Goal: Task Accomplishment & Management: Use online tool/utility

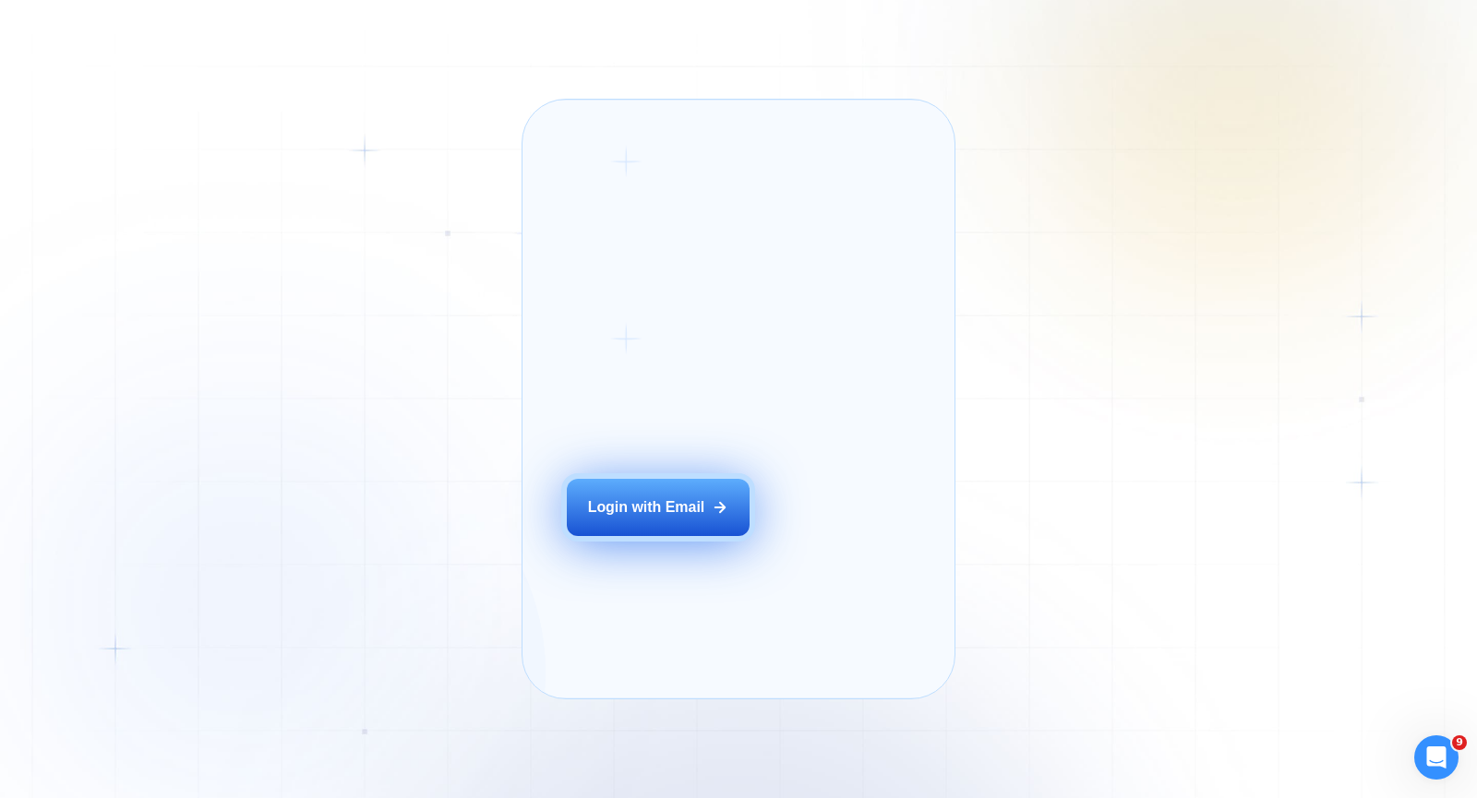
click at [646, 518] on div "Login with Email" at bounding box center [646, 507] width 117 height 20
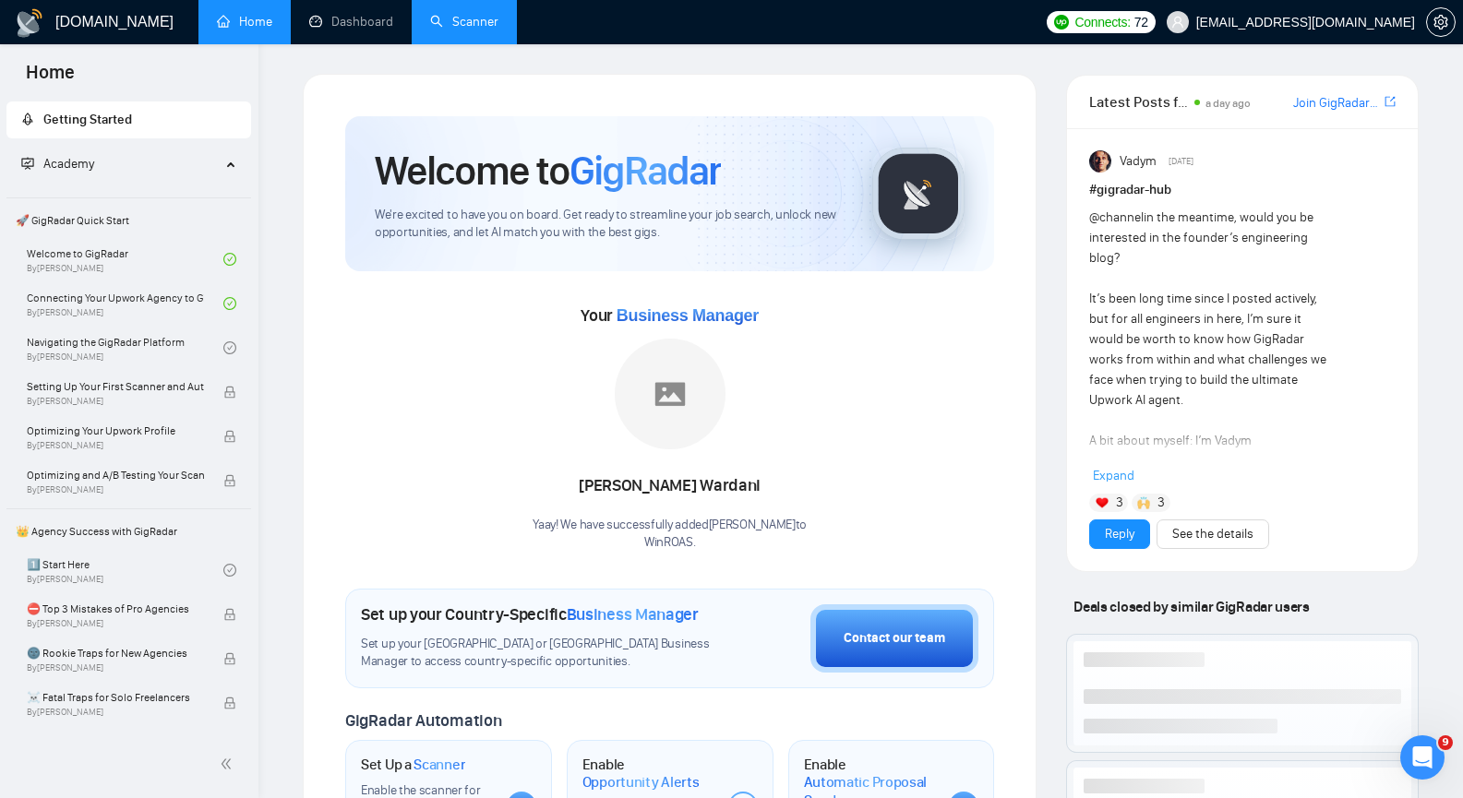
click at [492, 20] on link "Scanner" at bounding box center [464, 22] width 68 height 16
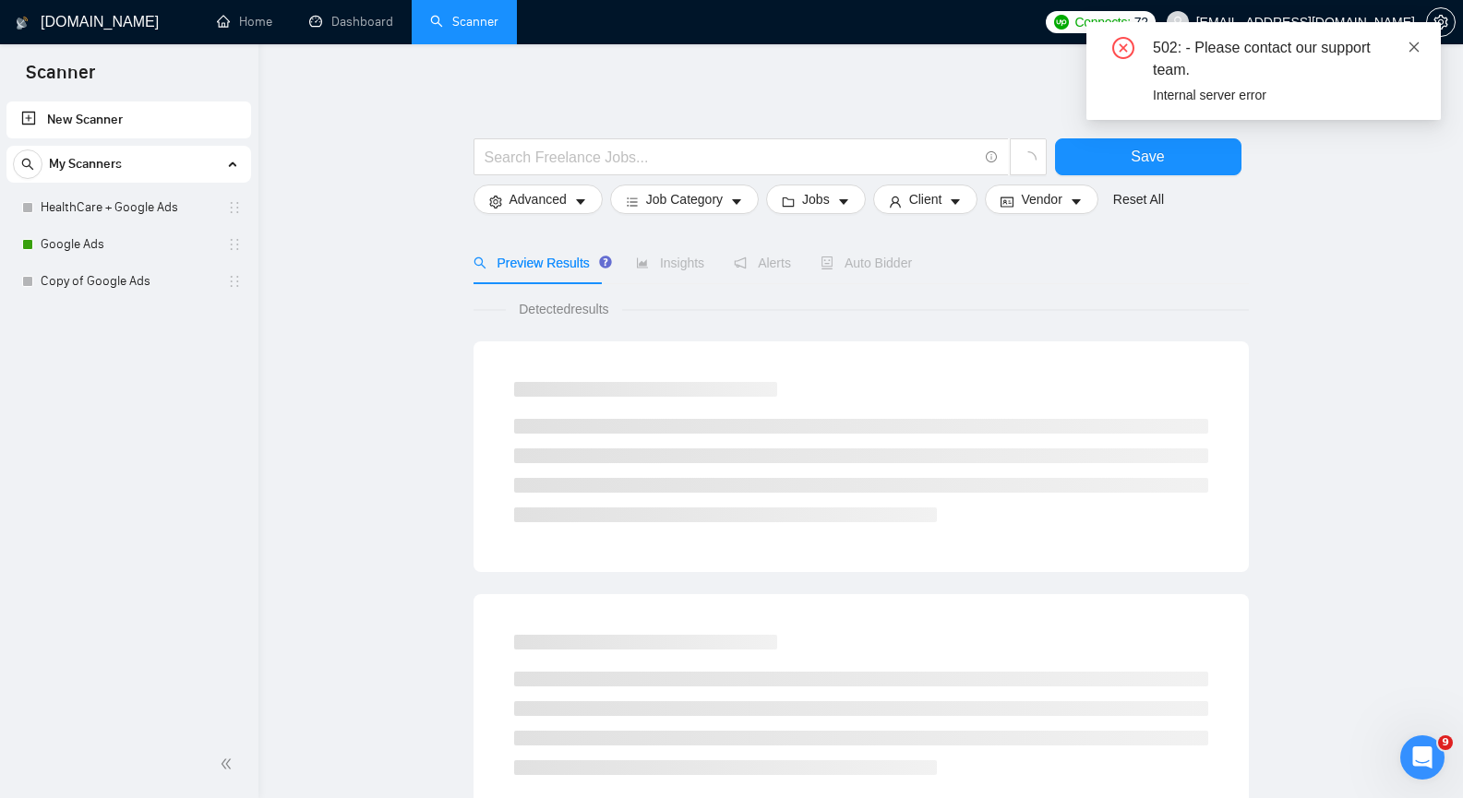
click at [1412, 42] on icon "close" at bounding box center [1413, 47] width 13 height 13
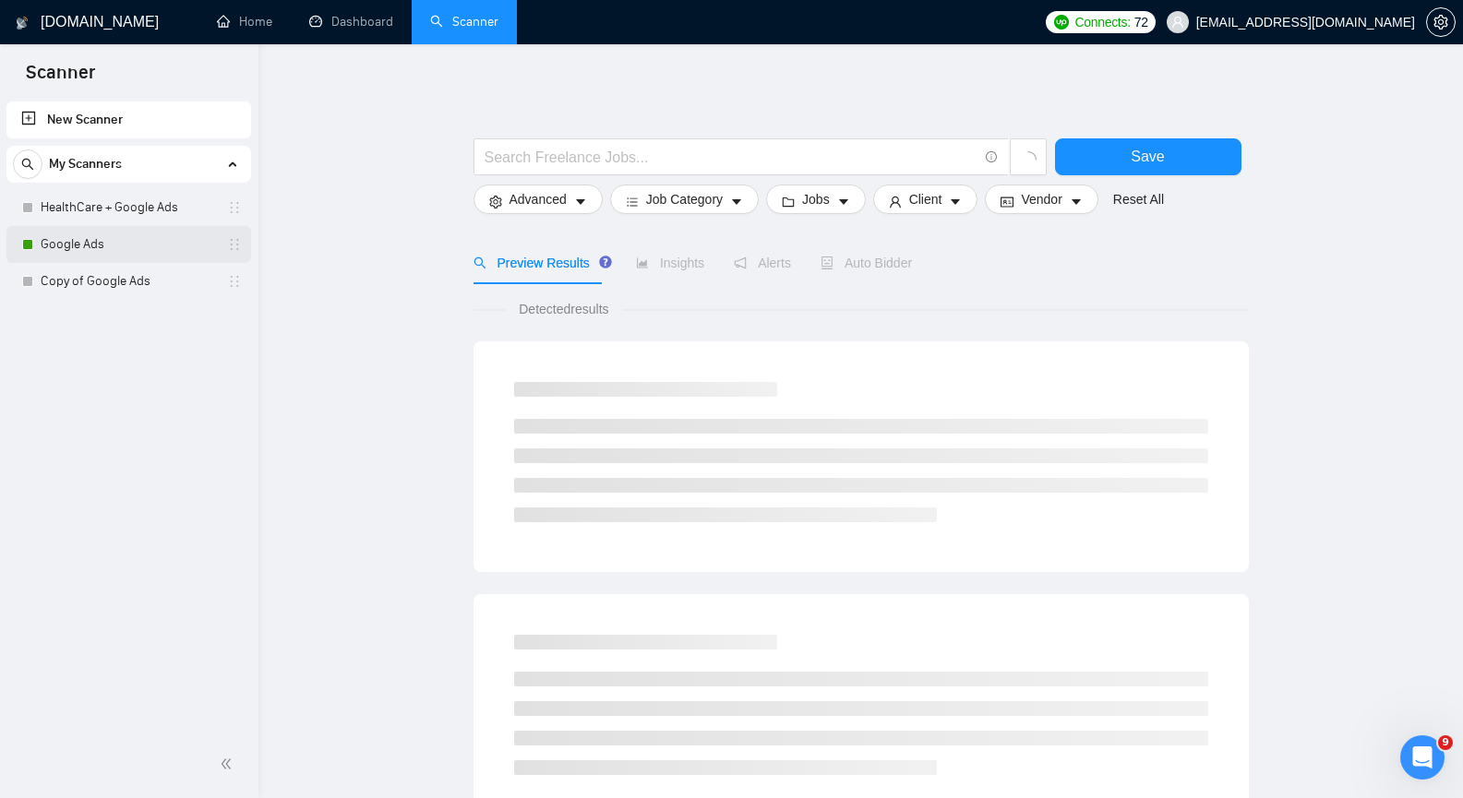
click at [78, 250] on link "Google Ads" at bounding box center [128, 244] width 175 height 37
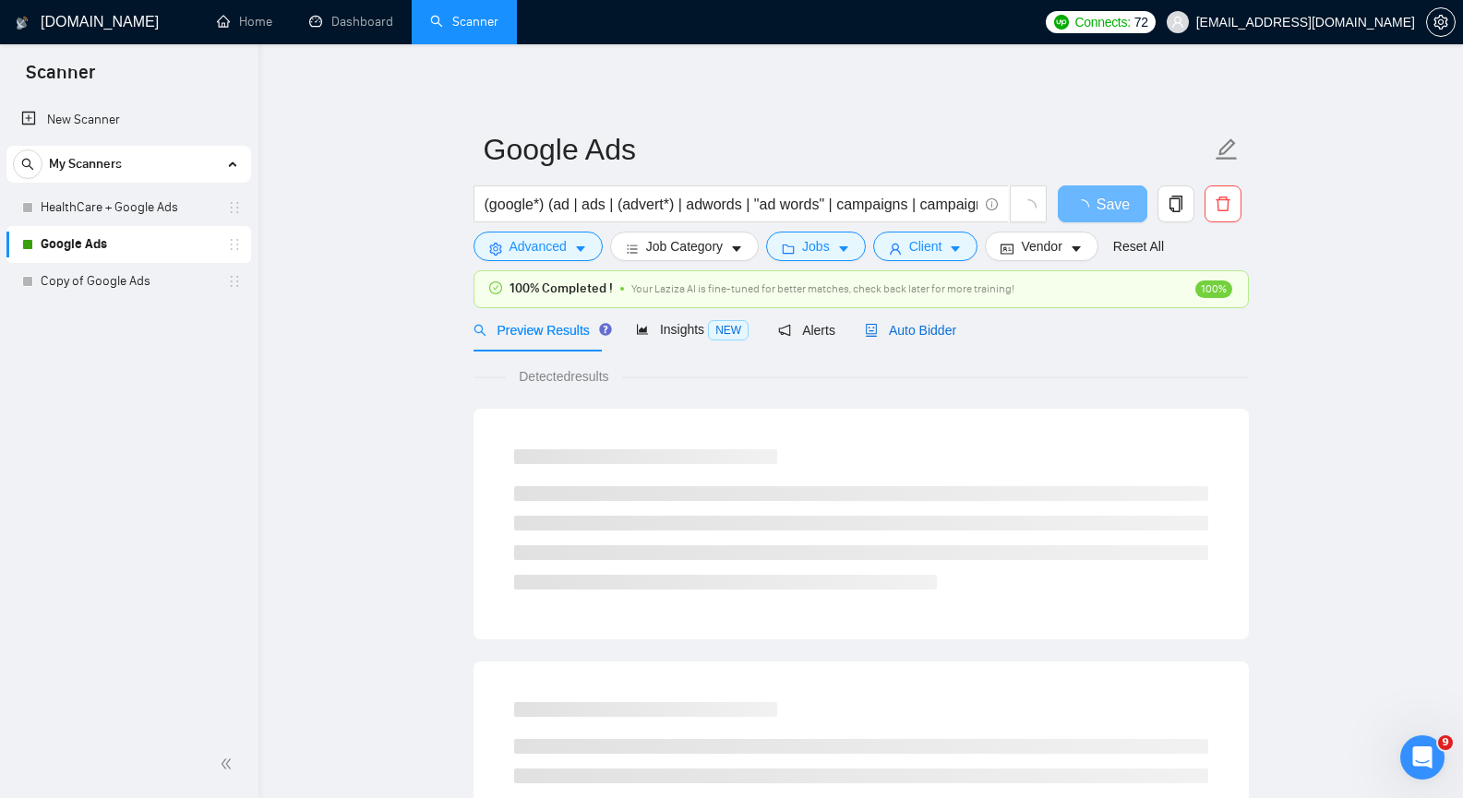
click at [895, 329] on span "Auto Bidder" at bounding box center [910, 330] width 91 height 15
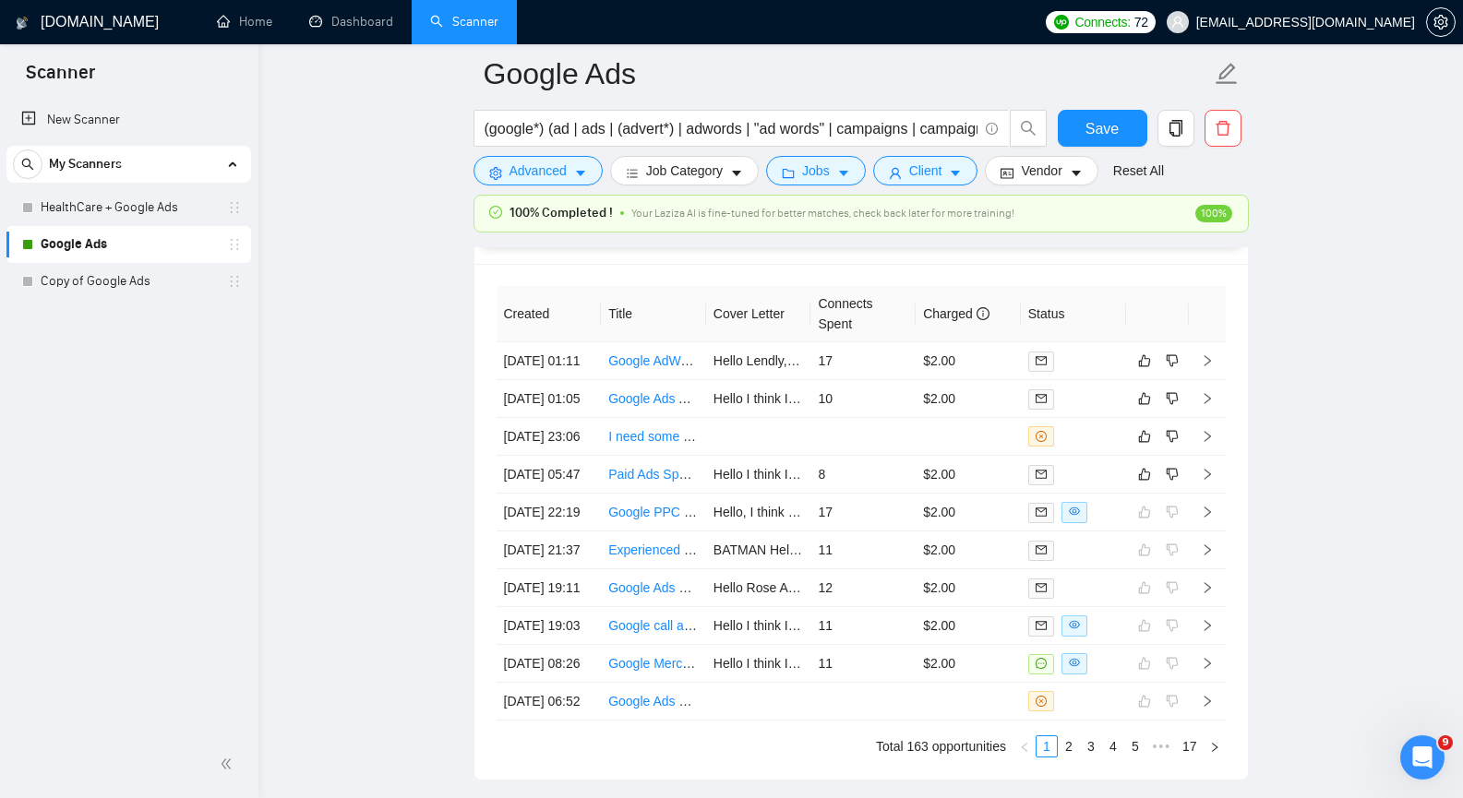
scroll to position [4614, 0]
click at [1206, 365] on icon "right" at bounding box center [1206, 358] width 6 height 11
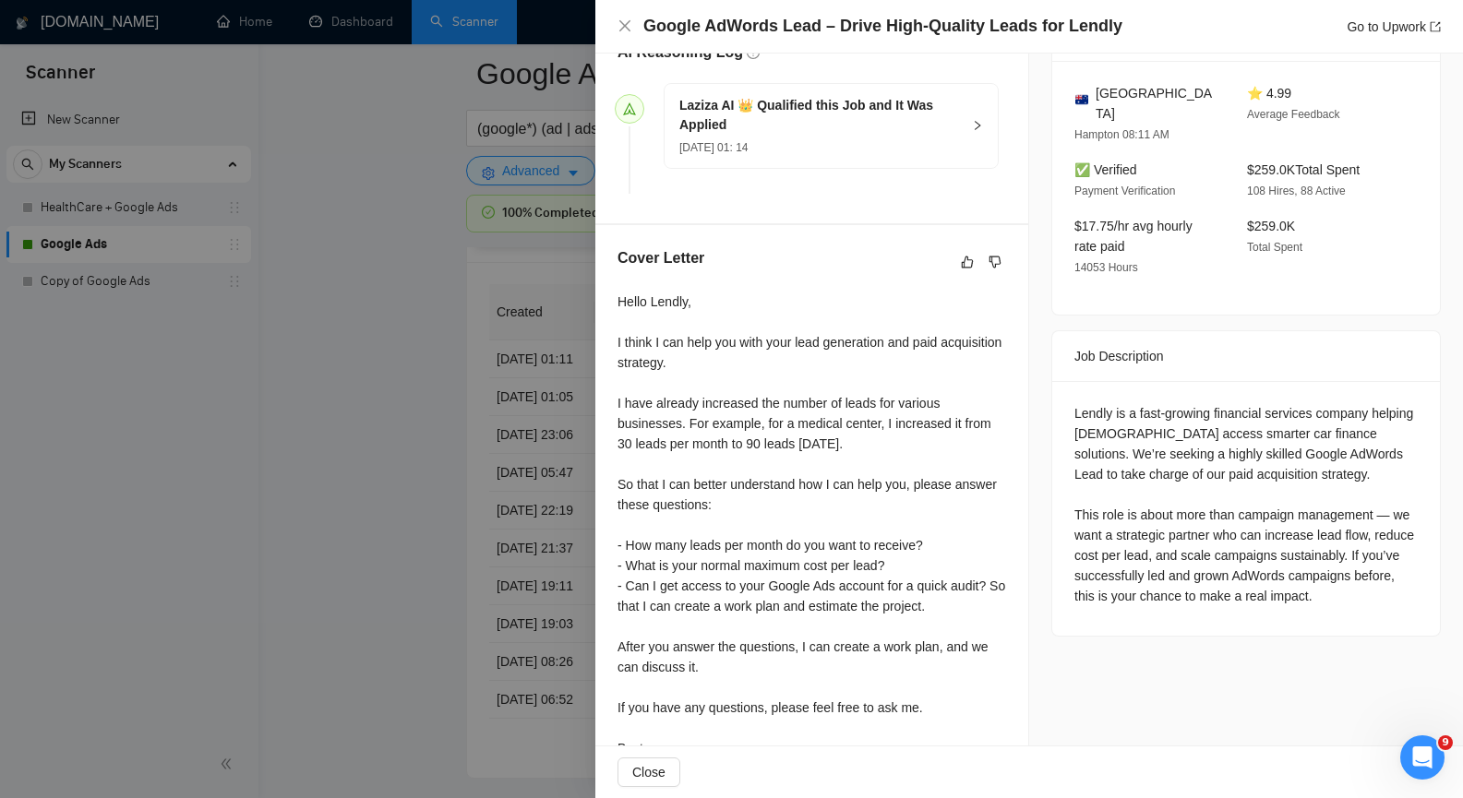
scroll to position [554, 0]
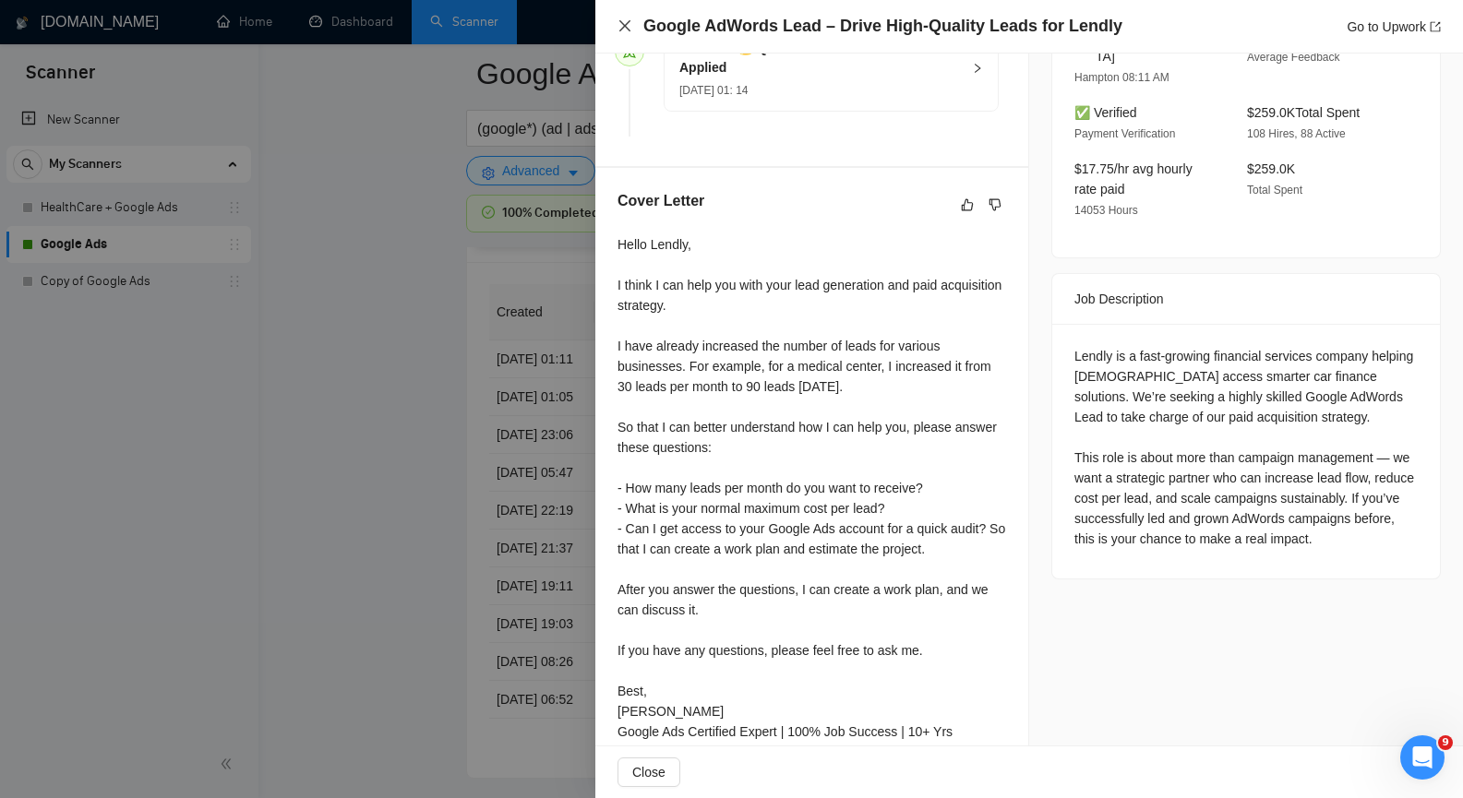
click at [622, 25] on icon "close" at bounding box center [624, 25] width 15 height 15
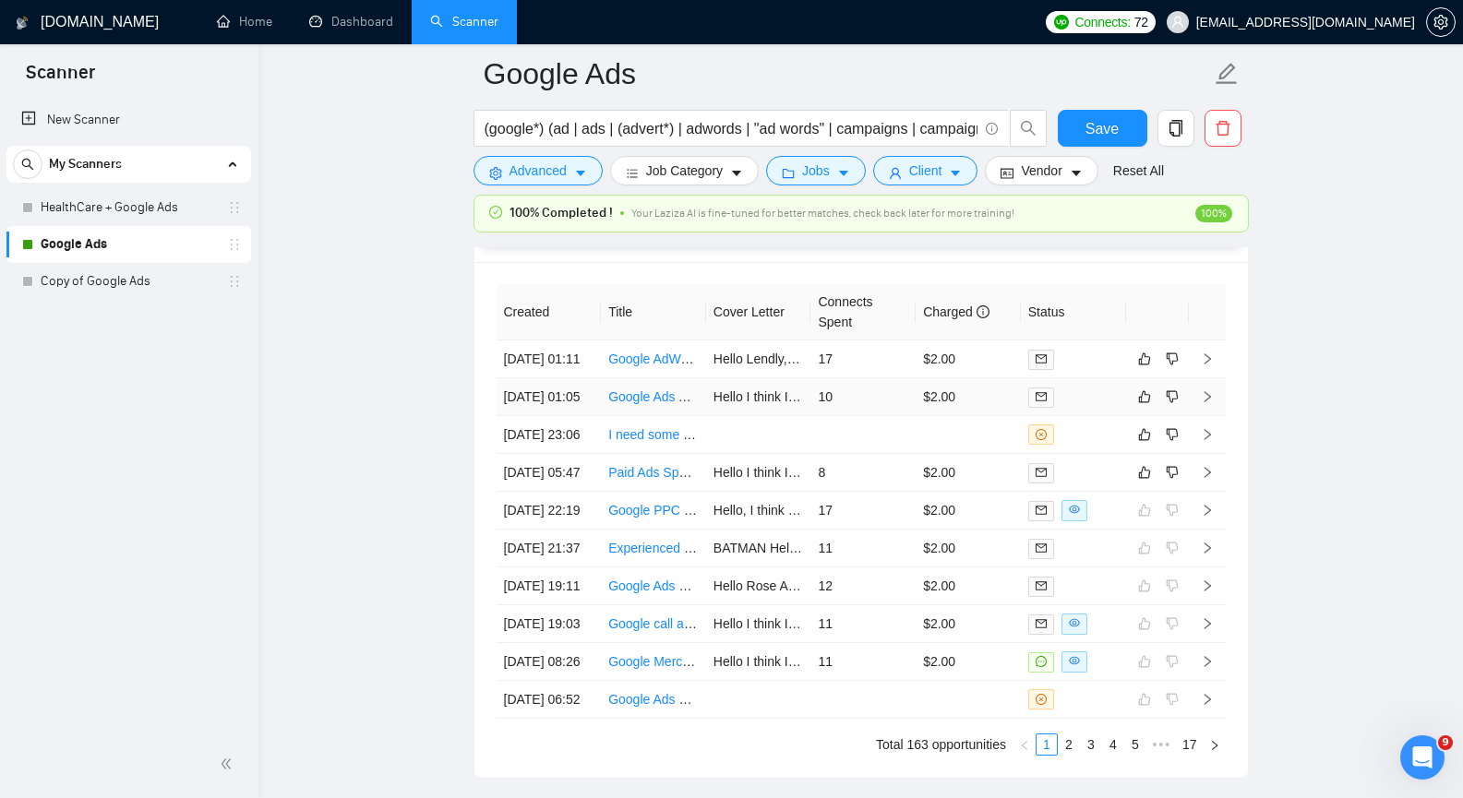
click at [1210, 402] on icon "right" at bounding box center [1206, 396] width 6 height 11
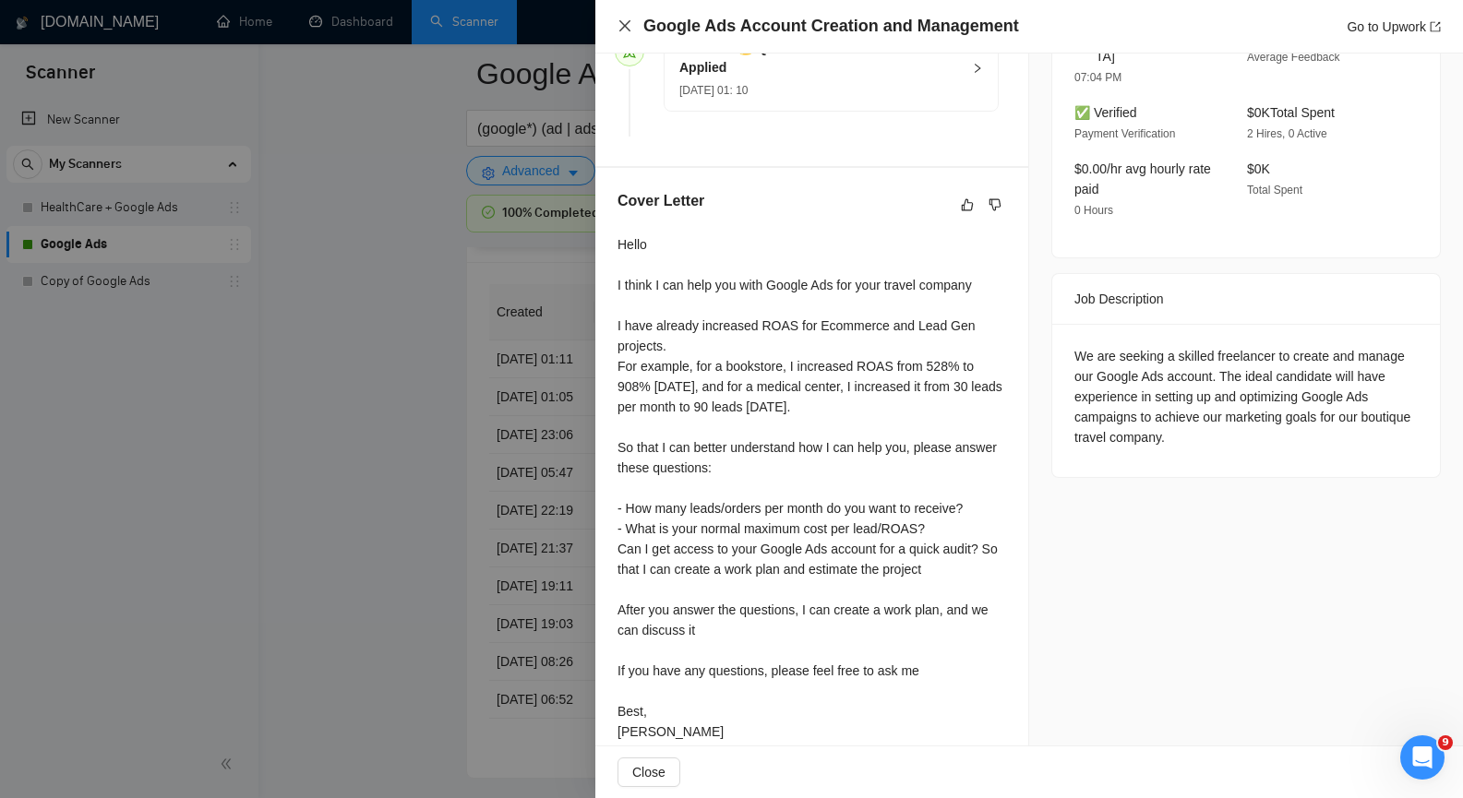
click at [623, 22] on icon "close" at bounding box center [624, 25] width 15 height 15
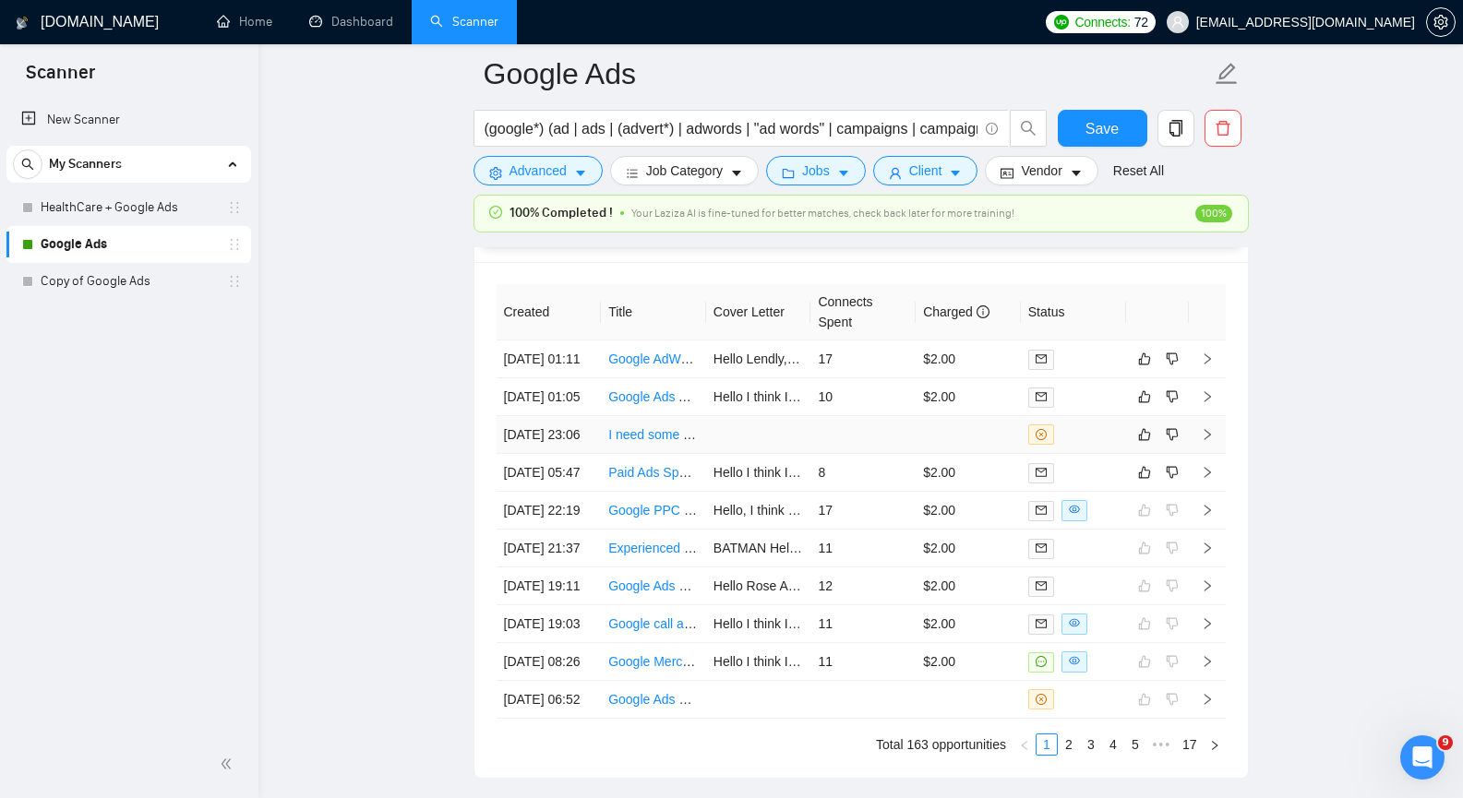
click at [1208, 441] on icon "right" at bounding box center [1207, 434] width 13 height 13
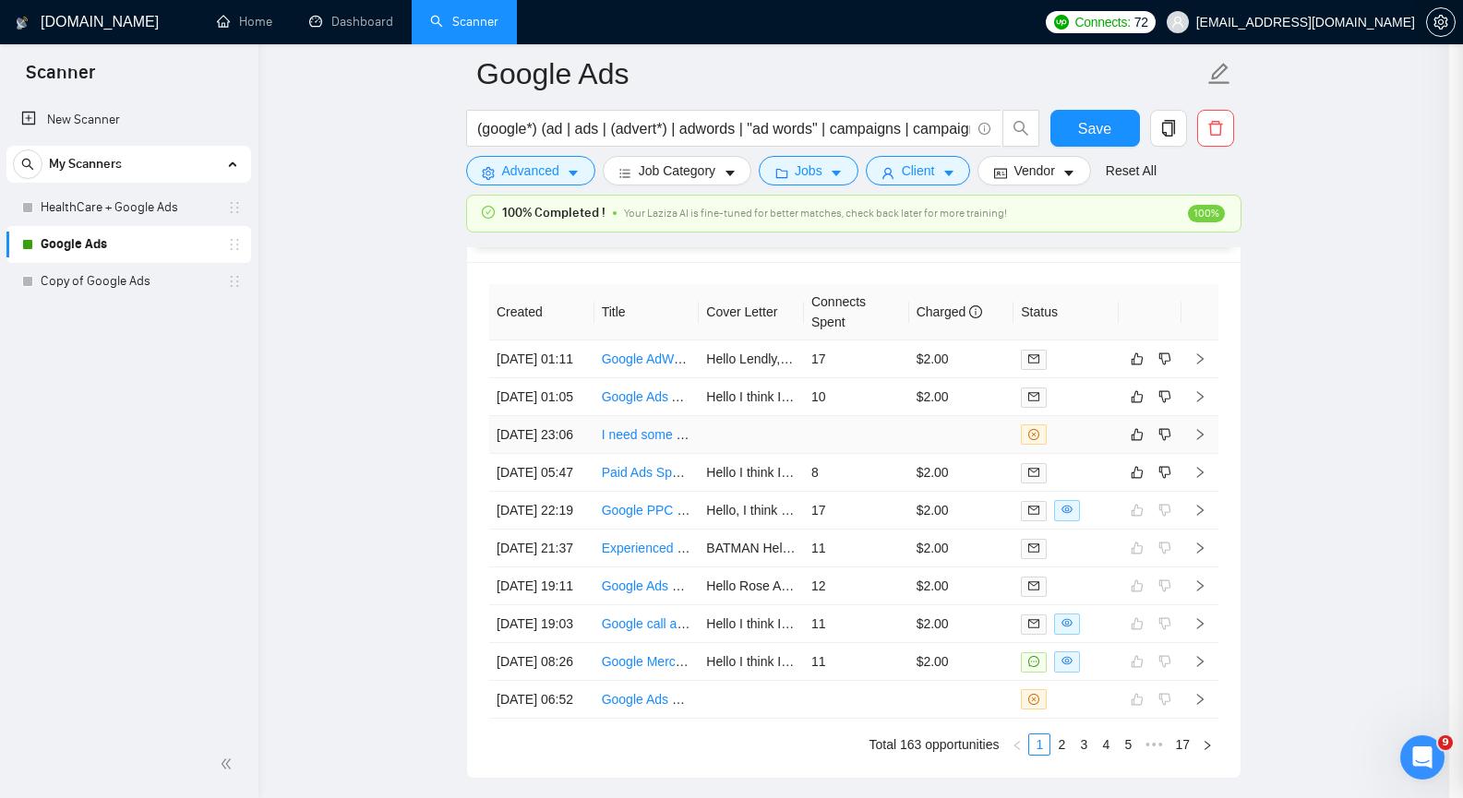
scroll to position [302, 0]
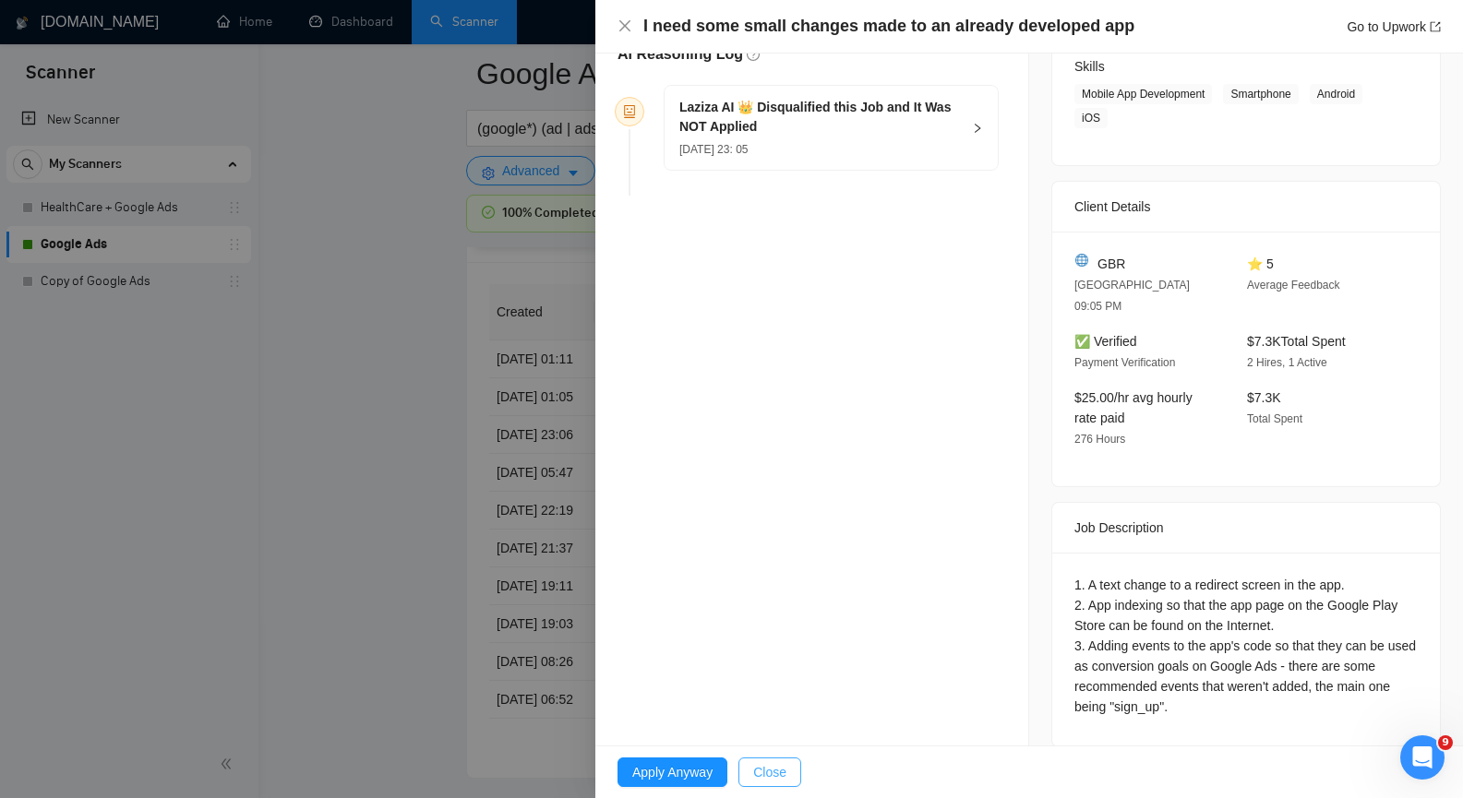
click at [780, 770] on span "Close" at bounding box center [769, 772] width 33 height 20
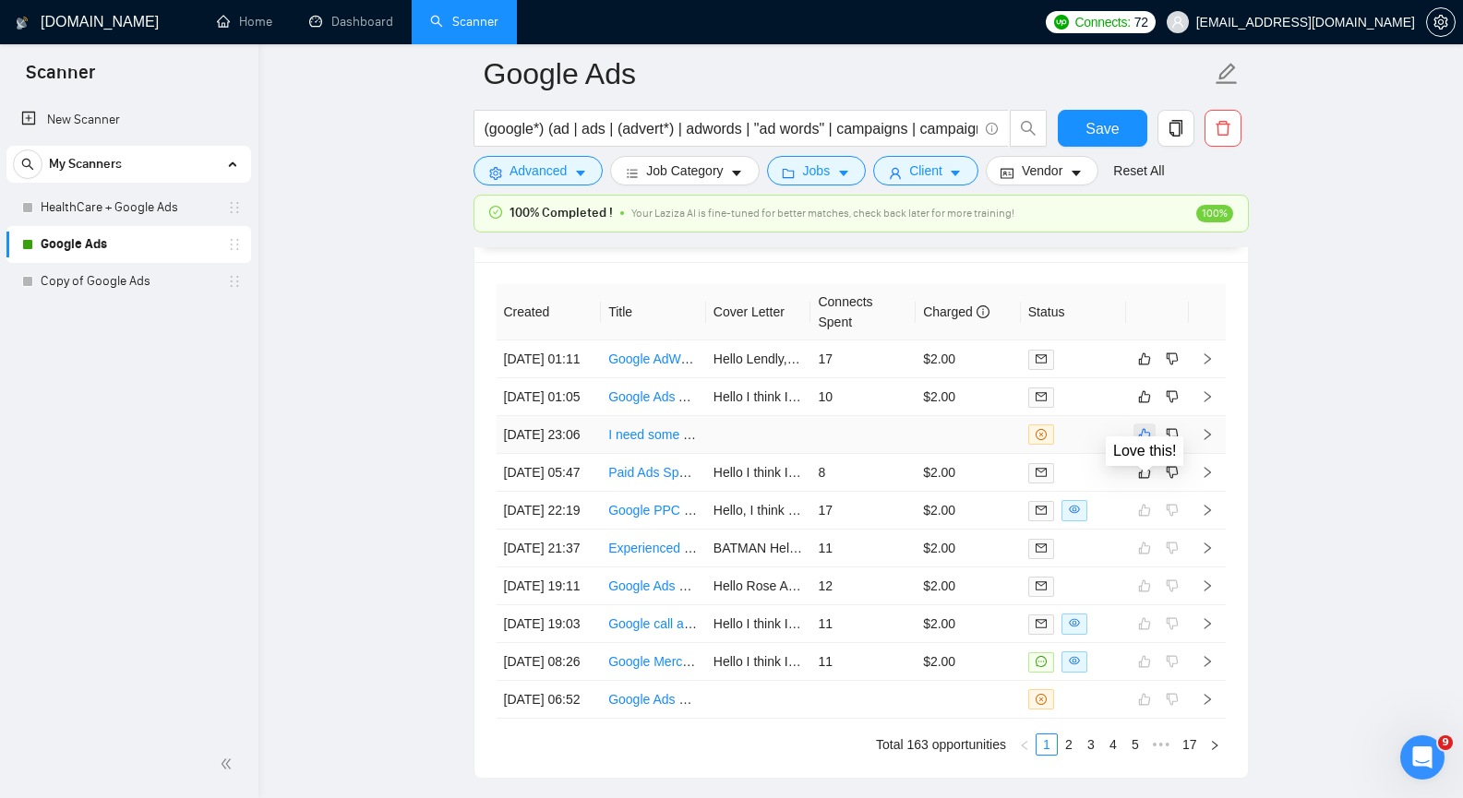
click at [1139, 446] on button "button" at bounding box center [1144, 435] width 22 height 22
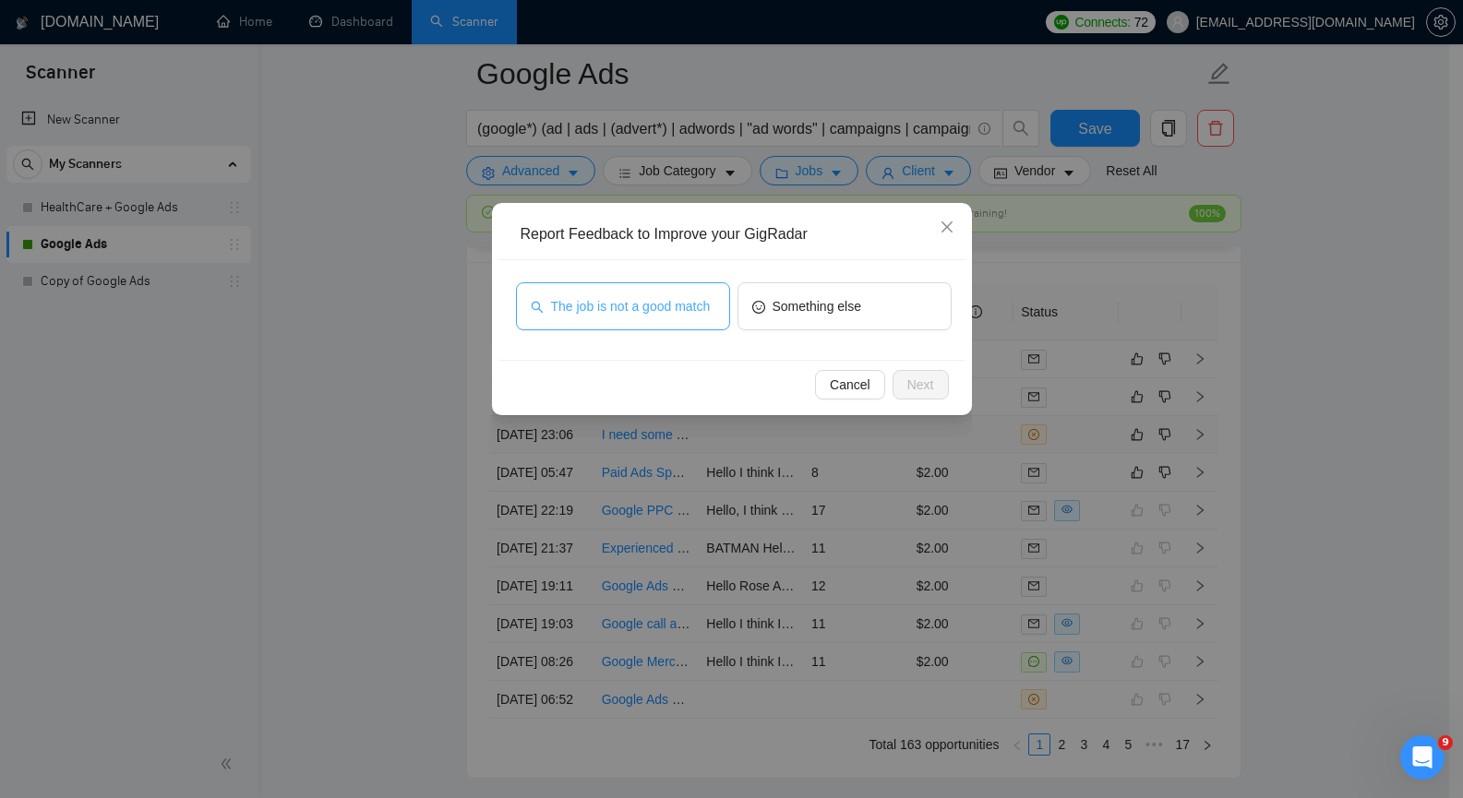
click at [632, 311] on span "The job is not a good match" at bounding box center [631, 306] width 160 height 20
click at [929, 390] on span "Next" at bounding box center [920, 385] width 27 height 20
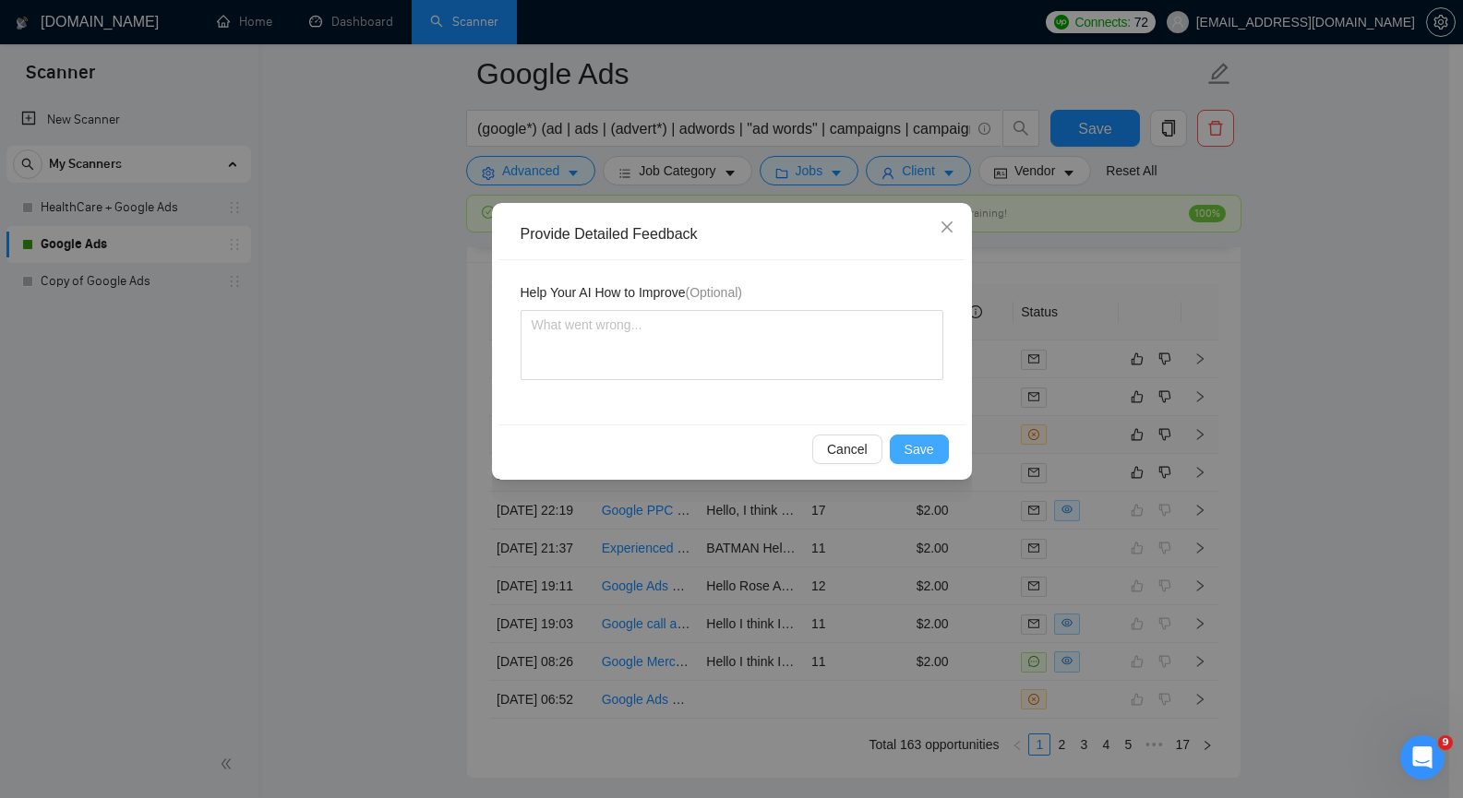
click at [920, 444] on span "Save" at bounding box center [919, 449] width 30 height 20
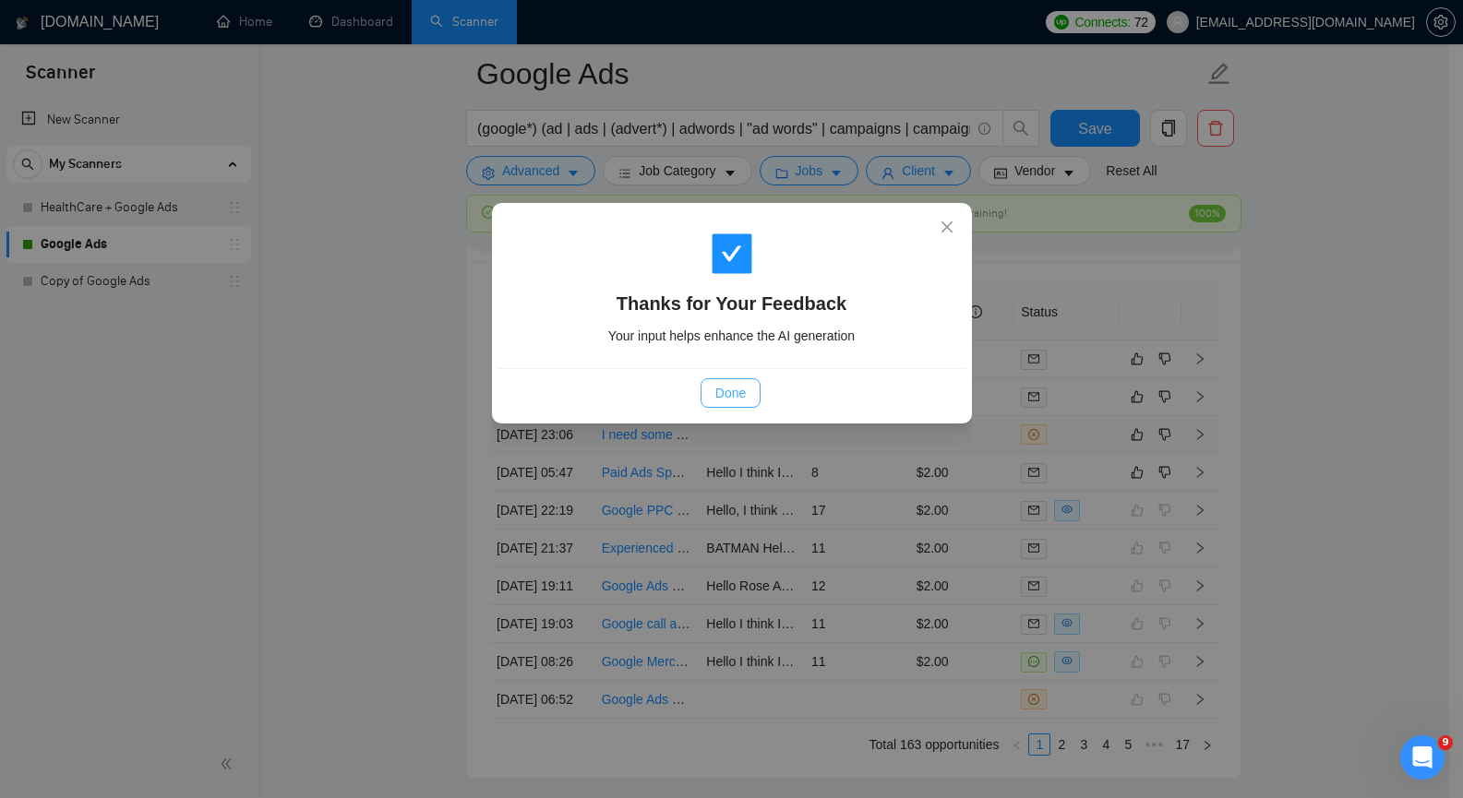
click at [728, 392] on span "Done" at bounding box center [730, 393] width 30 height 20
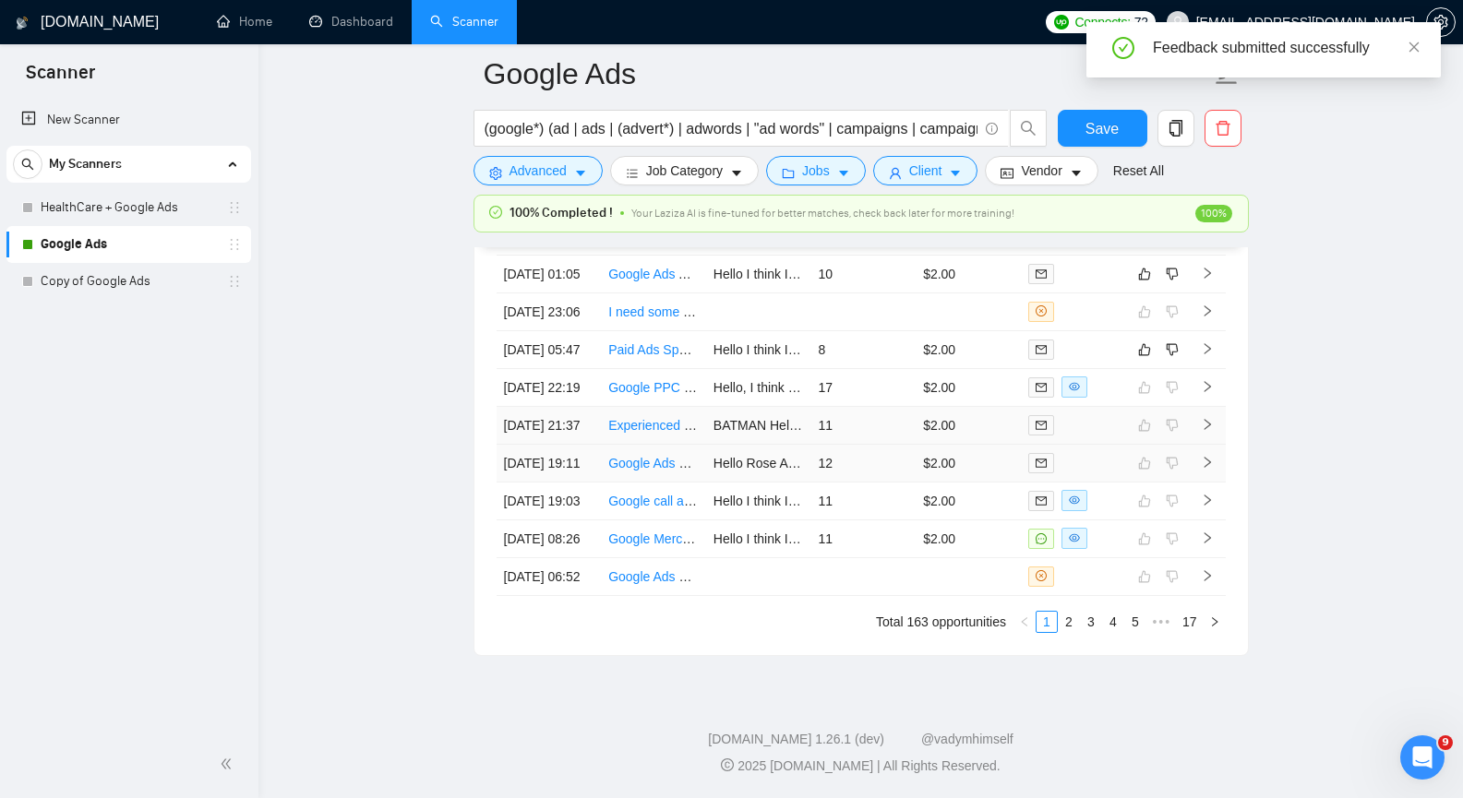
click at [1206, 445] on td at bounding box center [1207, 426] width 37 height 38
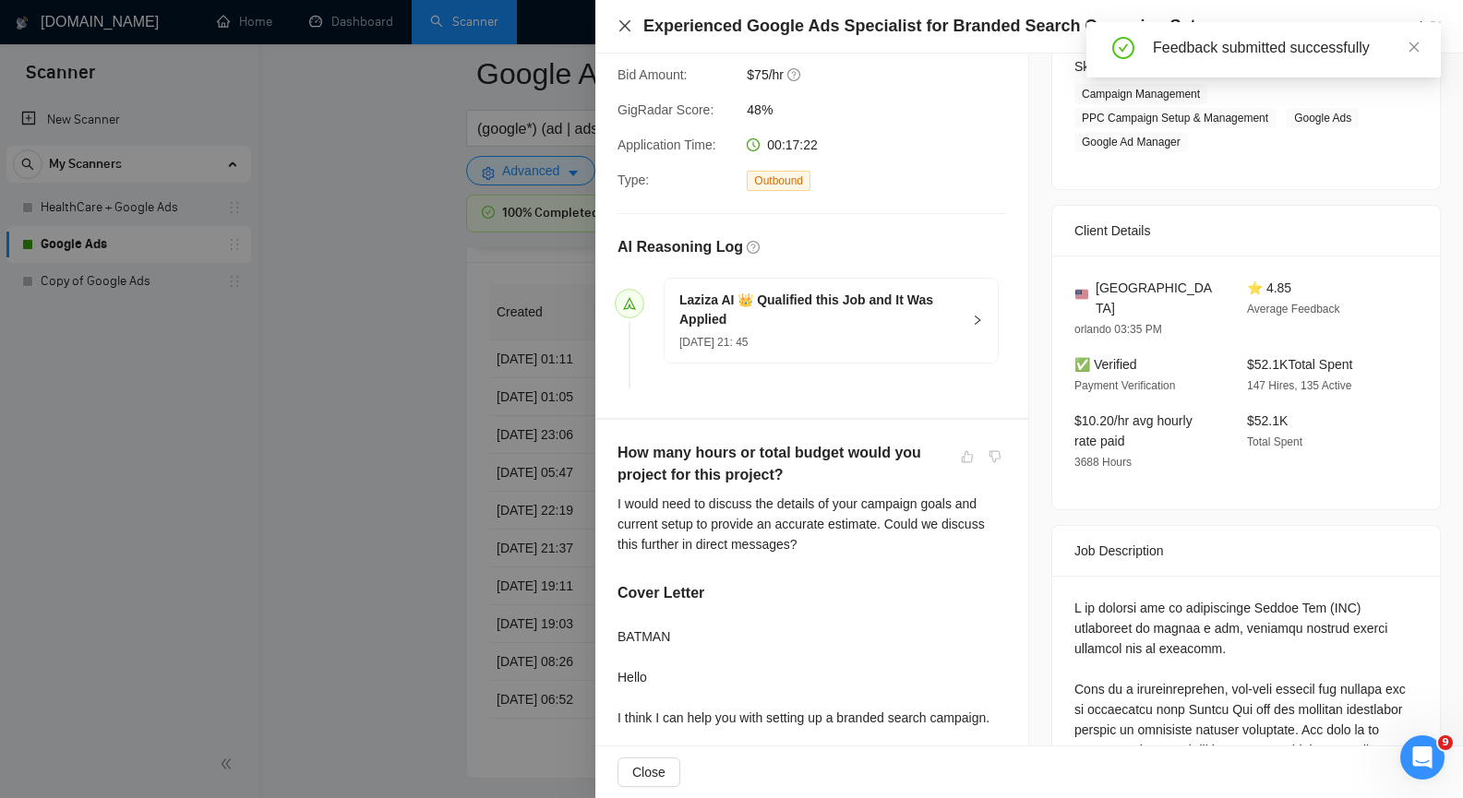
click at [621, 27] on icon "close" at bounding box center [624, 25] width 15 height 15
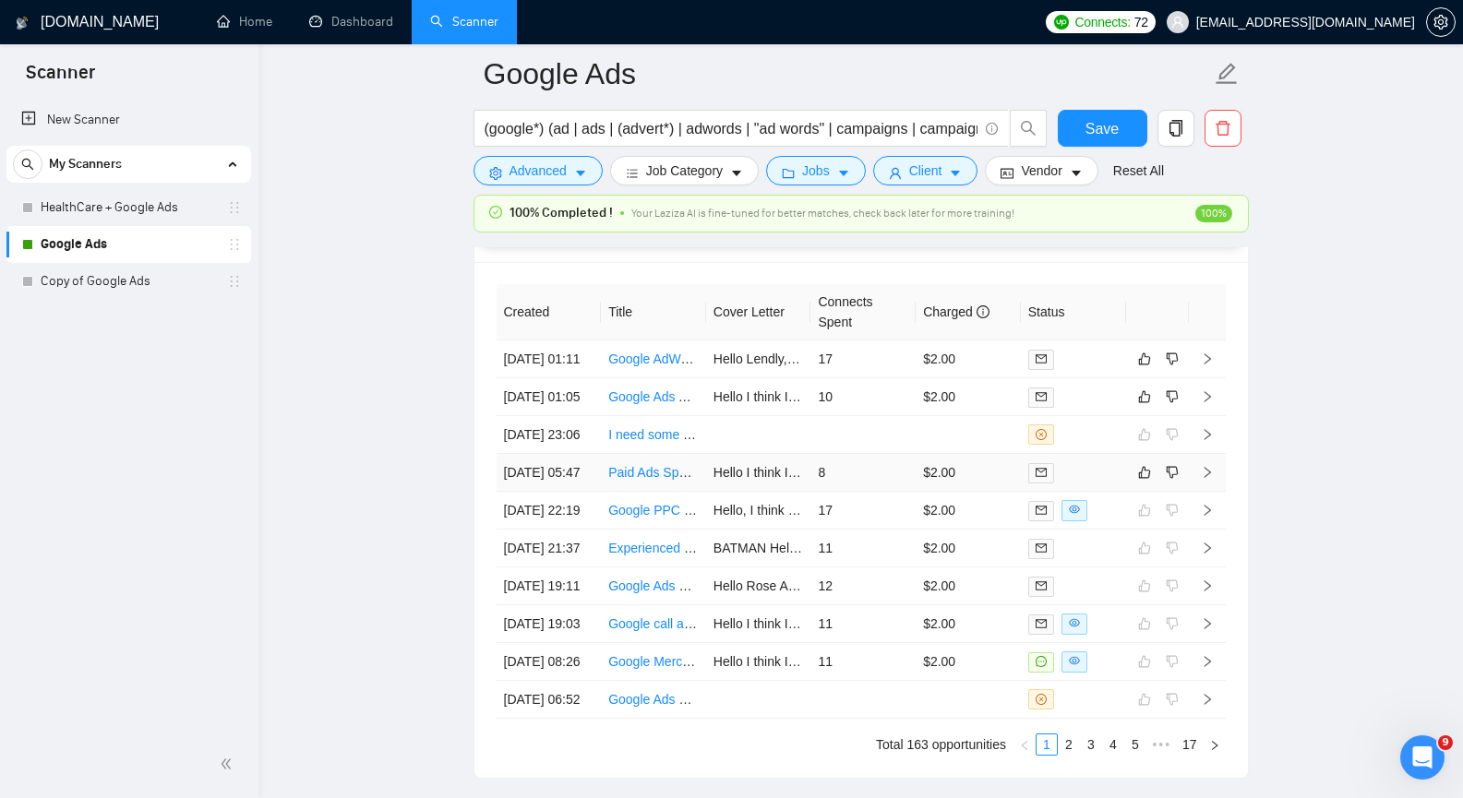
click at [1209, 479] on icon "right" at bounding box center [1207, 472] width 13 height 13
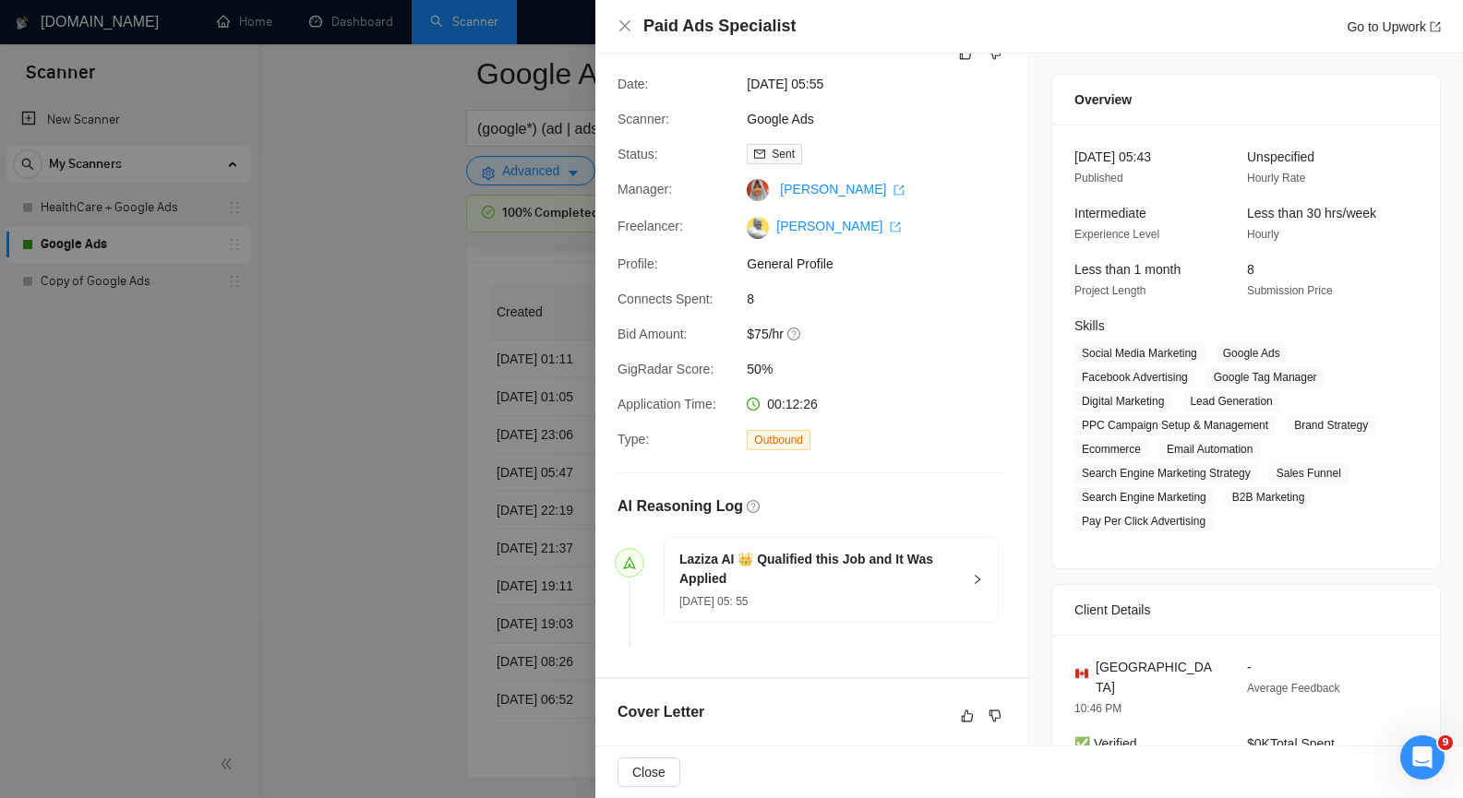
scroll to position [25, 0]
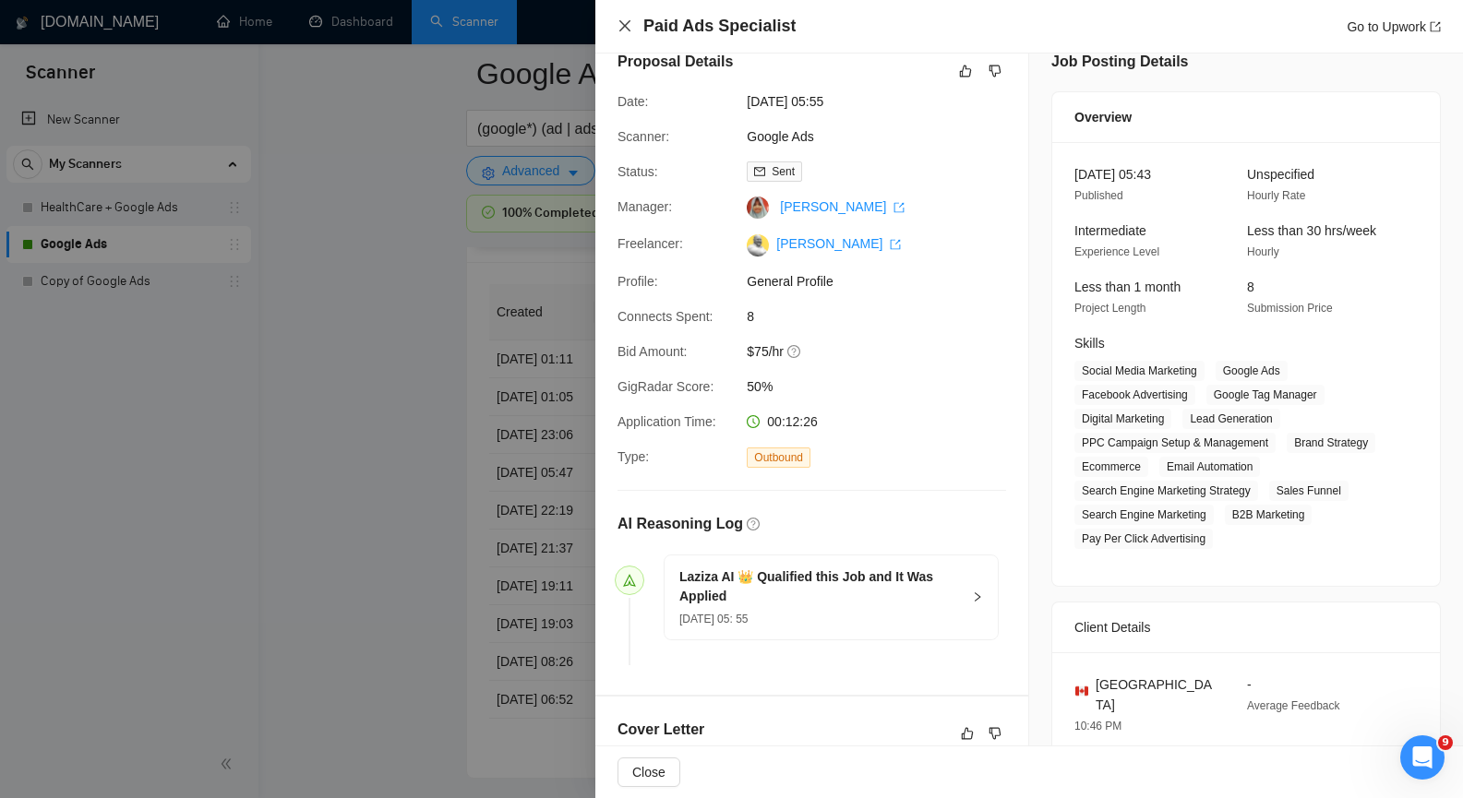
drag, startPoint x: 626, startPoint y: 29, endPoint x: 637, endPoint y: 30, distance: 11.2
click at [626, 29] on icon "close" at bounding box center [624, 25] width 15 height 15
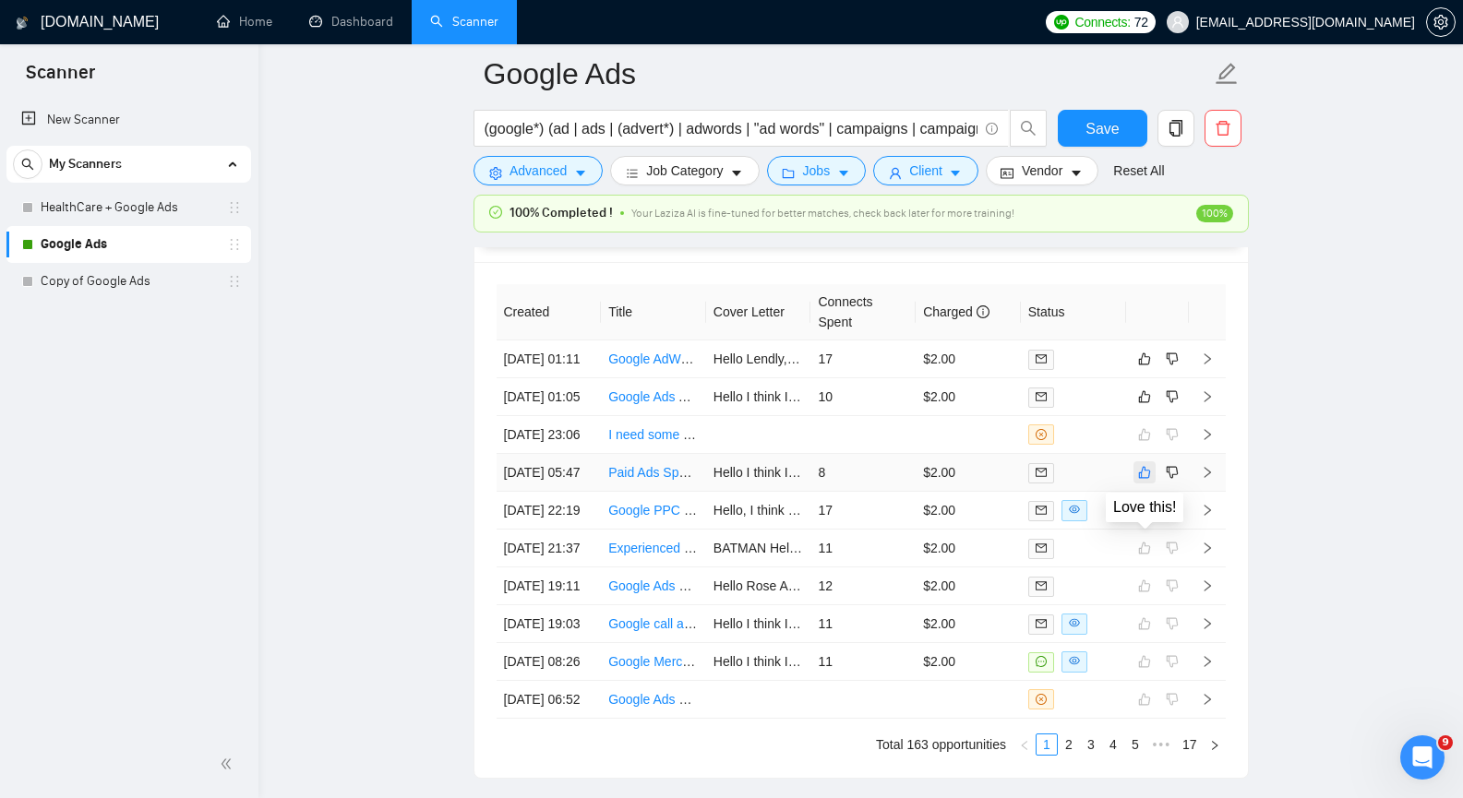
click at [1140, 480] on icon "like" at bounding box center [1144, 472] width 13 height 15
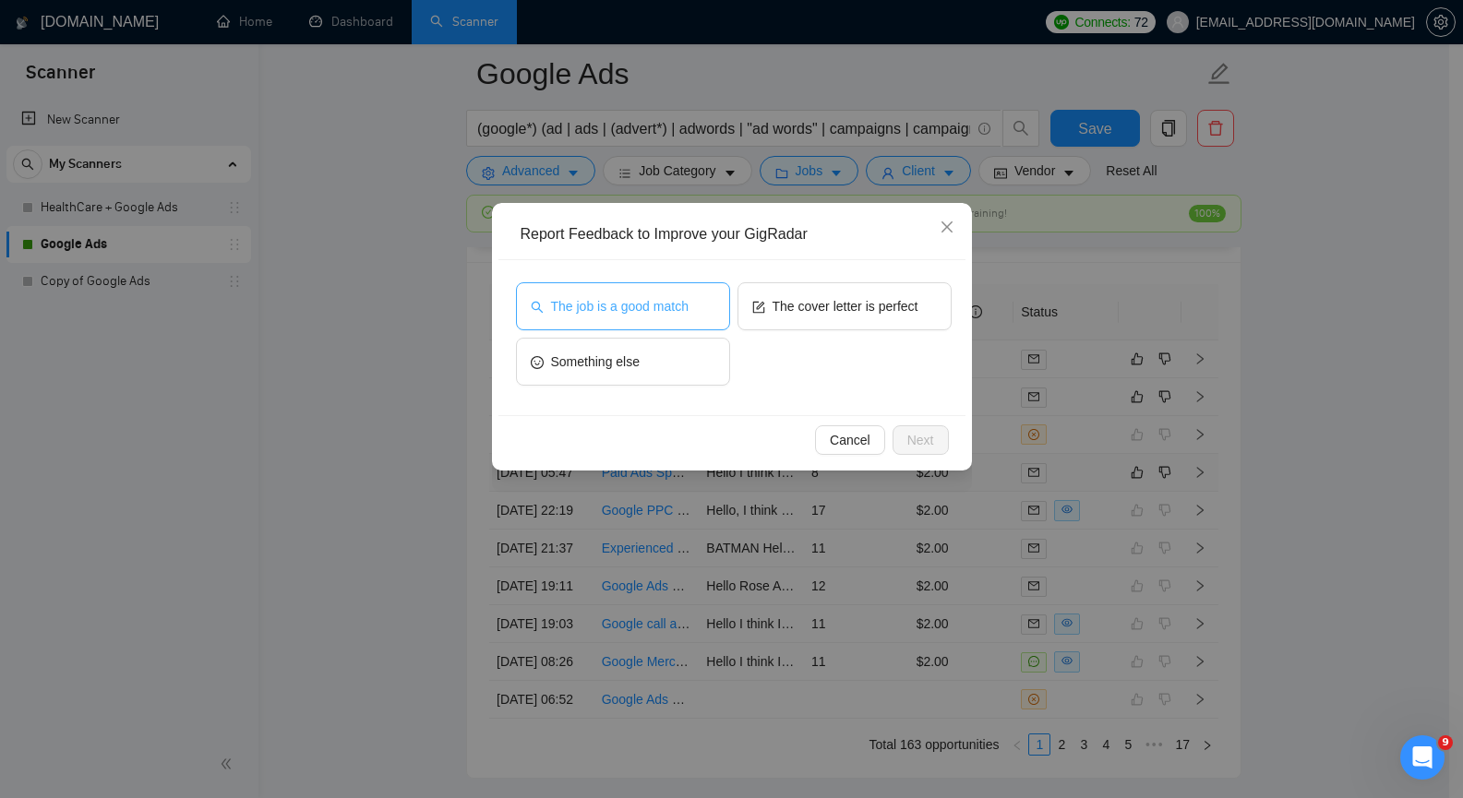
click at [622, 315] on span "The job is a good match" at bounding box center [620, 306] width 138 height 20
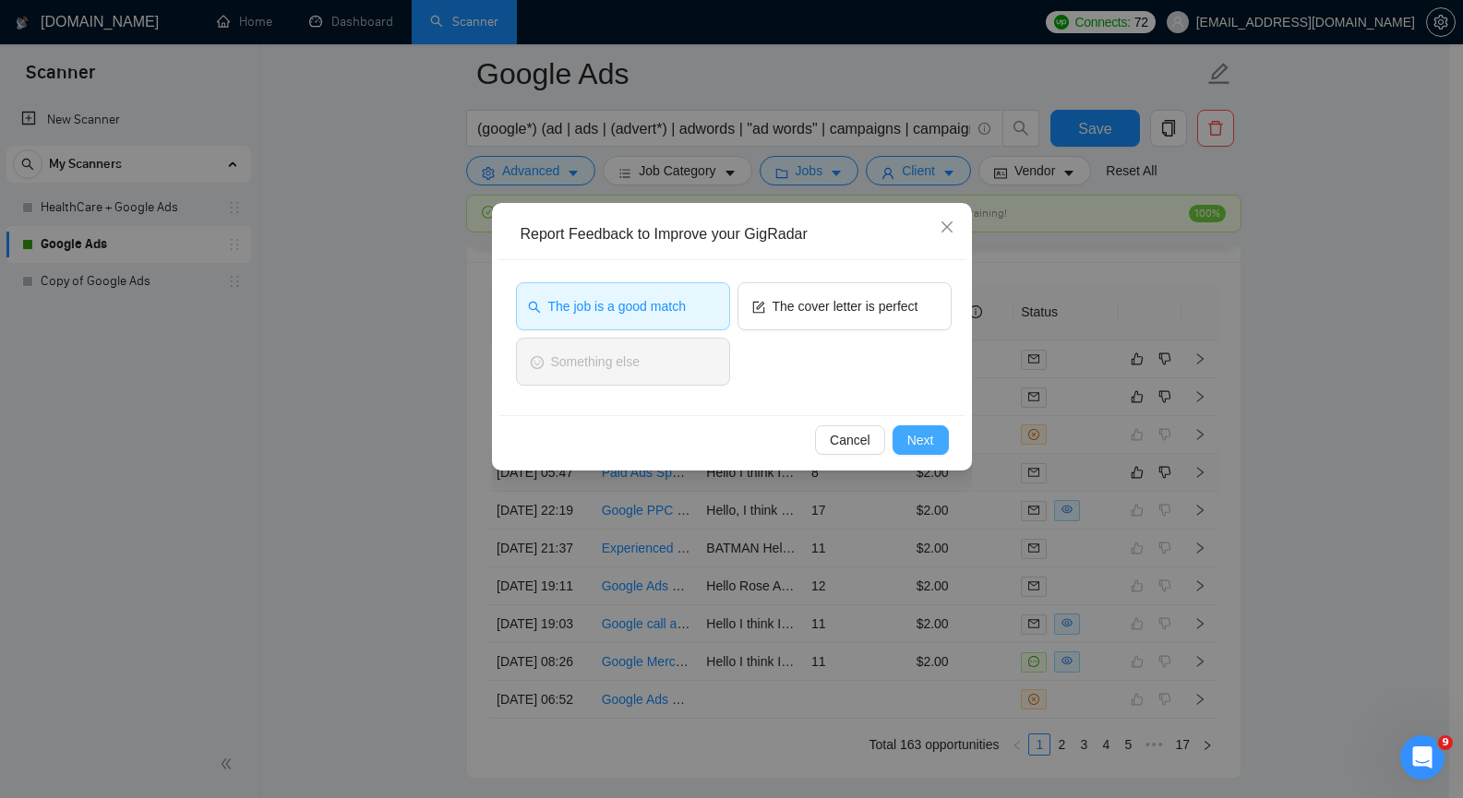
click at [922, 438] on span "Next" at bounding box center [920, 440] width 27 height 20
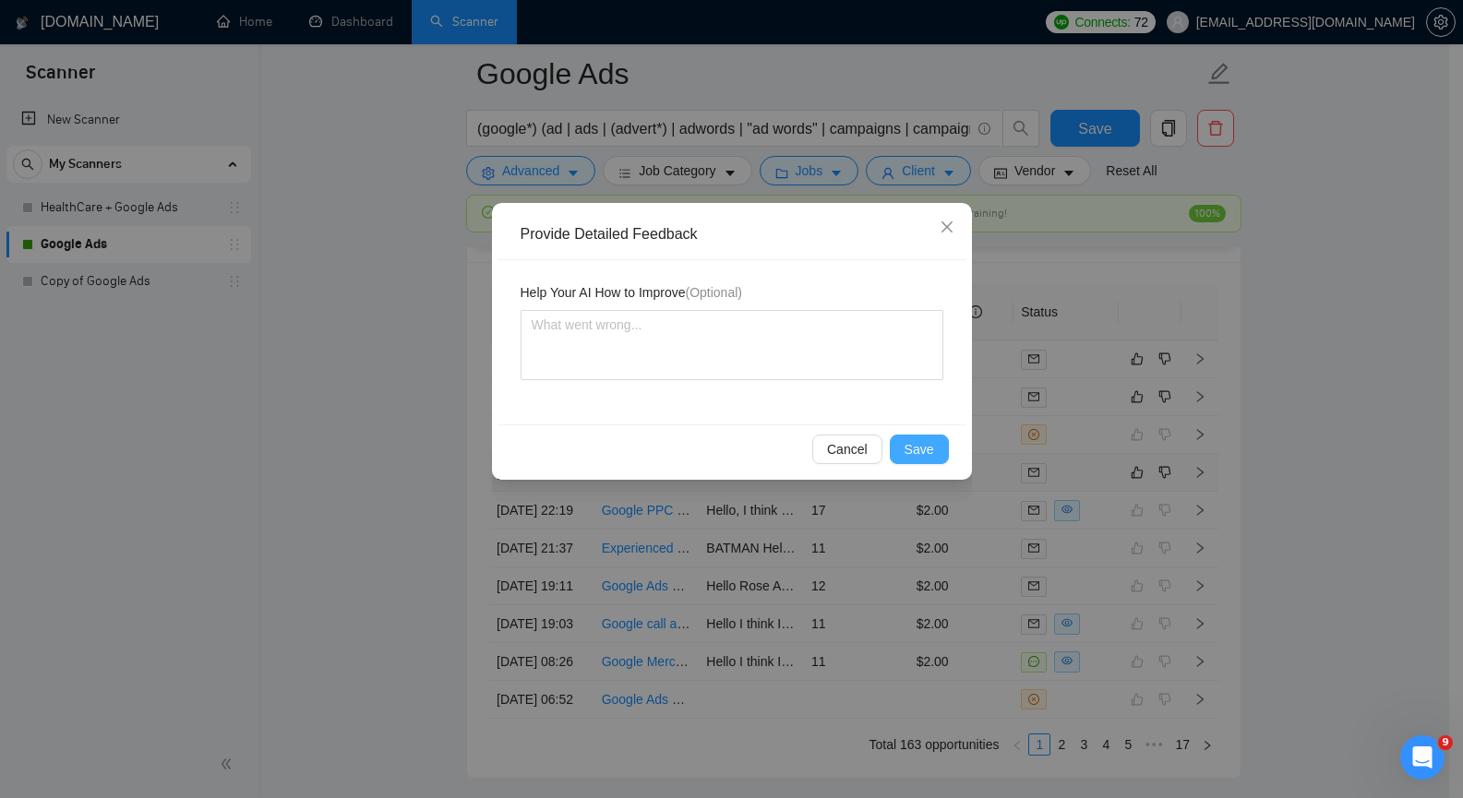
click at [919, 446] on span "Save" at bounding box center [919, 449] width 30 height 20
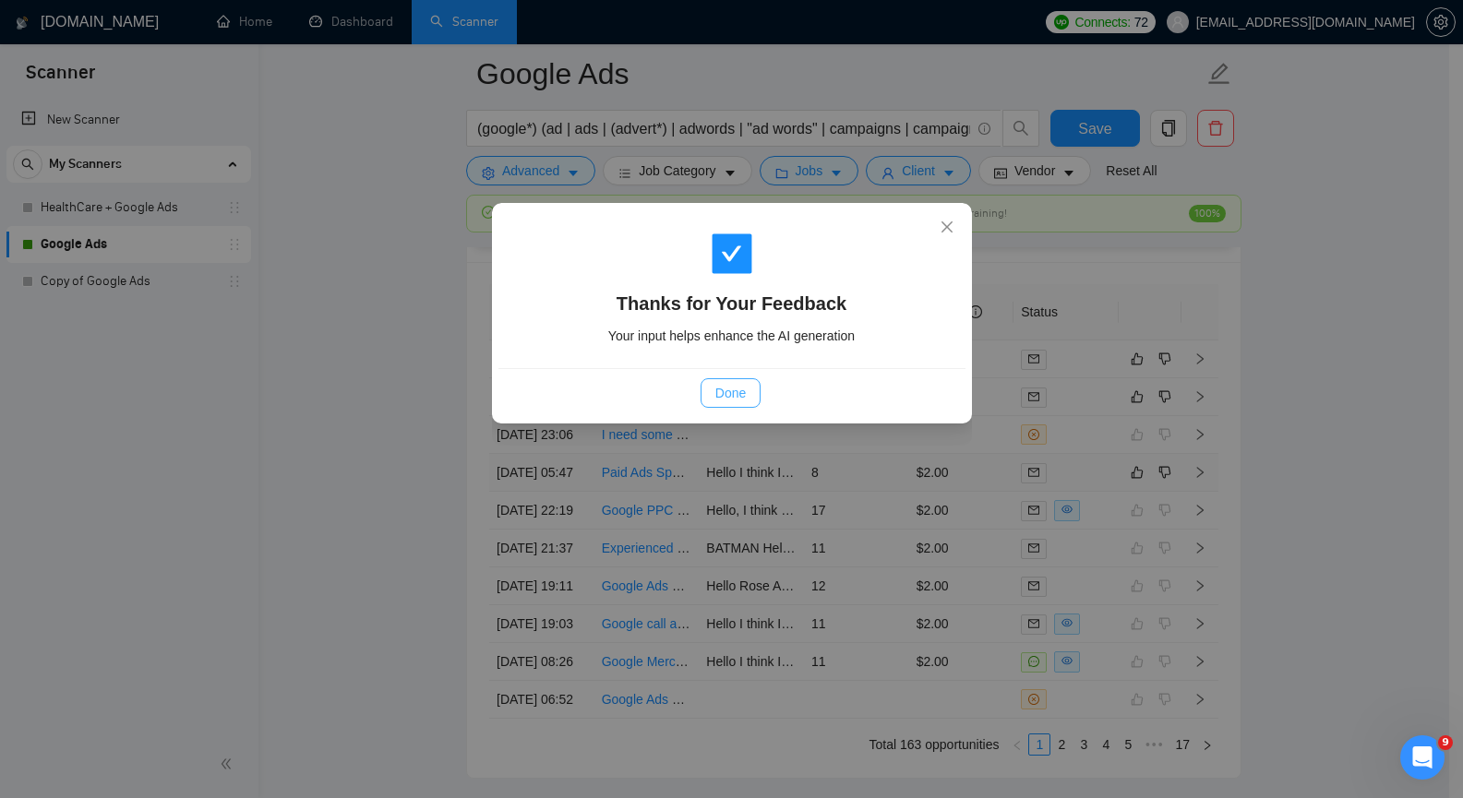
click at [743, 394] on span "Done" at bounding box center [730, 393] width 30 height 20
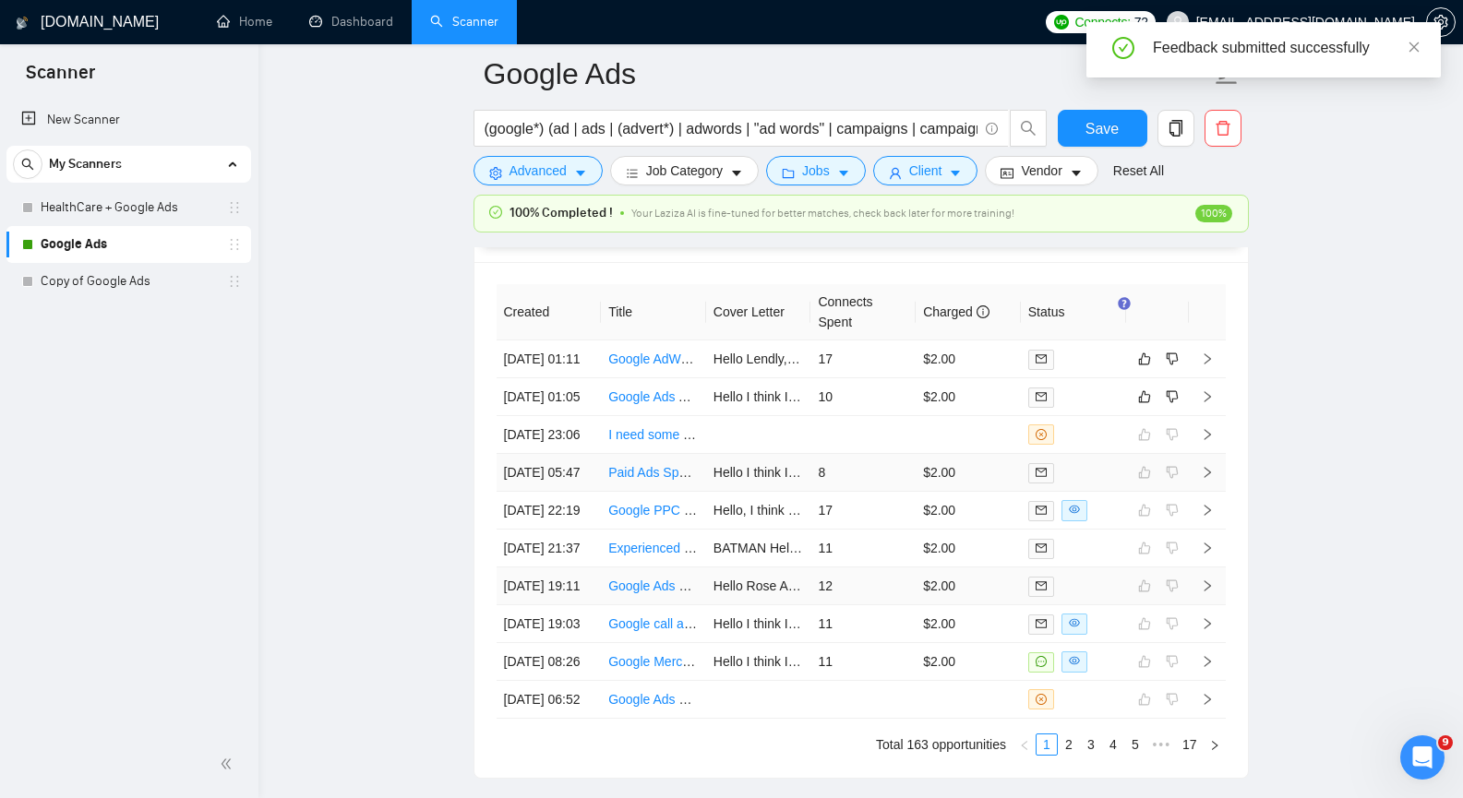
scroll to position [4522, 0]
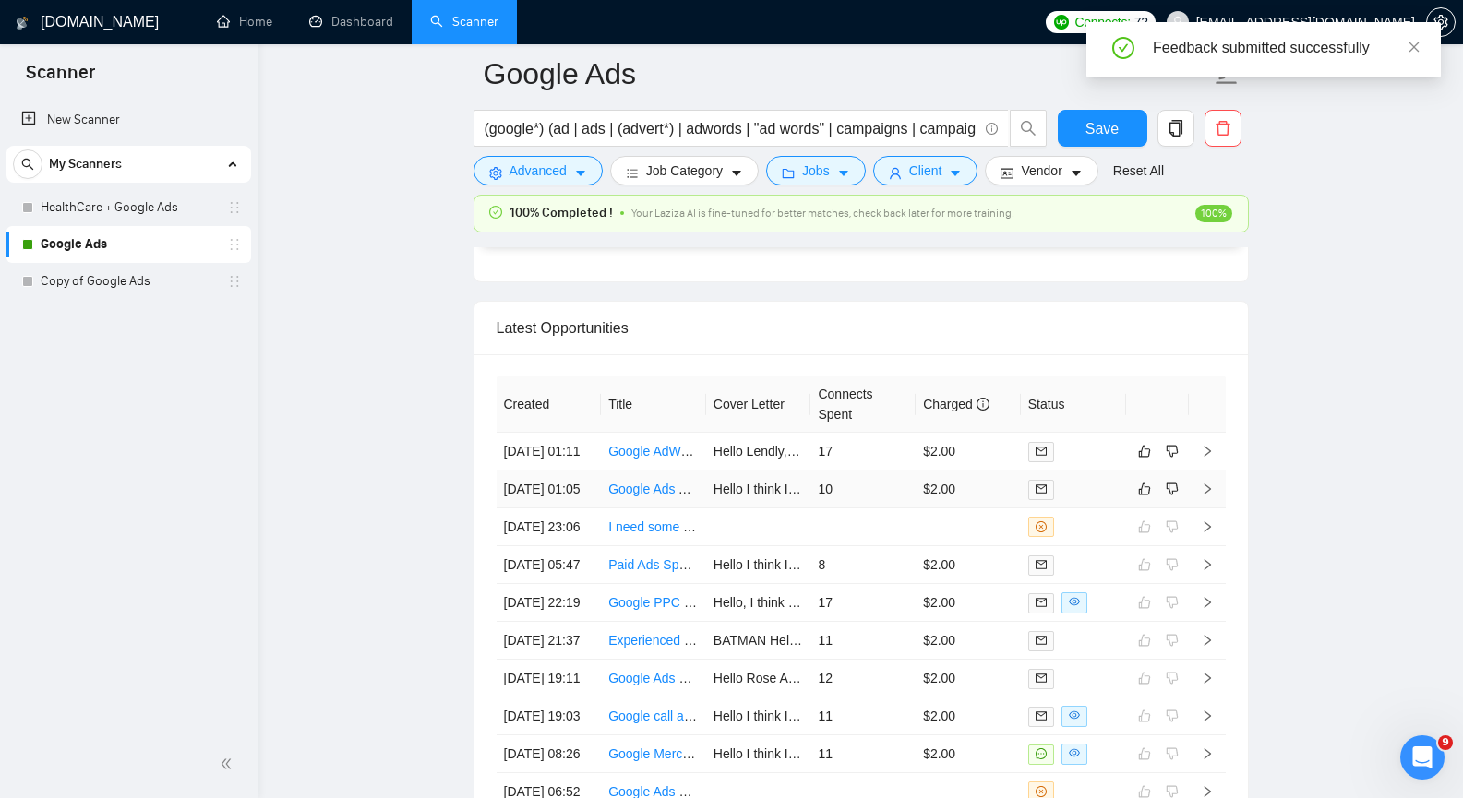
click at [1207, 496] on icon "right" at bounding box center [1207, 489] width 13 height 13
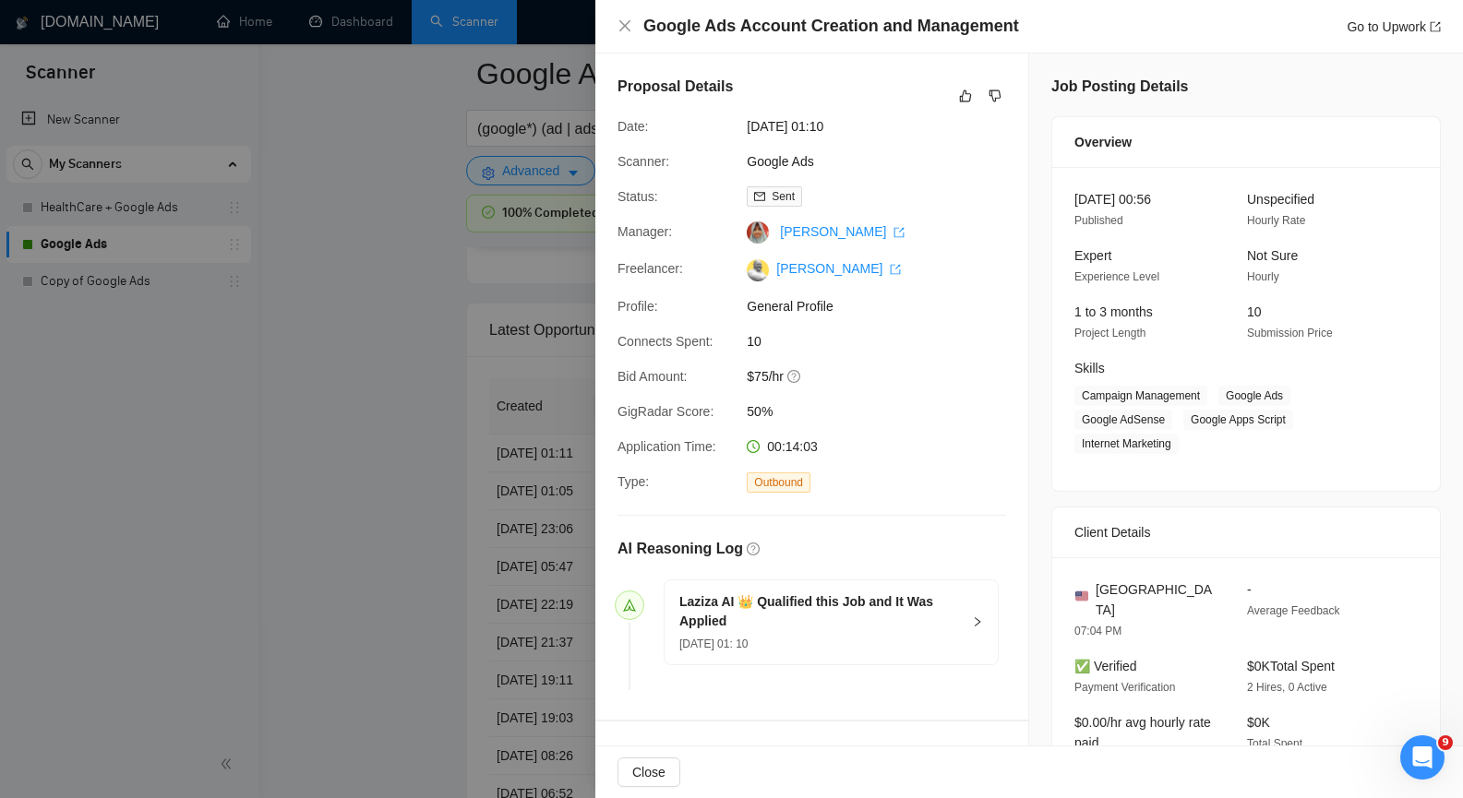
scroll to position [4338, 0]
click at [623, 21] on icon "close" at bounding box center [624, 25] width 15 height 15
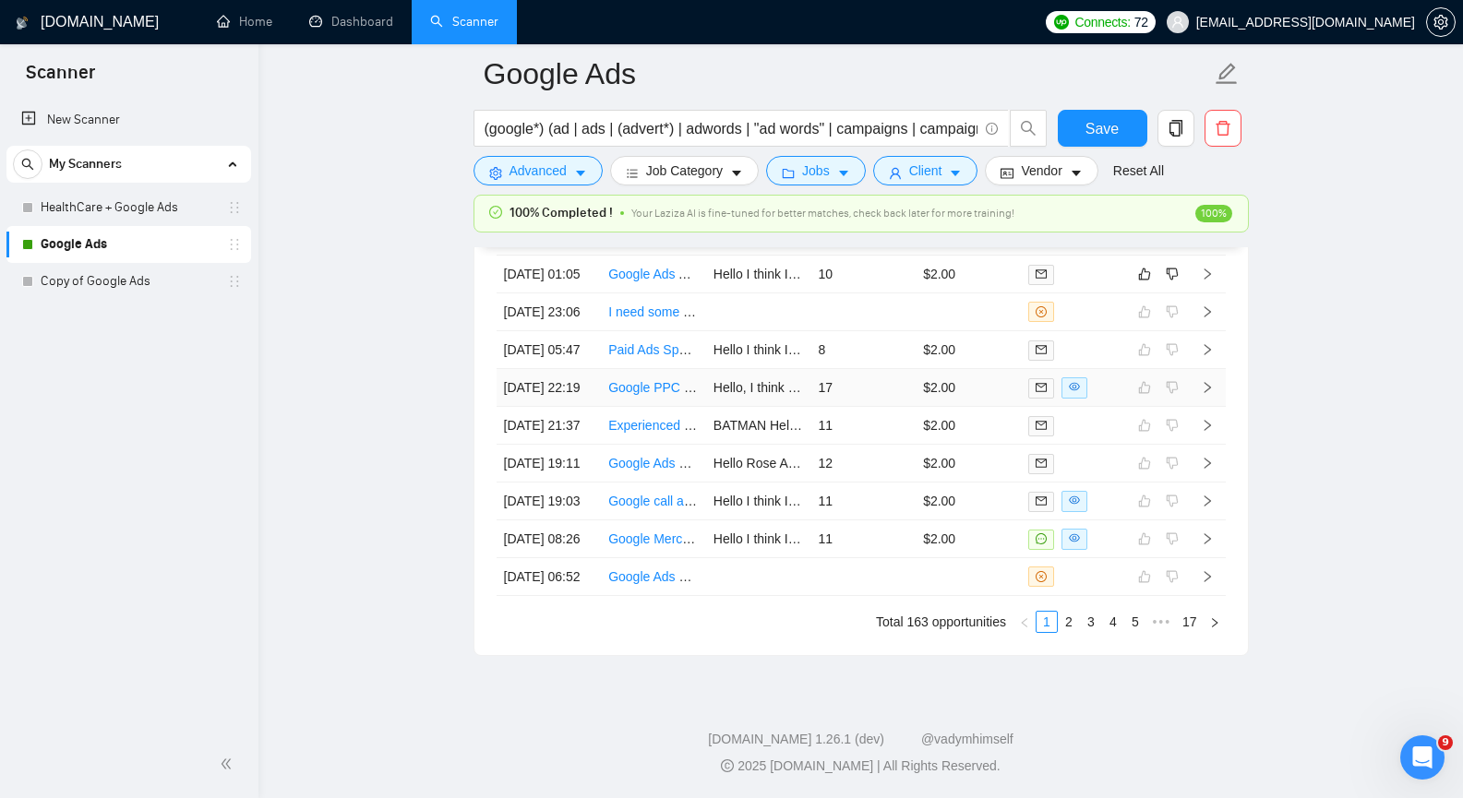
scroll to position [4647, 0]
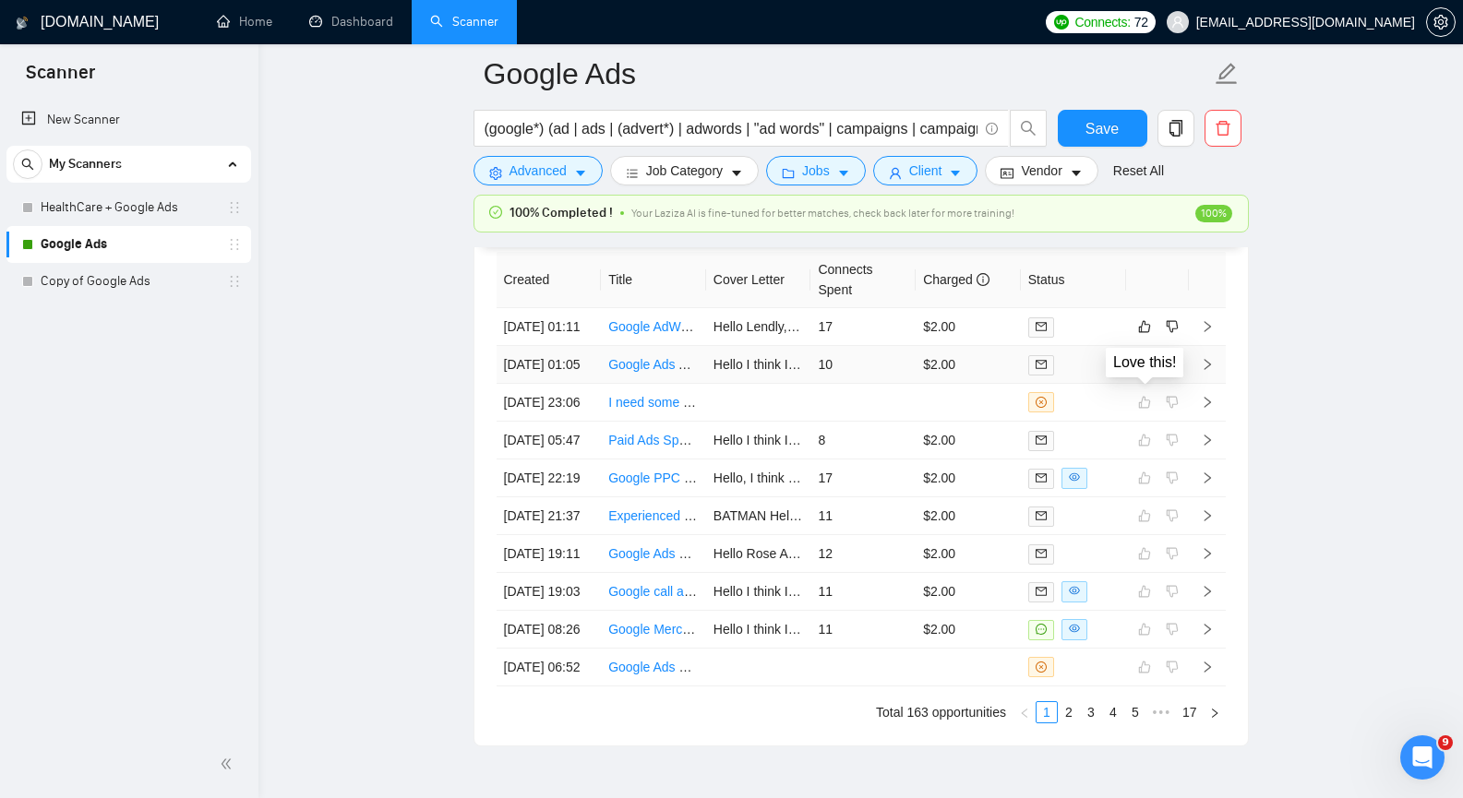
click at [1143, 372] on icon "like" at bounding box center [1144, 364] width 13 height 15
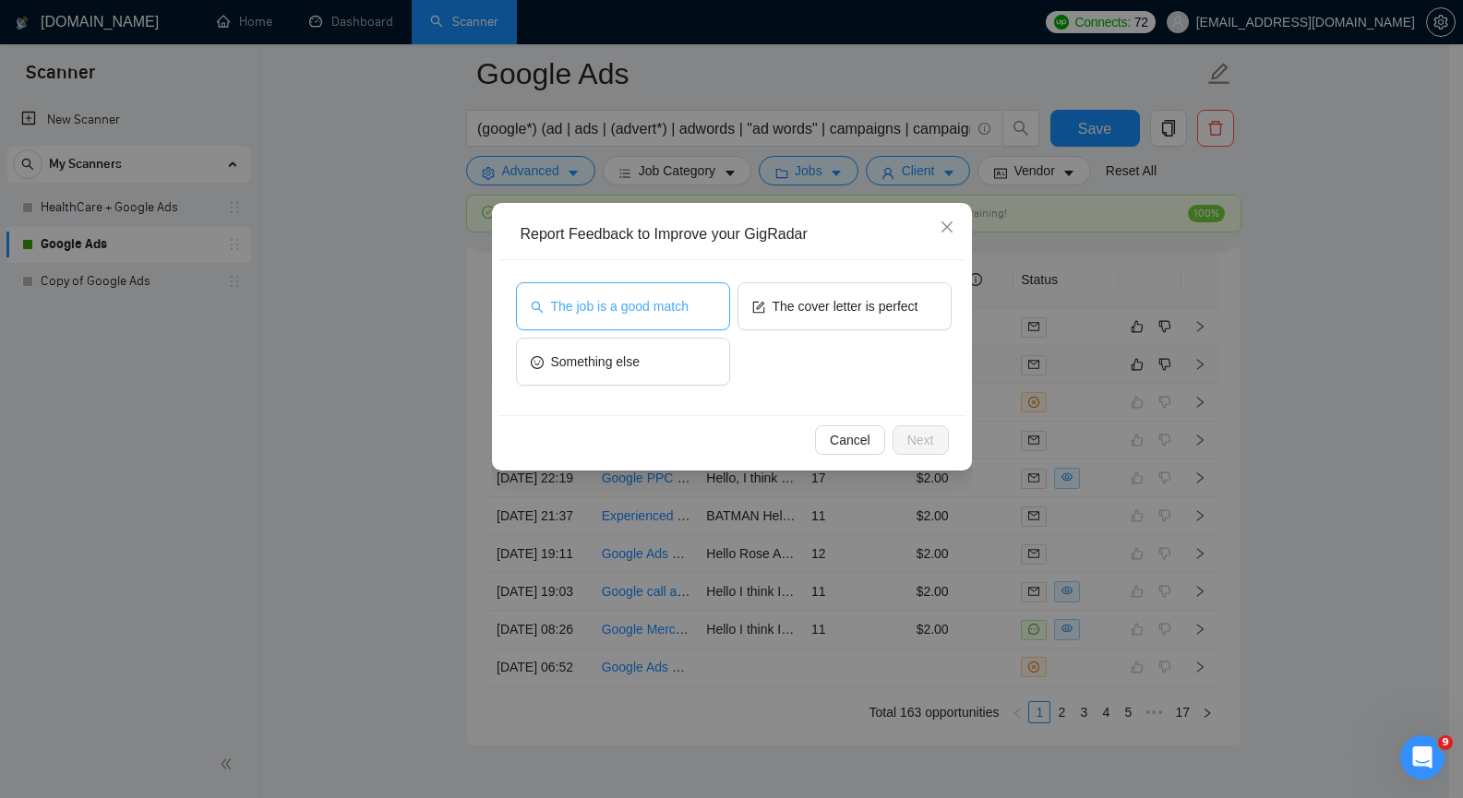
drag, startPoint x: 688, startPoint y: 318, endPoint x: 731, endPoint y: 322, distance: 42.6
click at [688, 318] on button "The job is a good match" at bounding box center [623, 306] width 214 height 48
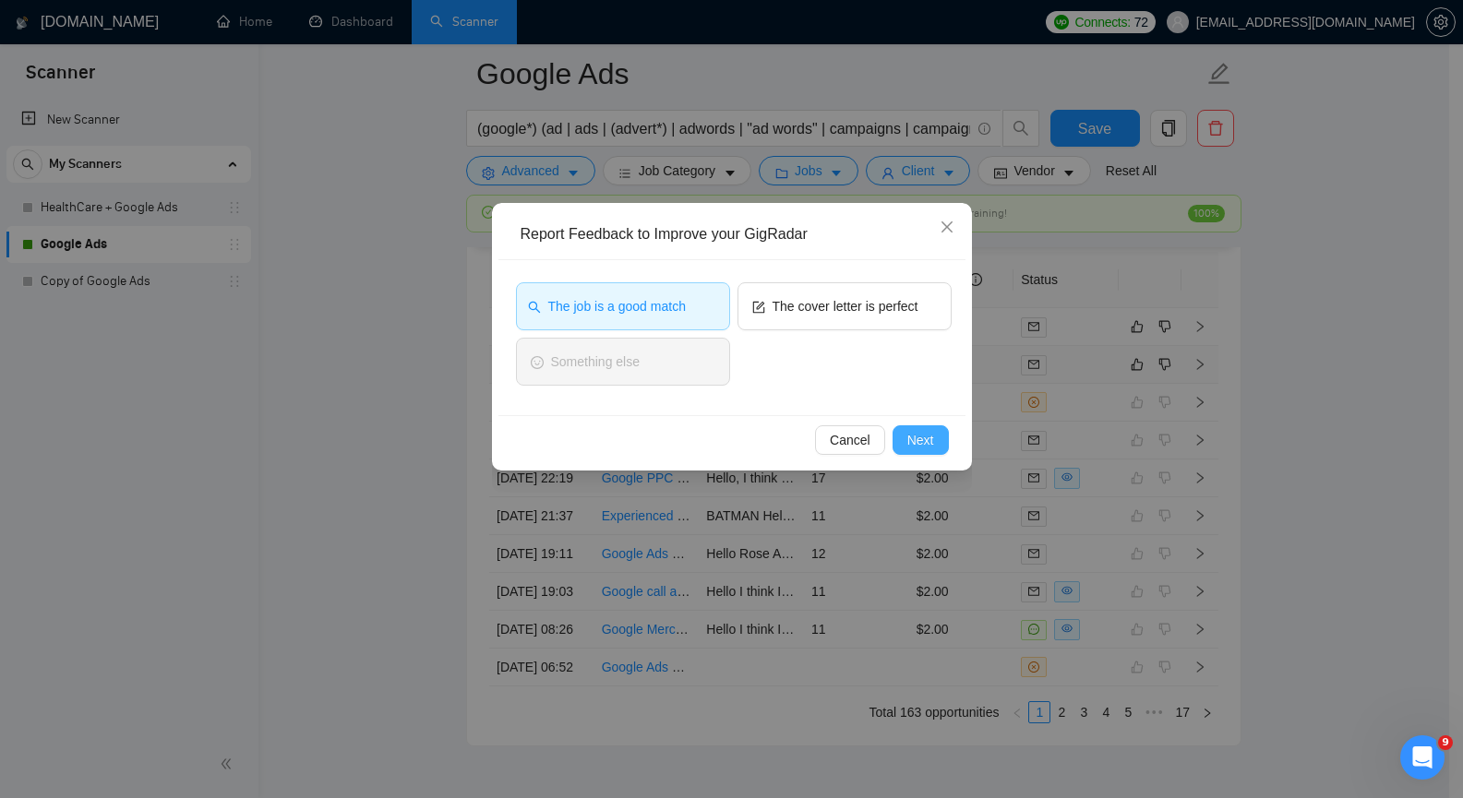
click at [914, 439] on span "Next" at bounding box center [920, 440] width 27 height 20
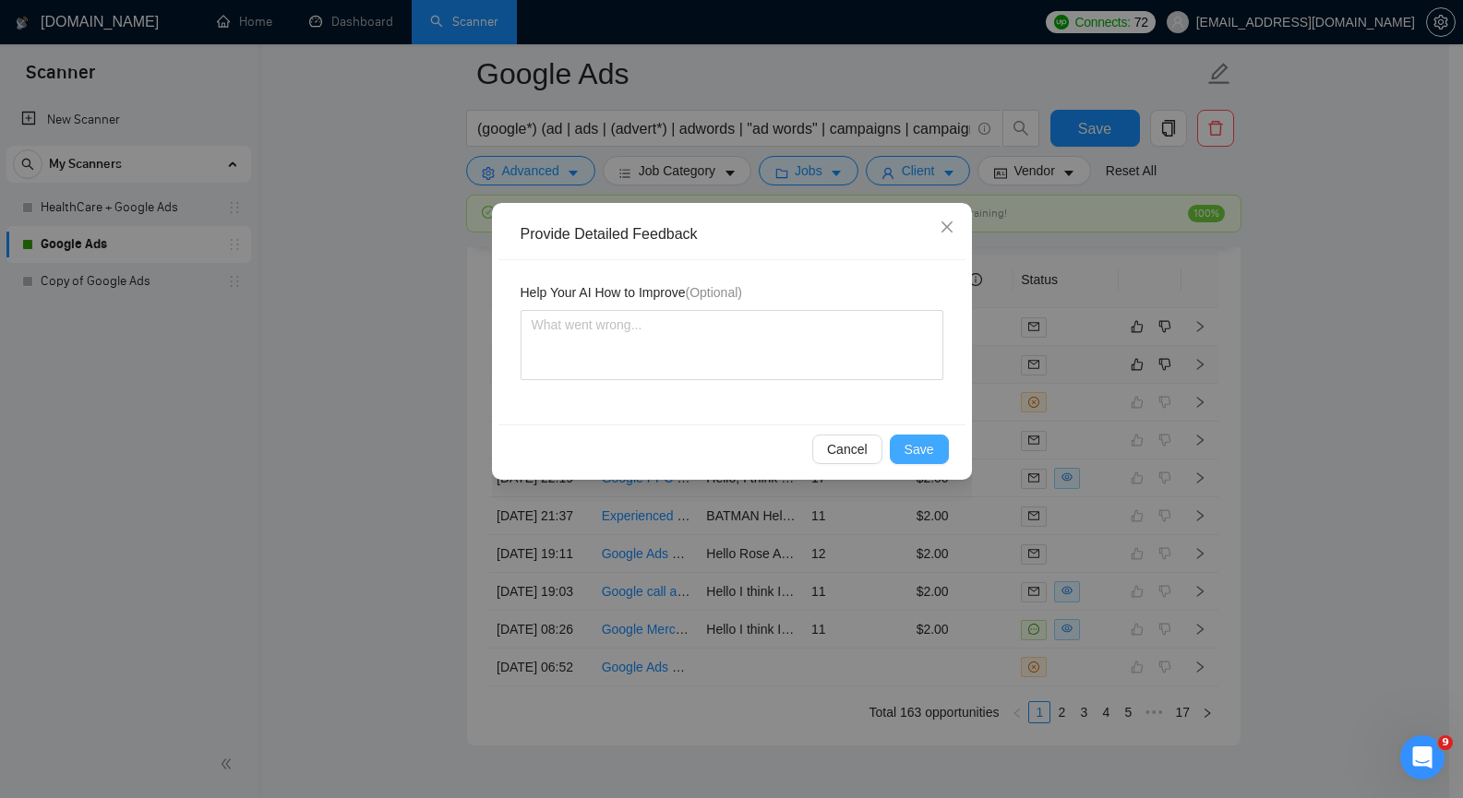
click at [916, 443] on span "Save" at bounding box center [919, 449] width 30 height 20
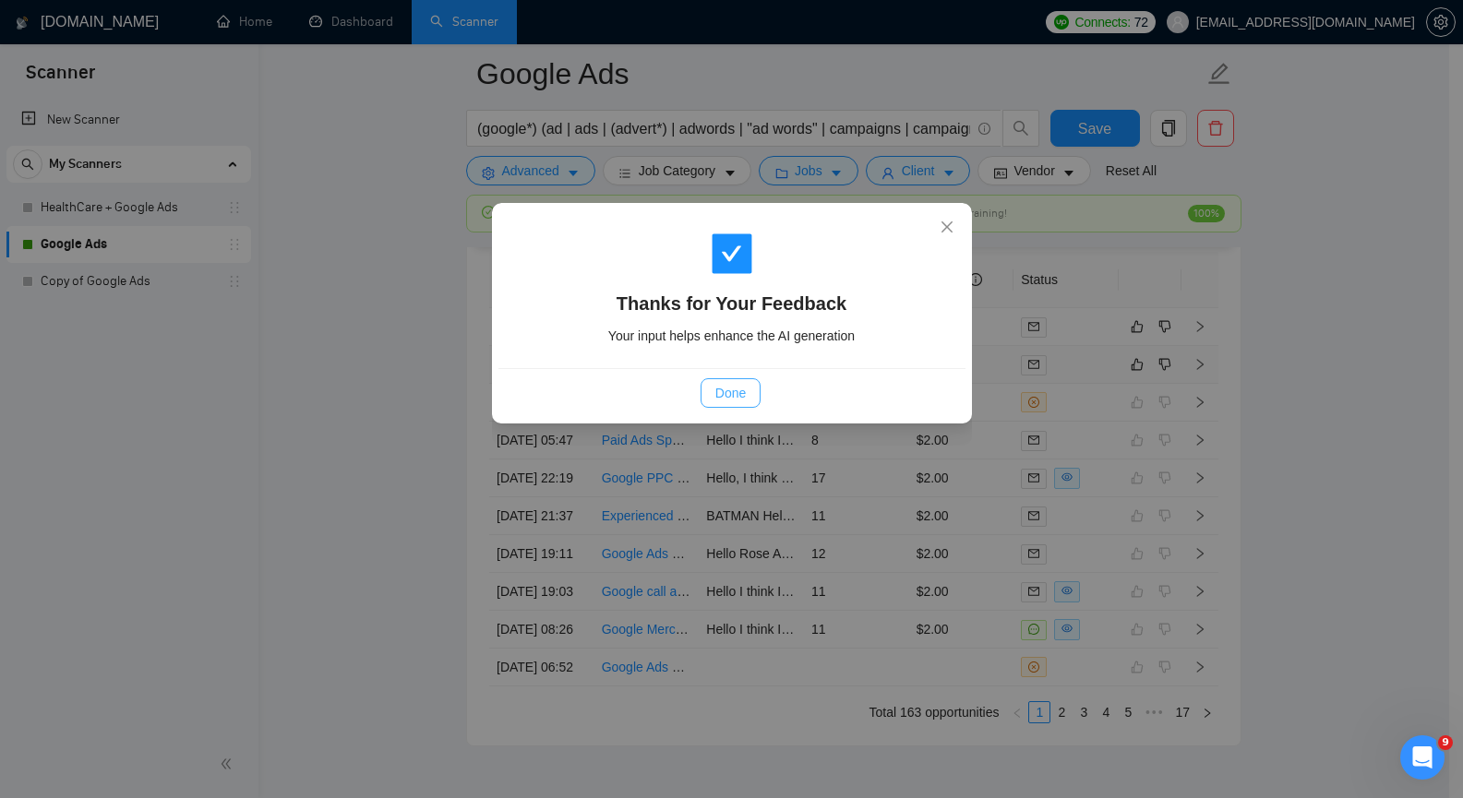
click at [750, 391] on button "Done" at bounding box center [730, 393] width 60 height 30
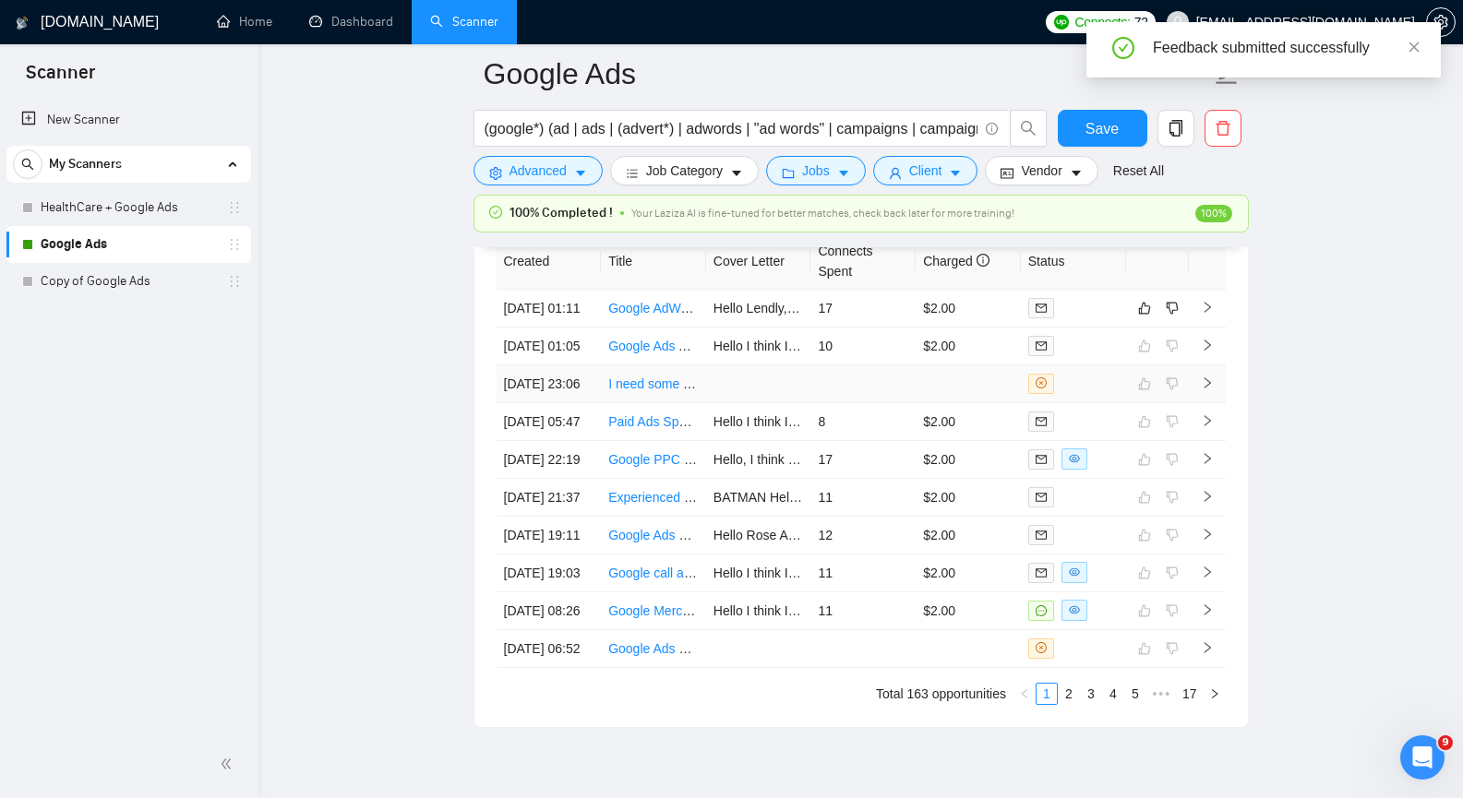
scroll to position [4462, 0]
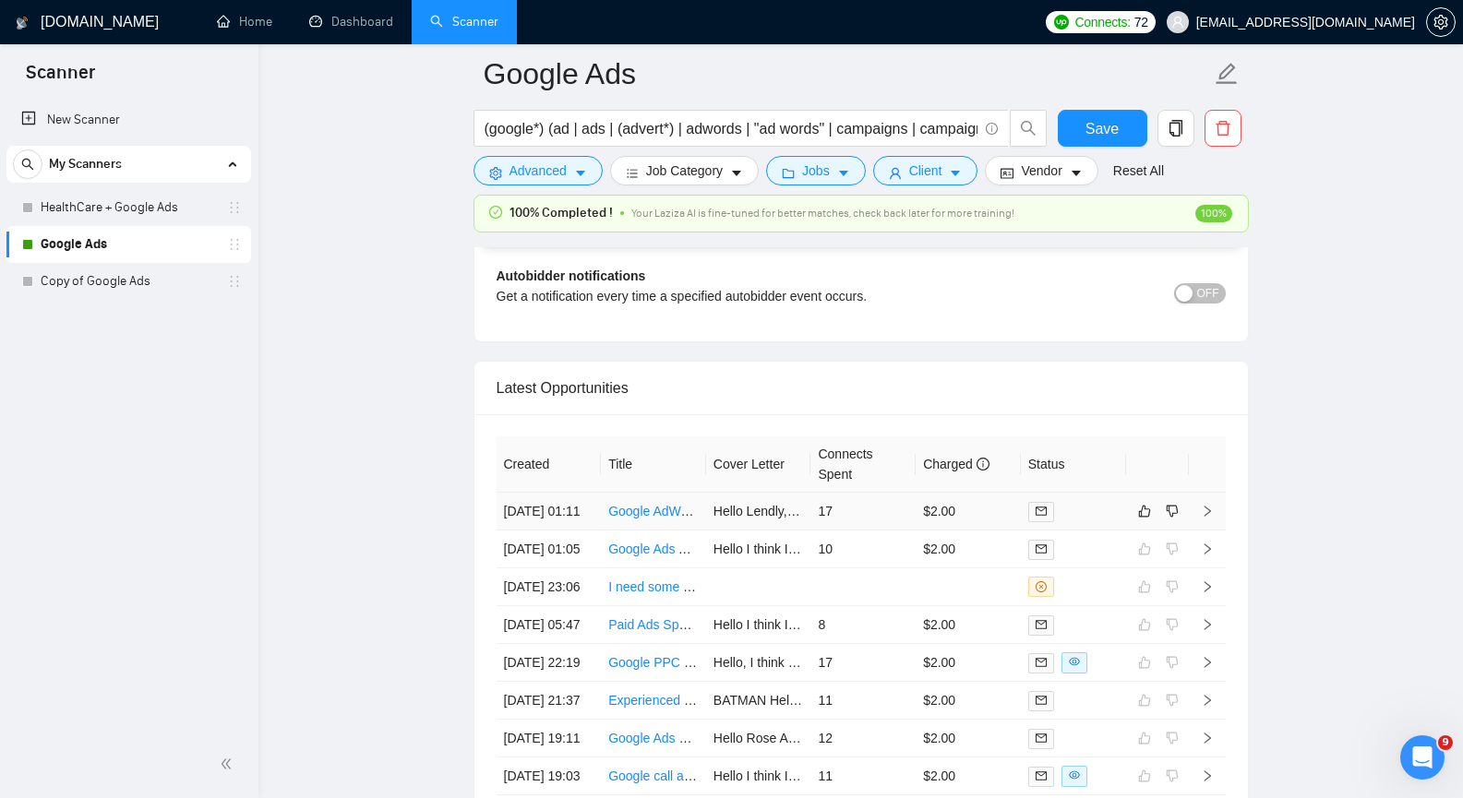
click at [1212, 518] on icon "right" at bounding box center [1207, 511] width 13 height 13
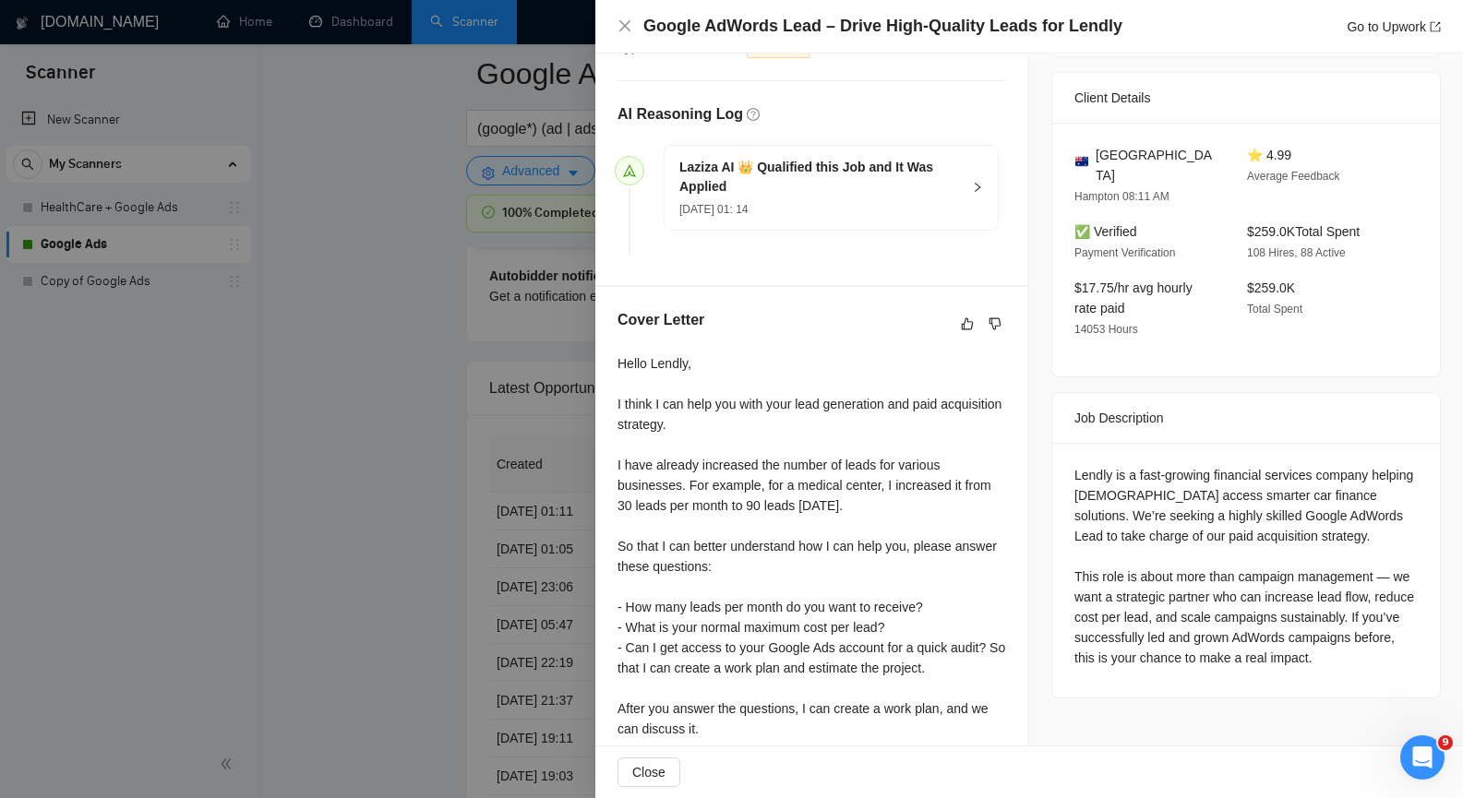
scroll to position [461, 0]
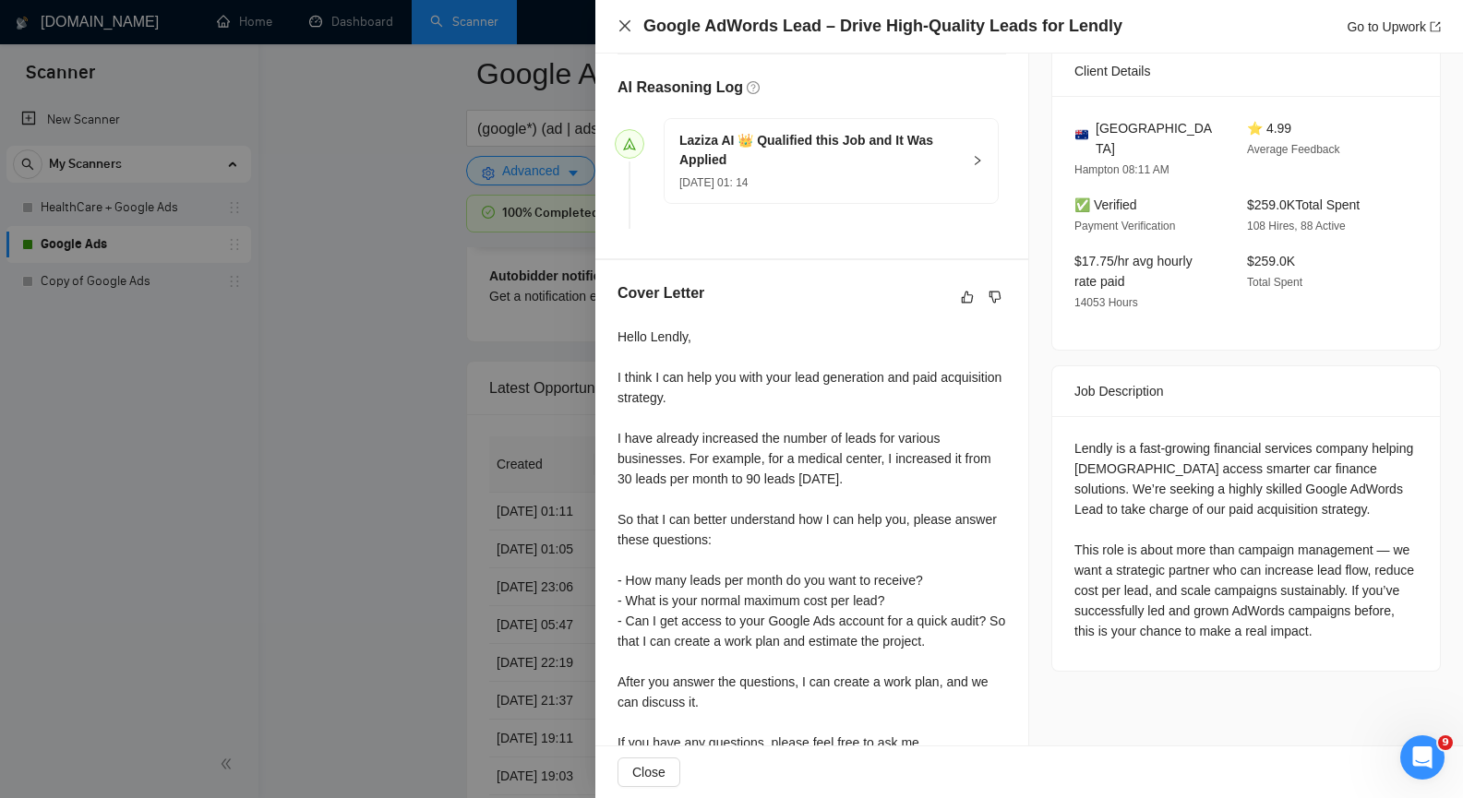
click at [623, 30] on icon "close" at bounding box center [624, 25] width 15 height 15
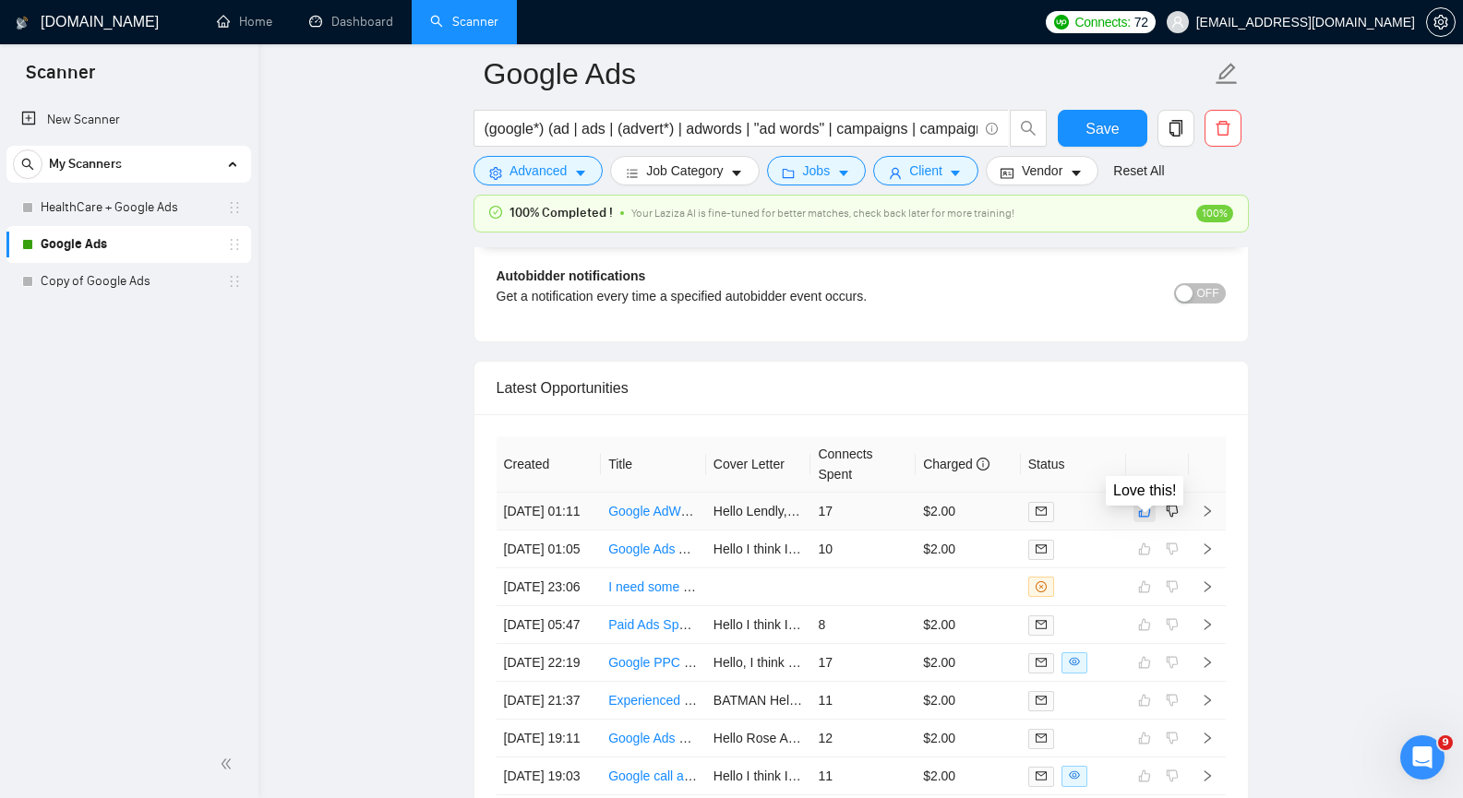
click at [1140, 519] on icon "like" at bounding box center [1144, 511] width 13 height 15
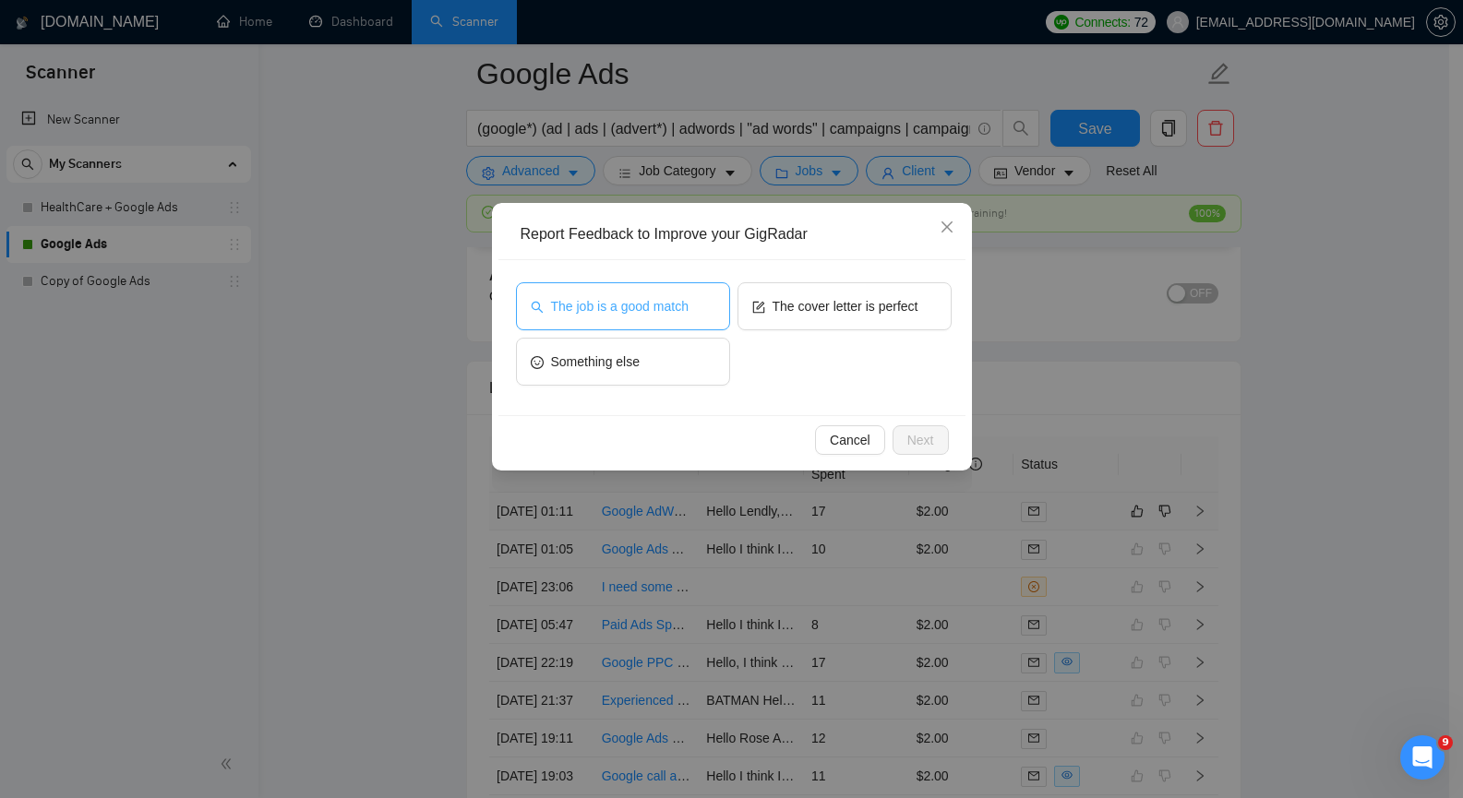
click at [628, 313] on span "The job is a good match" at bounding box center [620, 306] width 138 height 20
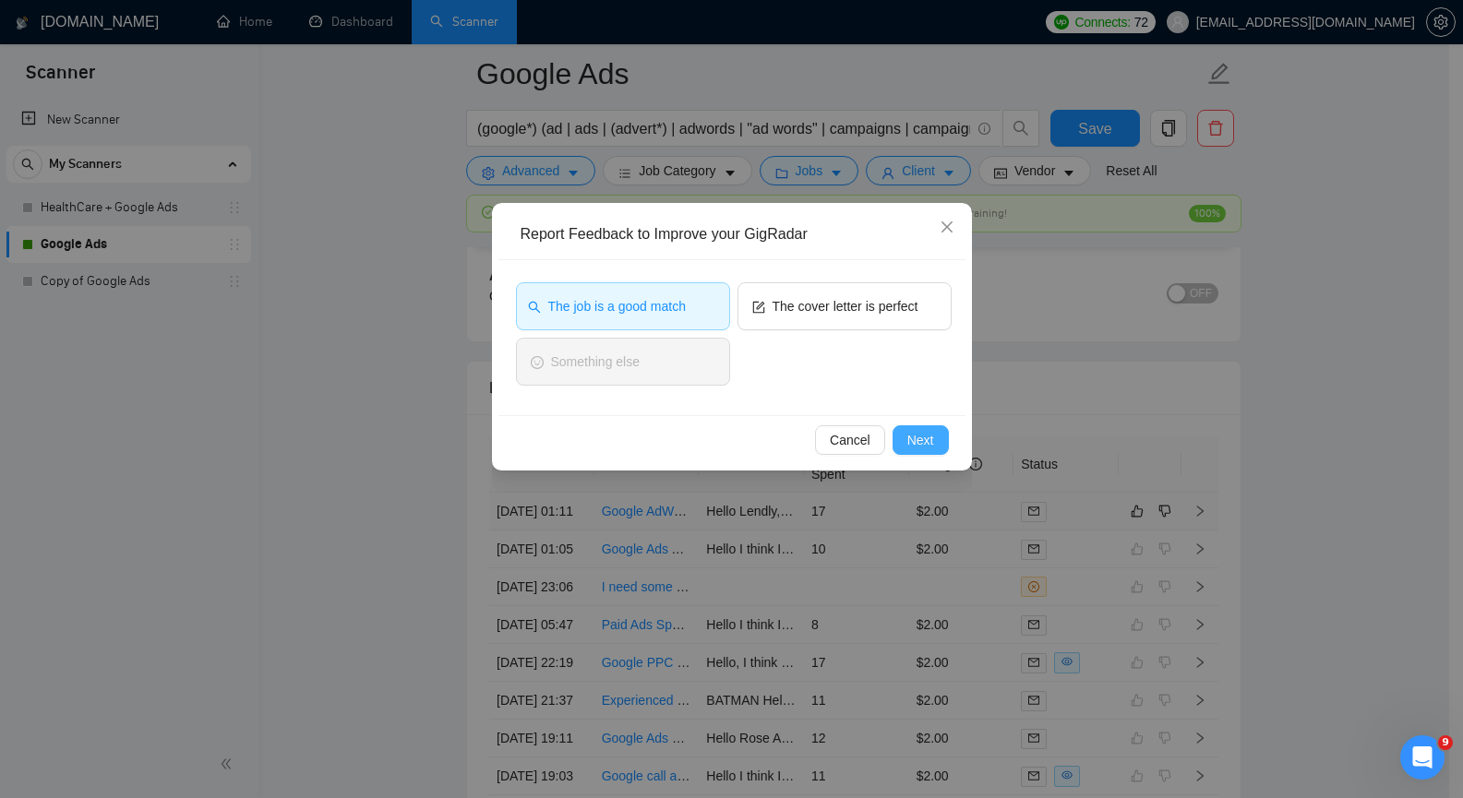
click at [905, 437] on button "Next" at bounding box center [920, 440] width 56 height 30
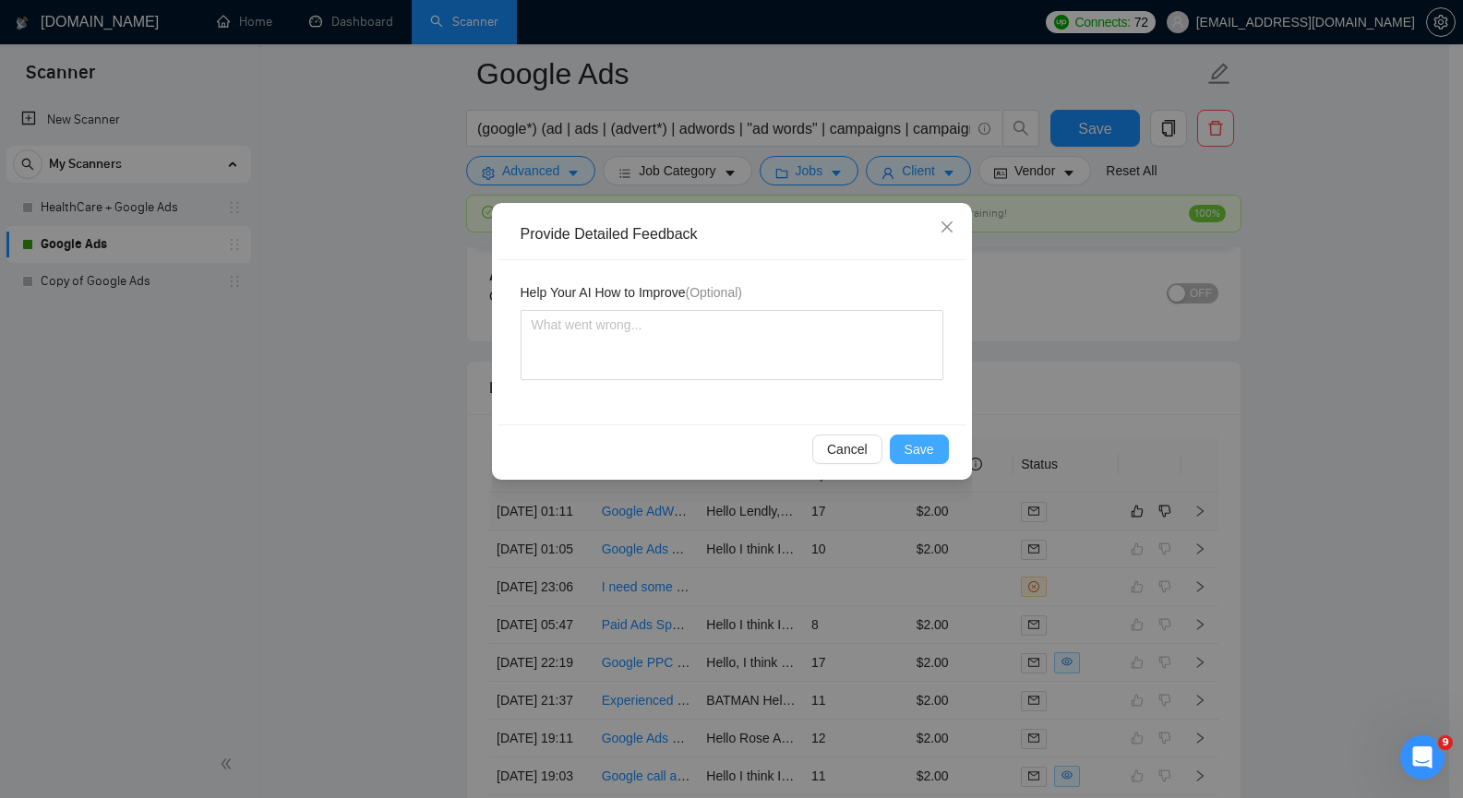
click at [905, 437] on button "Save" at bounding box center [919, 450] width 59 height 30
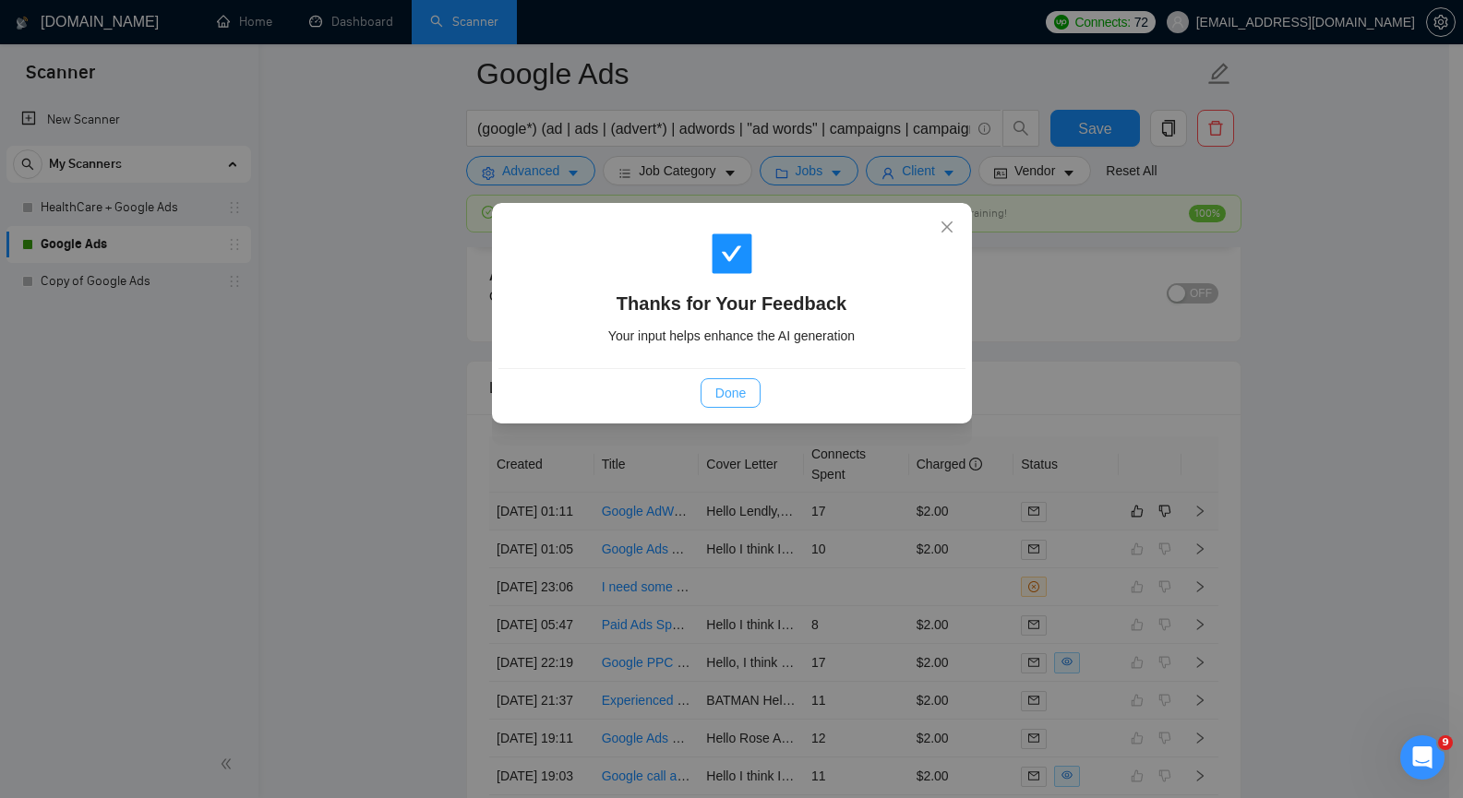
click at [753, 392] on button "Done" at bounding box center [730, 393] width 60 height 30
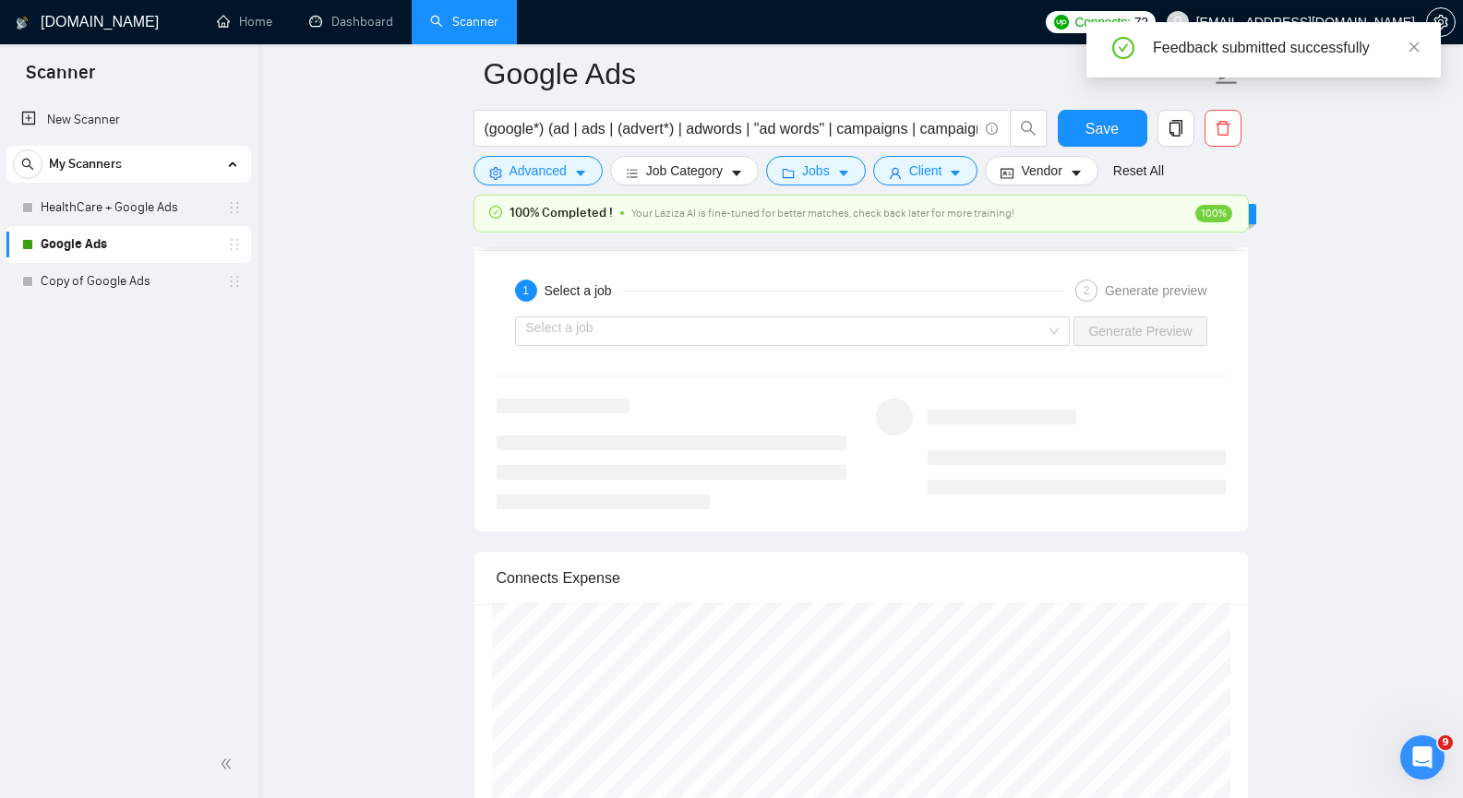
scroll to position [3355, 0]
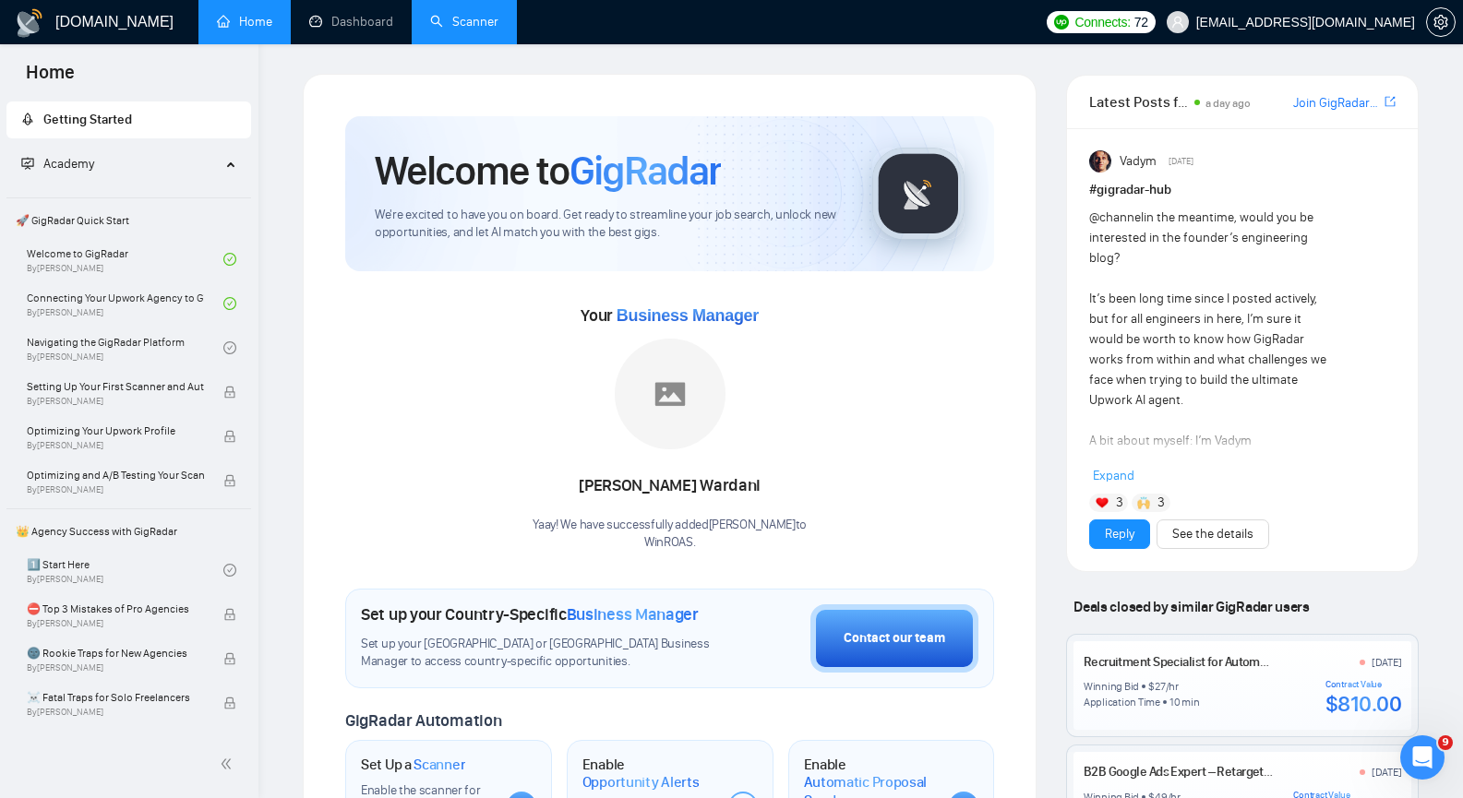
click at [473, 24] on link "Scanner" at bounding box center [464, 22] width 68 height 16
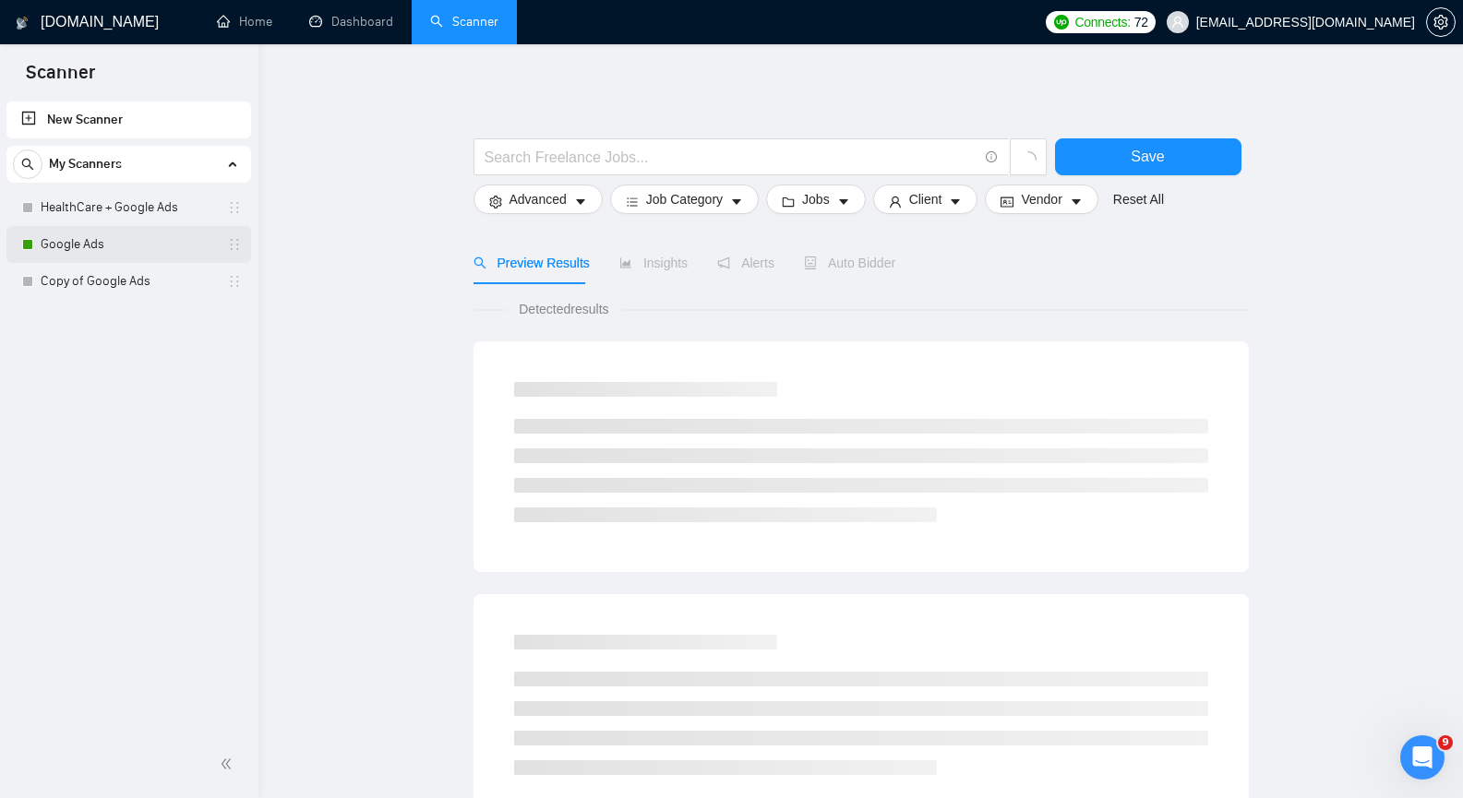
click at [140, 251] on link "Google Ads" at bounding box center [128, 244] width 175 height 37
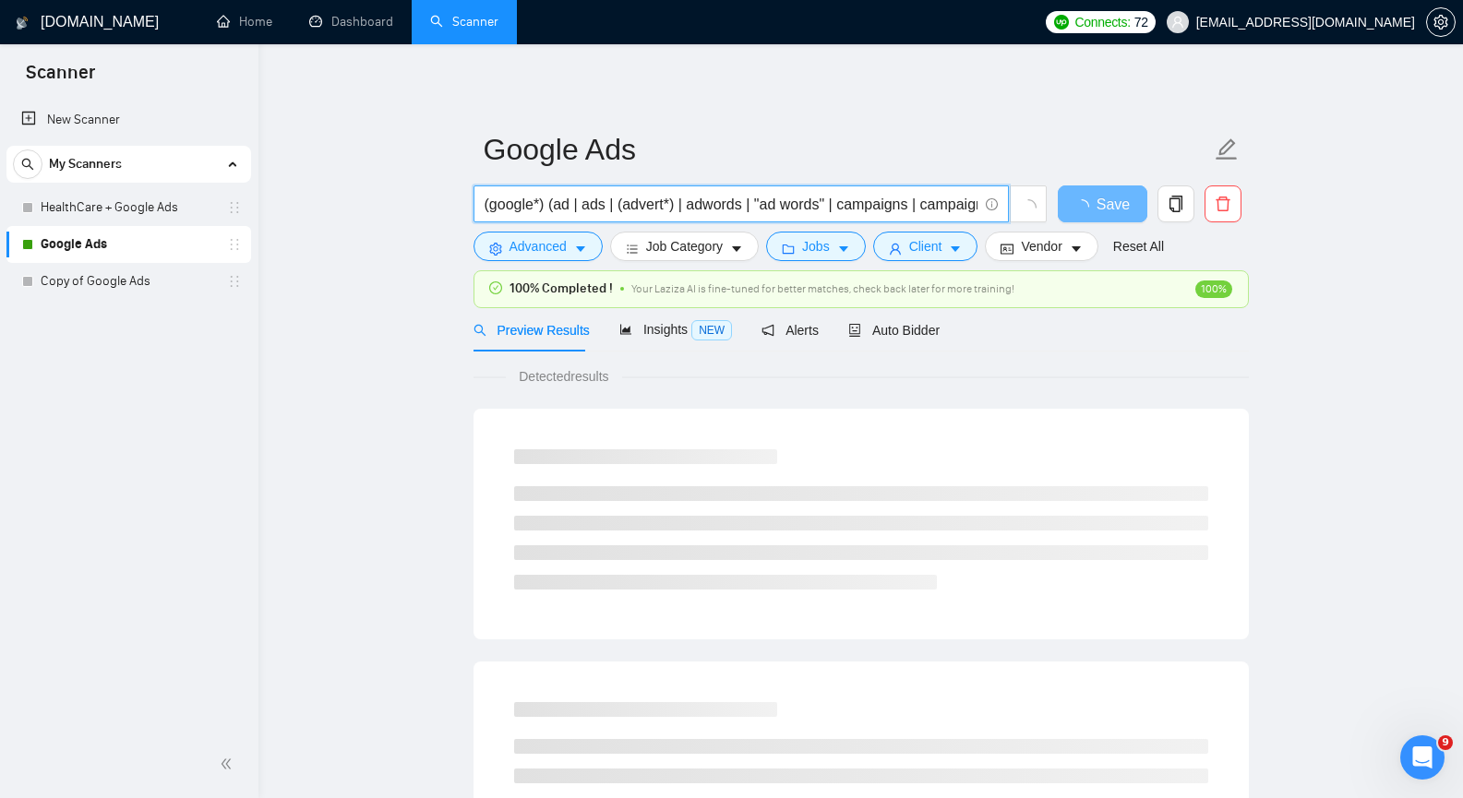
drag, startPoint x: 782, startPoint y: 206, endPoint x: 874, endPoint y: 281, distance: 119.3
click at [782, 205] on input "(google*) (ad | ads | (advert*) | adwords | "ad words" | campaigns | campaign |…" at bounding box center [731, 204] width 493 height 23
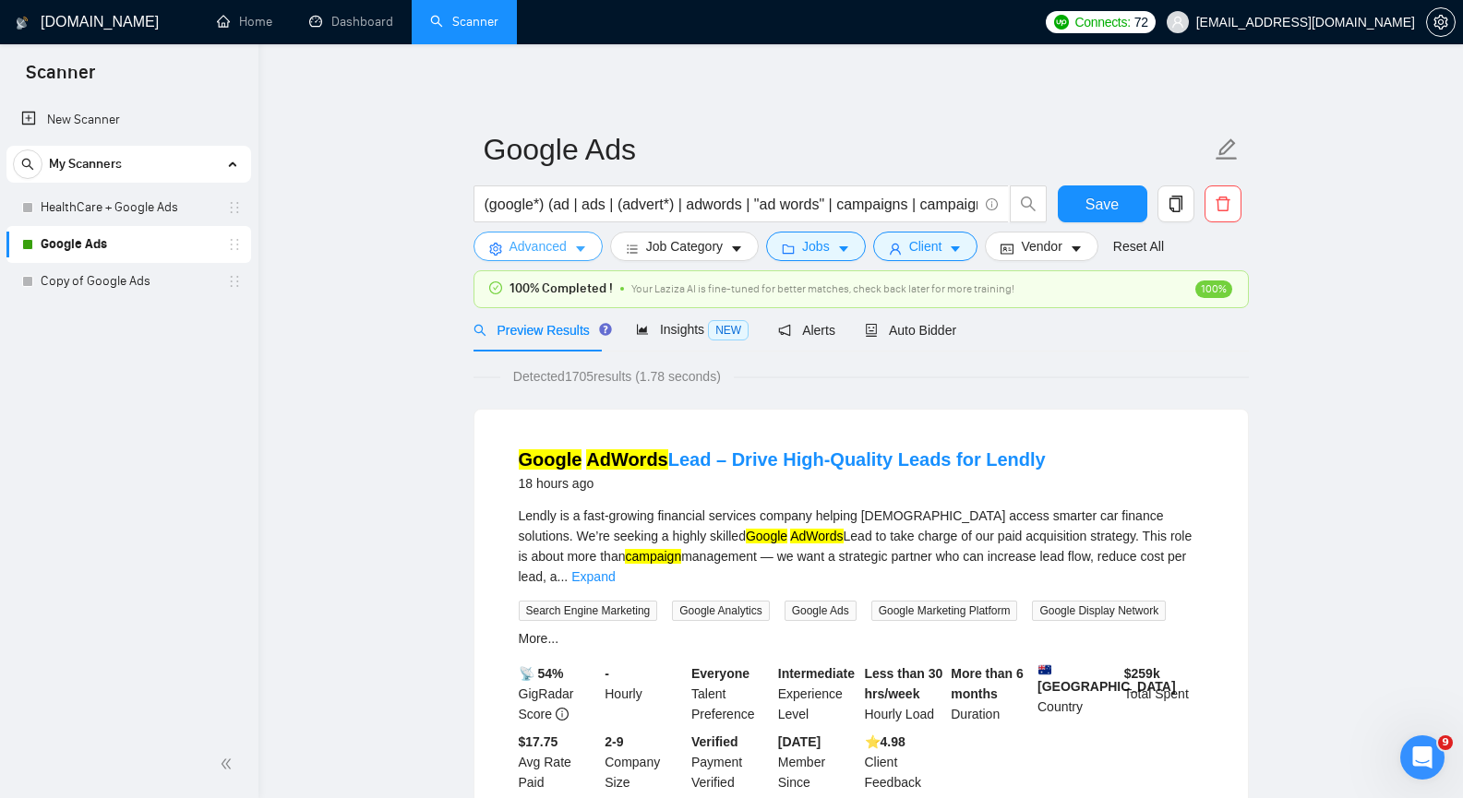
click at [581, 248] on icon "caret-down" at bounding box center [580, 250] width 9 height 6
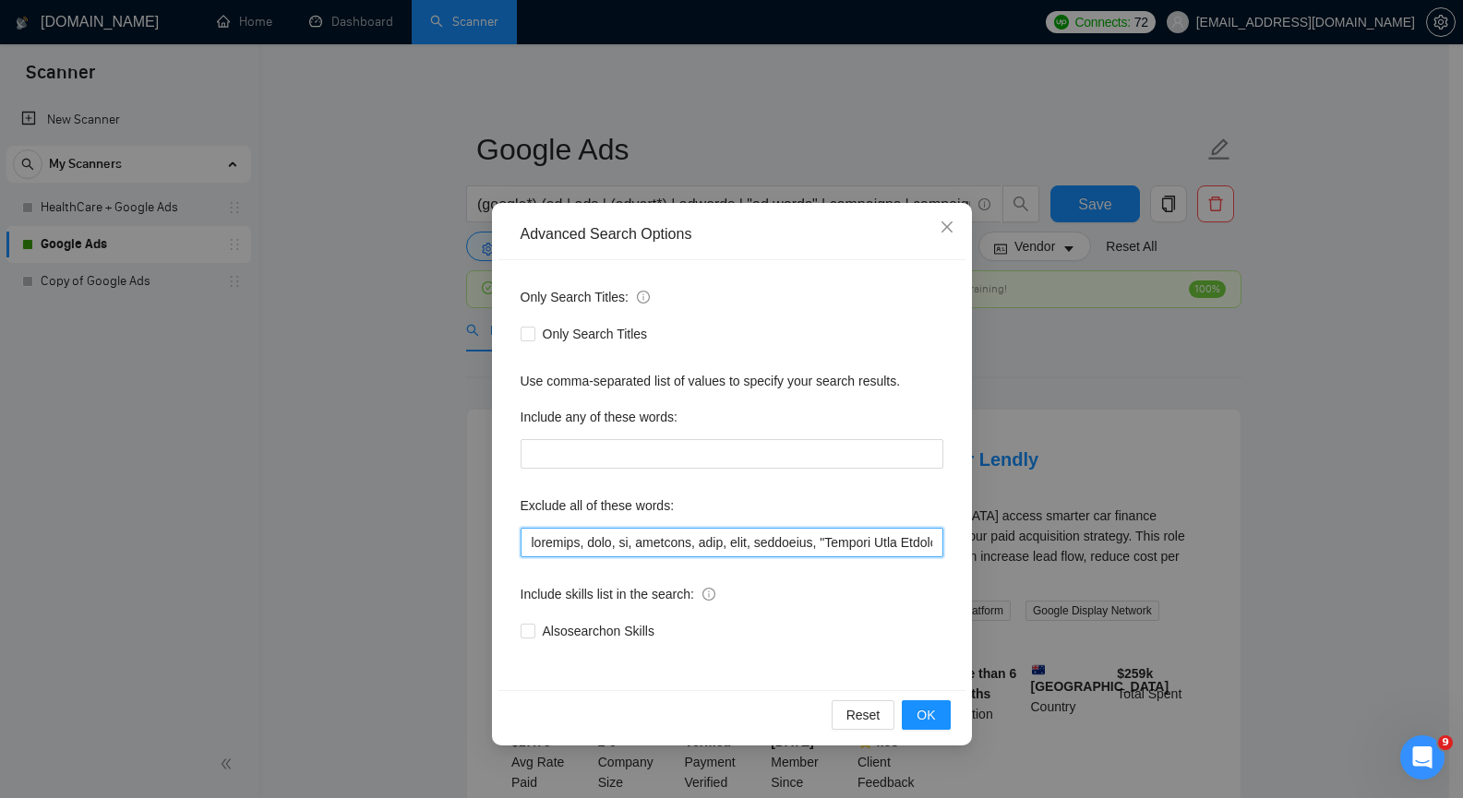
click at [664, 540] on input "text" at bounding box center [732, 543] width 423 height 30
paste input "misrepresentation"
type input "facebook, meta, fb, intagram, inst, bing, microsoft, "Landing Page Optimization…"
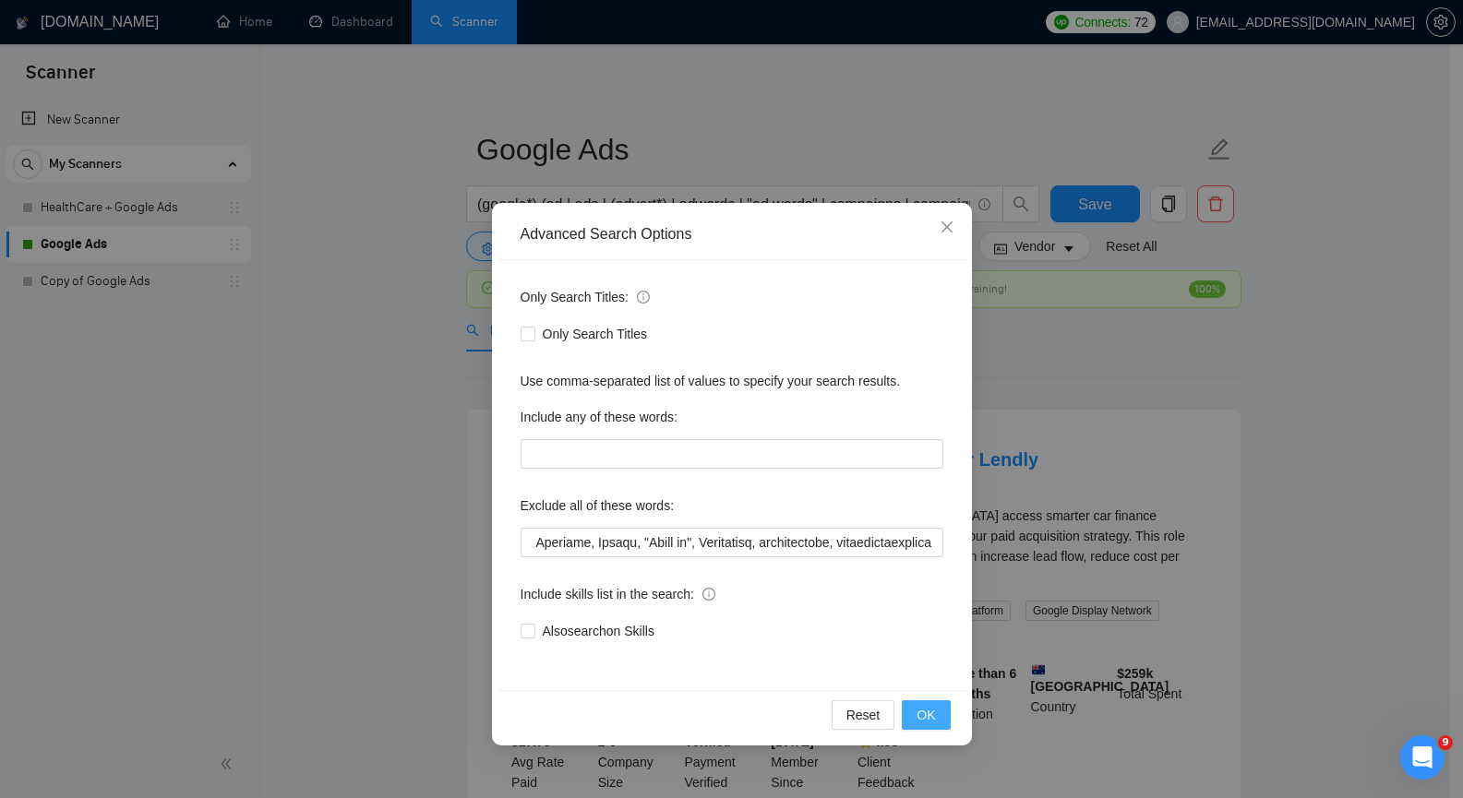
scroll to position [0, 0]
click at [928, 712] on span "OK" at bounding box center [925, 715] width 18 height 20
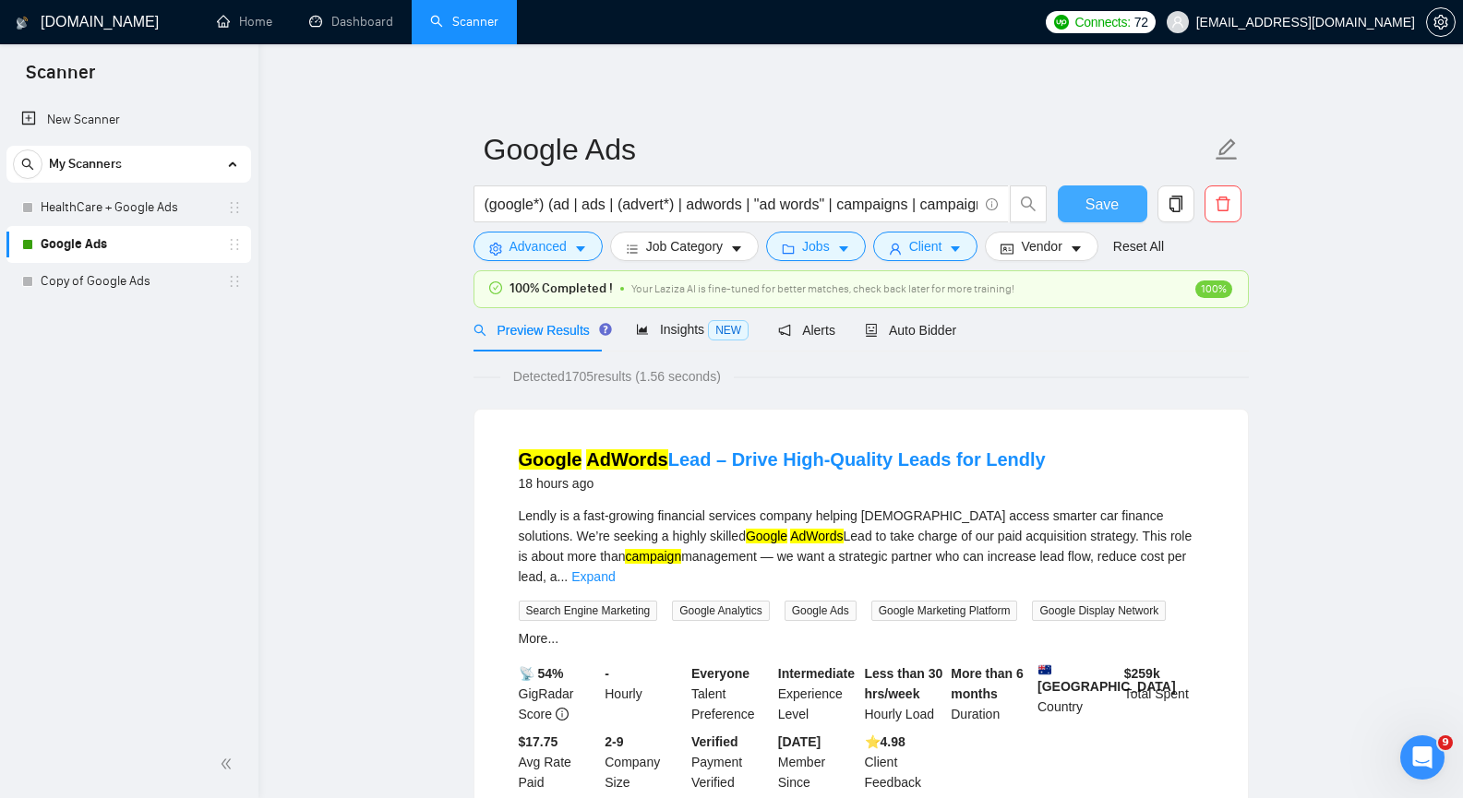
click at [1103, 203] on span "Save" at bounding box center [1101, 204] width 33 height 23
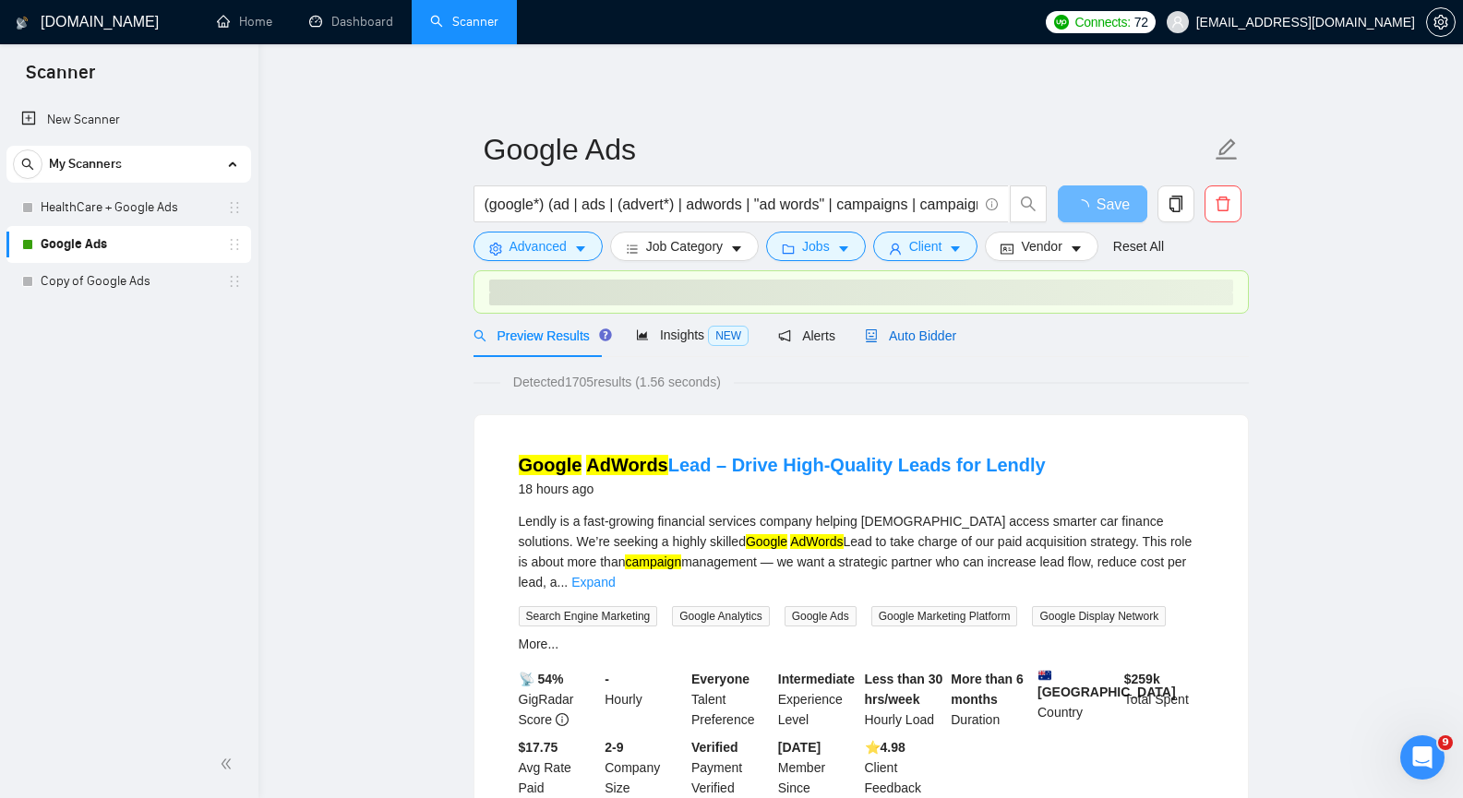
drag, startPoint x: 936, startPoint y: 336, endPoint x: 974, endPoint y: 349, distance: 40.0
click at [936, 336] on span "Auto Bidder" at bounding box center [910, 336] width 91 height 15
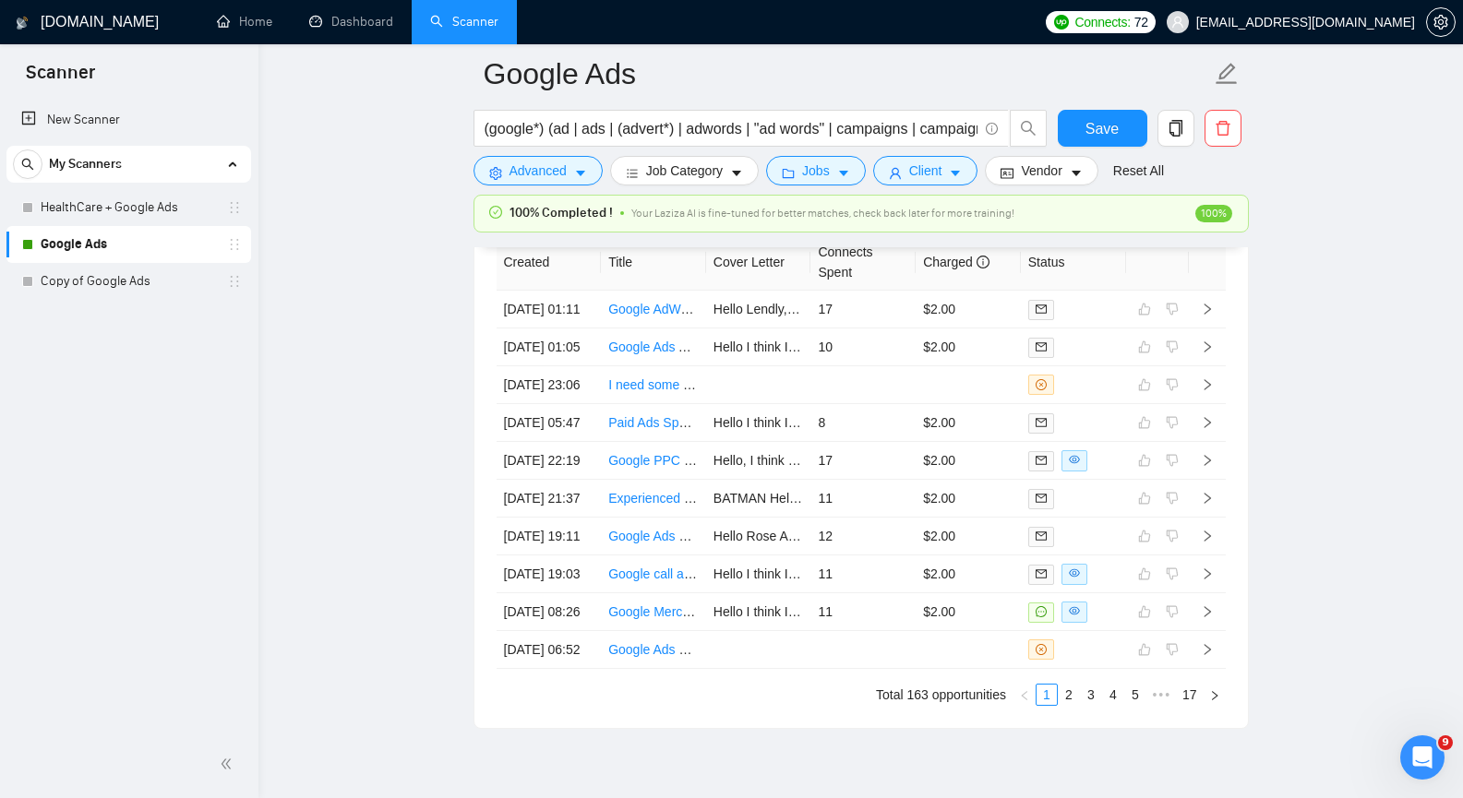
scroll to position [4647, 0]
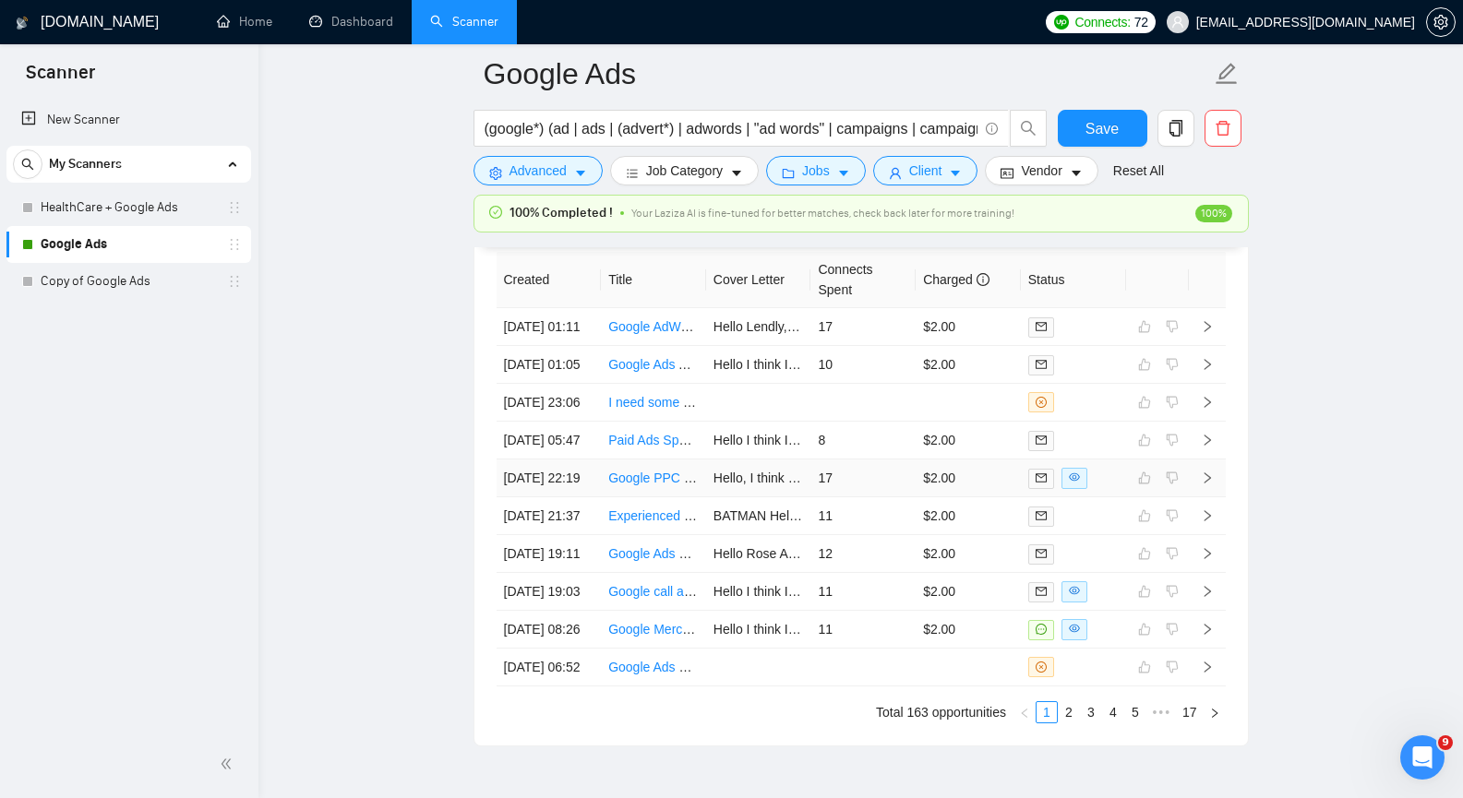
click at [1204, 485] on icon "right" at bounding box center [1207, 478] width 13 height 13
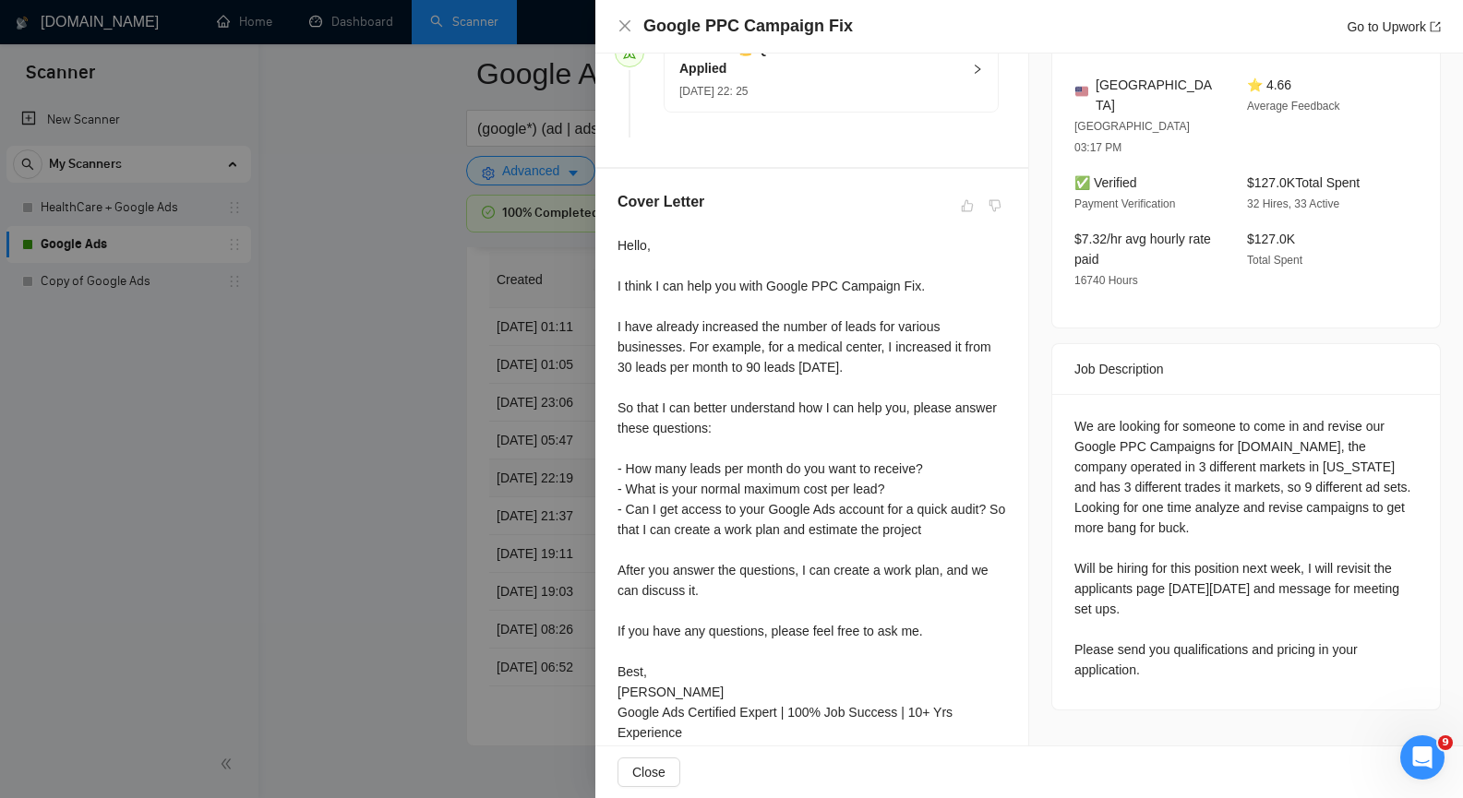
scroll to position [554, 0]
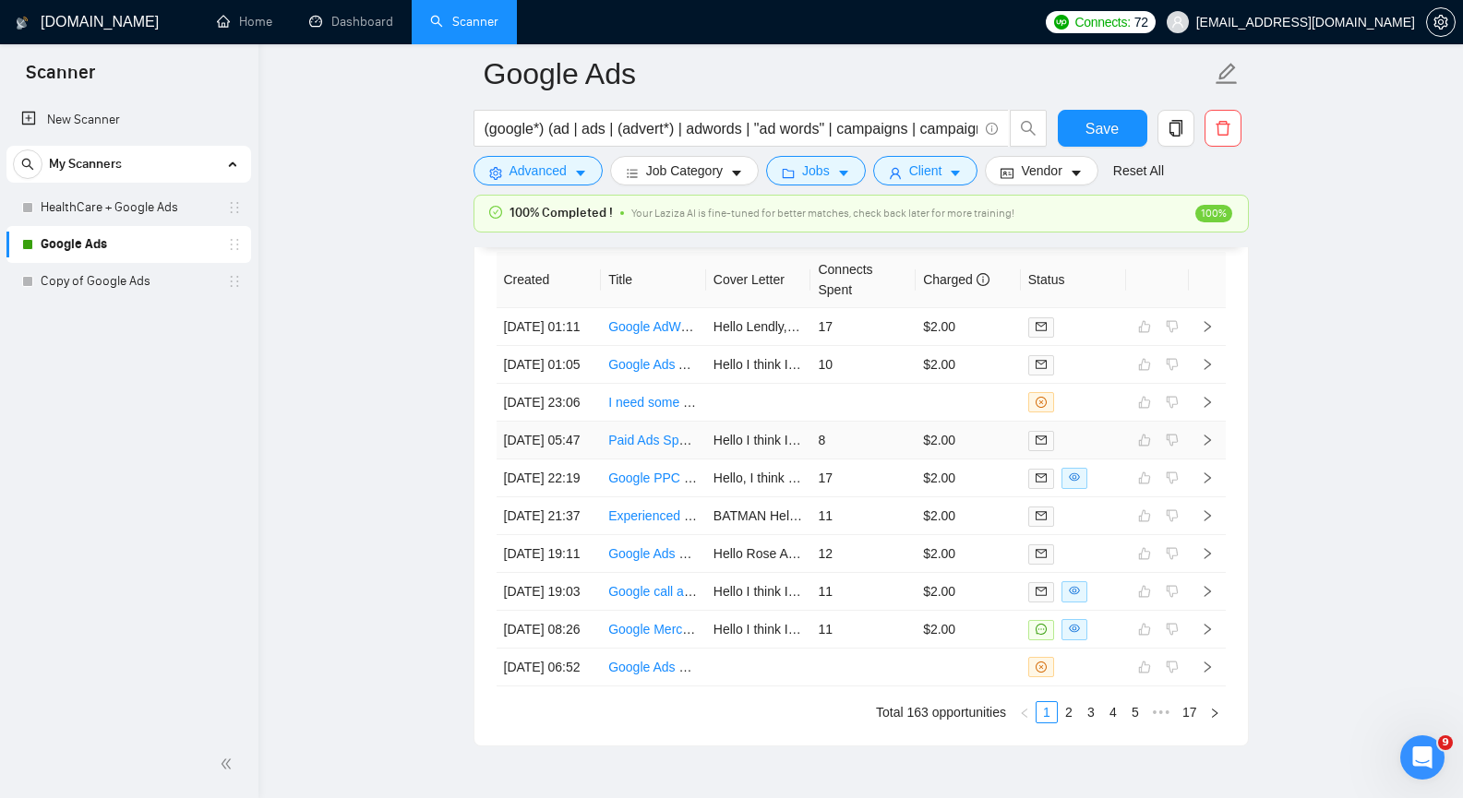
click at [1209, 447] on icon "right" at bounding box center [1207, 440] width 13 height 13
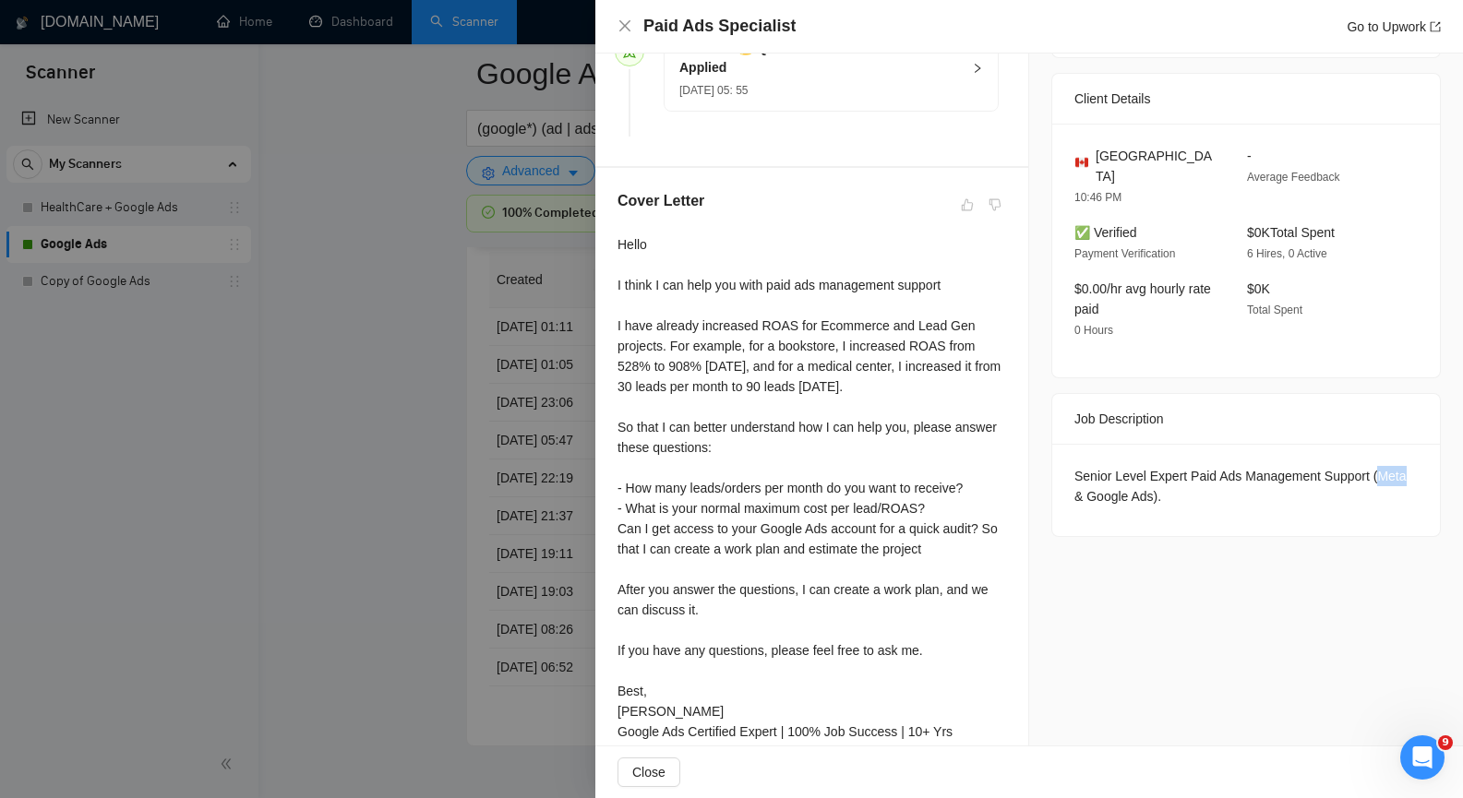
drag, startPoint x: 1392, startPoint y: 453, endPoint x: 1369, endPoint y: 451, distance: 23.1
click at [1369, 466] on div "Senior Level Expert Paid Ads Management Support (Meta & Google Ads)." at bounding box center [1245, 486] width 343 height 41
copy div "Meta"
click at [1315, 473] on div "Senior Level Expert Paid Ads Management Support (Meta & Google Ads)." at bounding box center [1245, 486] width 343 height 41
drag, startPoint x: 1365, startPoint y: 451, endPoint x: 1147, endPoint y: 477, distance: 219.3
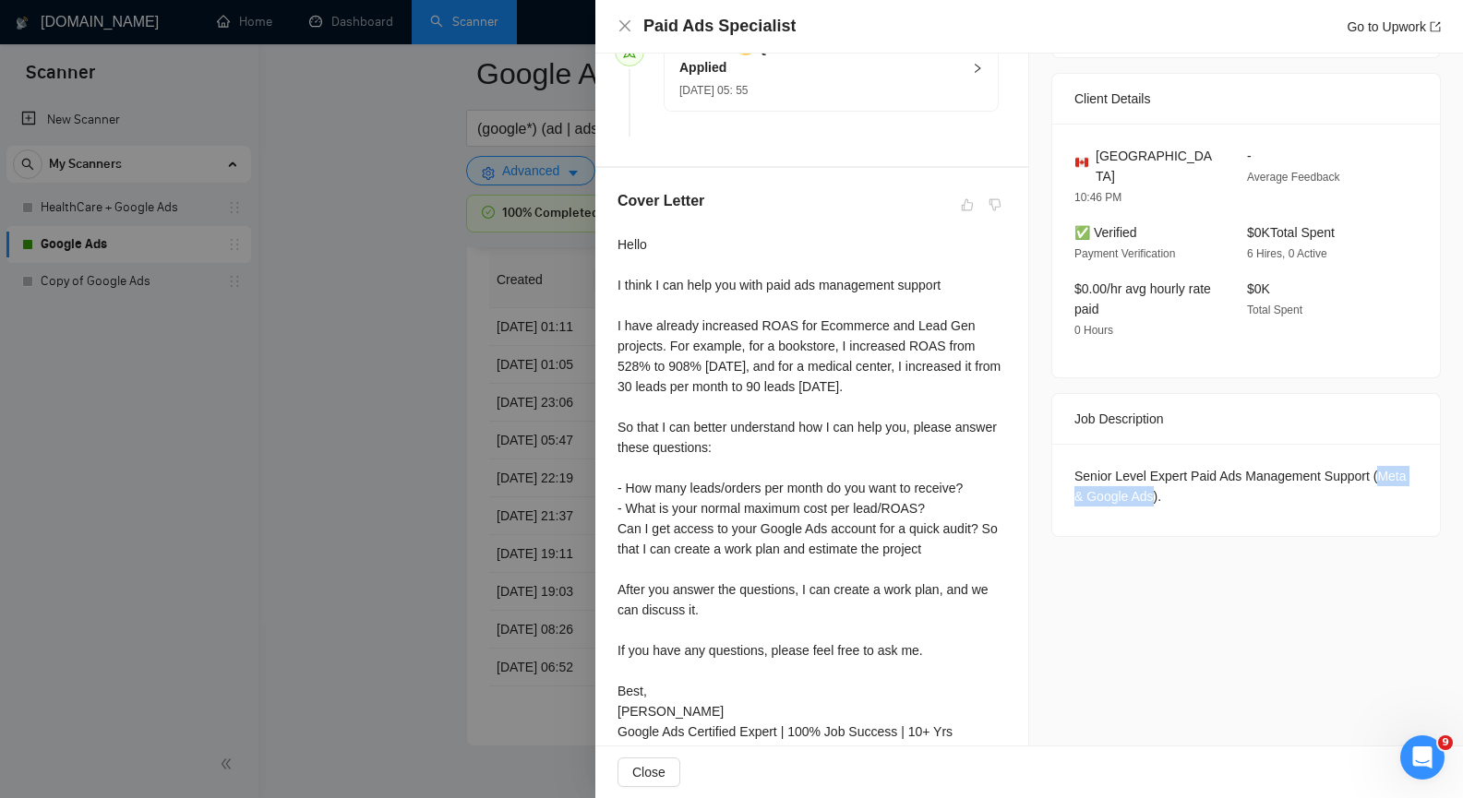
click at [1147, 477] on div "Senior Level Expert Paid Ads Management Support (Meta & Google Ads)." at bounding box center [1245, 486] width 343 height 41
copy div "Meta & Google Ads"
click at [622, 27] on icon "close" at bounding box center [624, 25] width 15 height 15
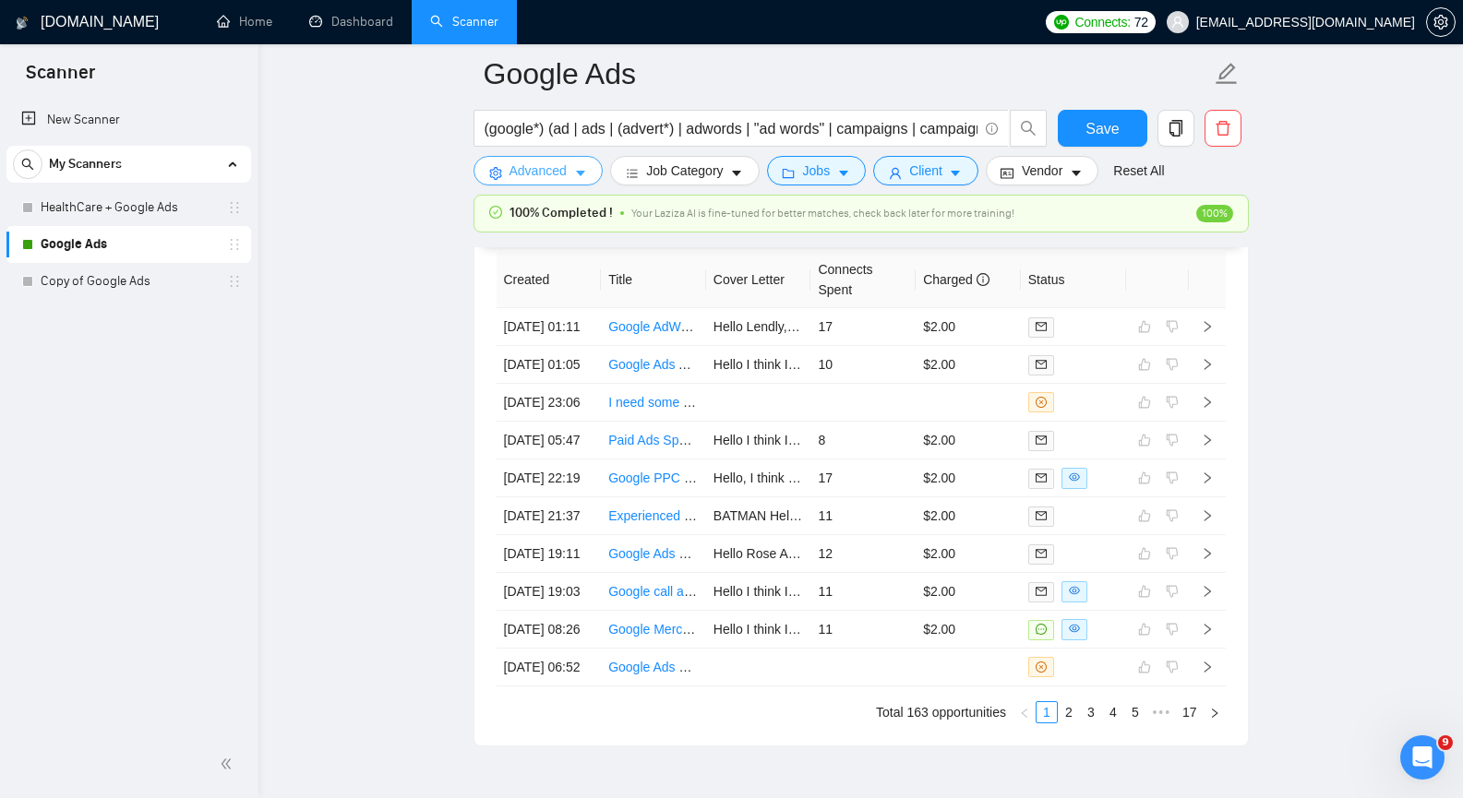
click at [576, 171] on icon "caret-down" at bounding box center [580, 173] width 13 height 13
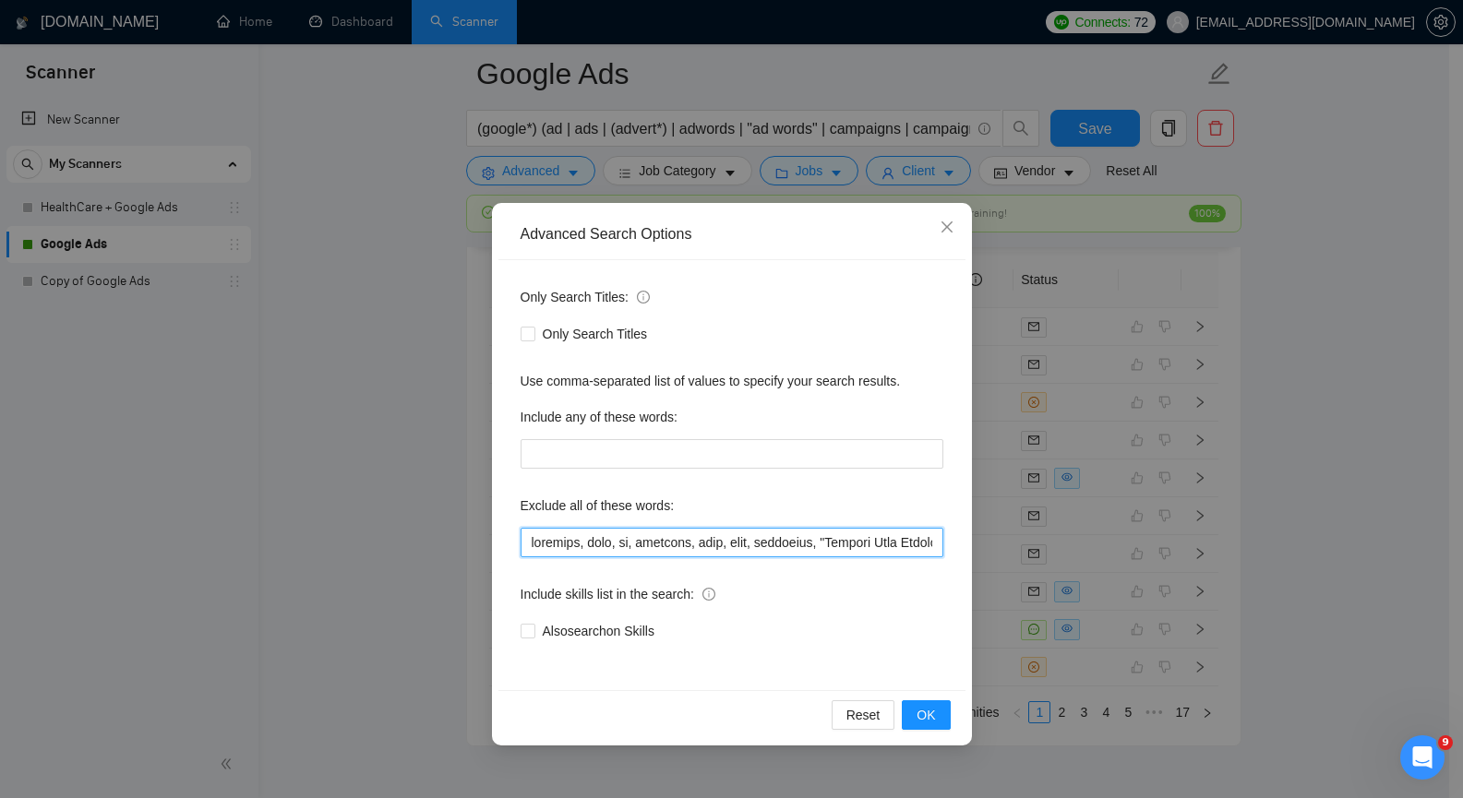
click at [640, 545] on input "text" at bounding box center [732, 543] width 423 height 30
paste input "Meta & Google Ads"
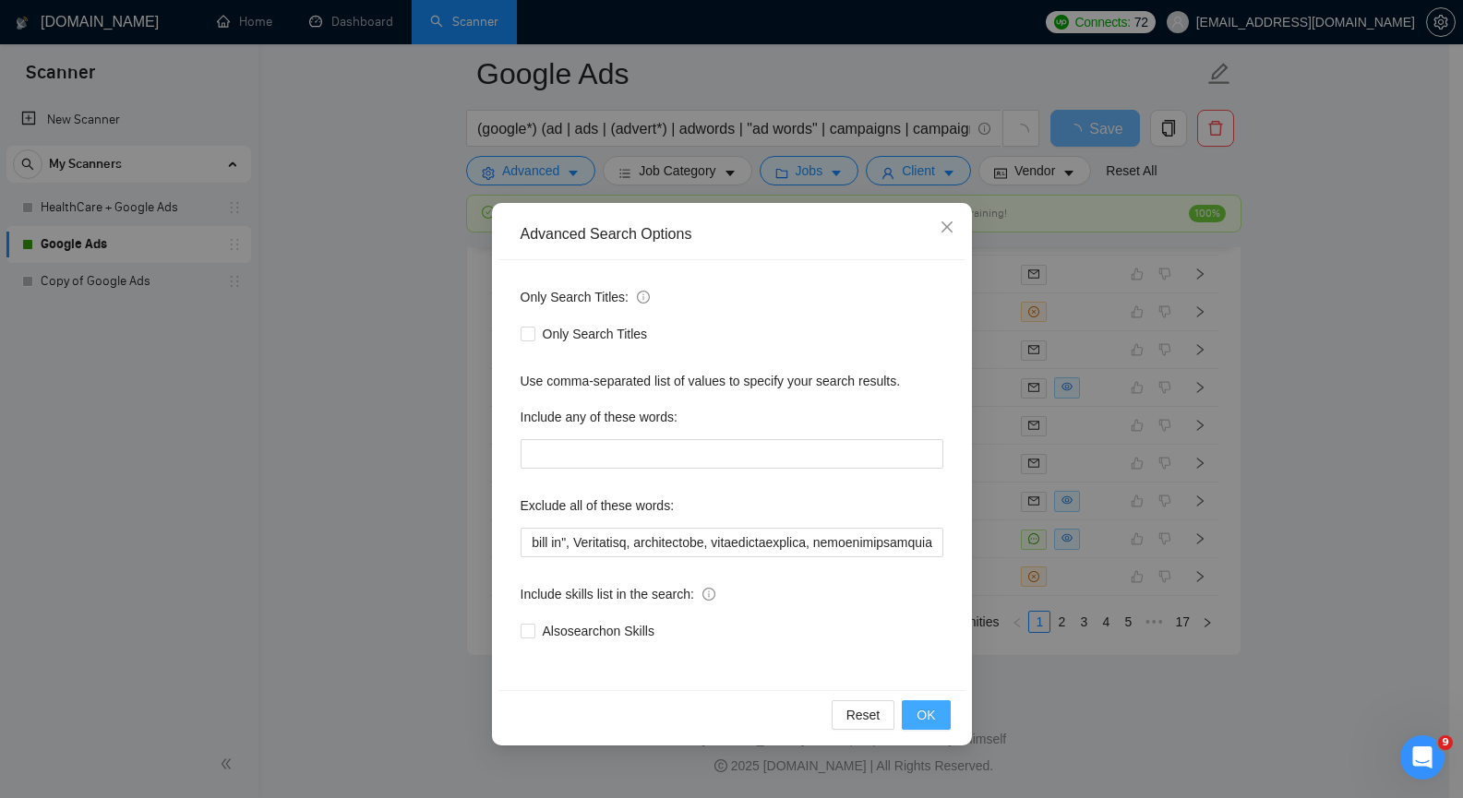
scroll to position [0, 0]
drag, startPoint x: 925, startPoint y: 707, endPoint x: 827, endPoint y: 521, distance: 209.7
click at [829, 531] on div "Advanced Search Options Only Search Titles: Only Search Titles Use comma-separa…" at bounding box center [732, 474] width 480 height 543
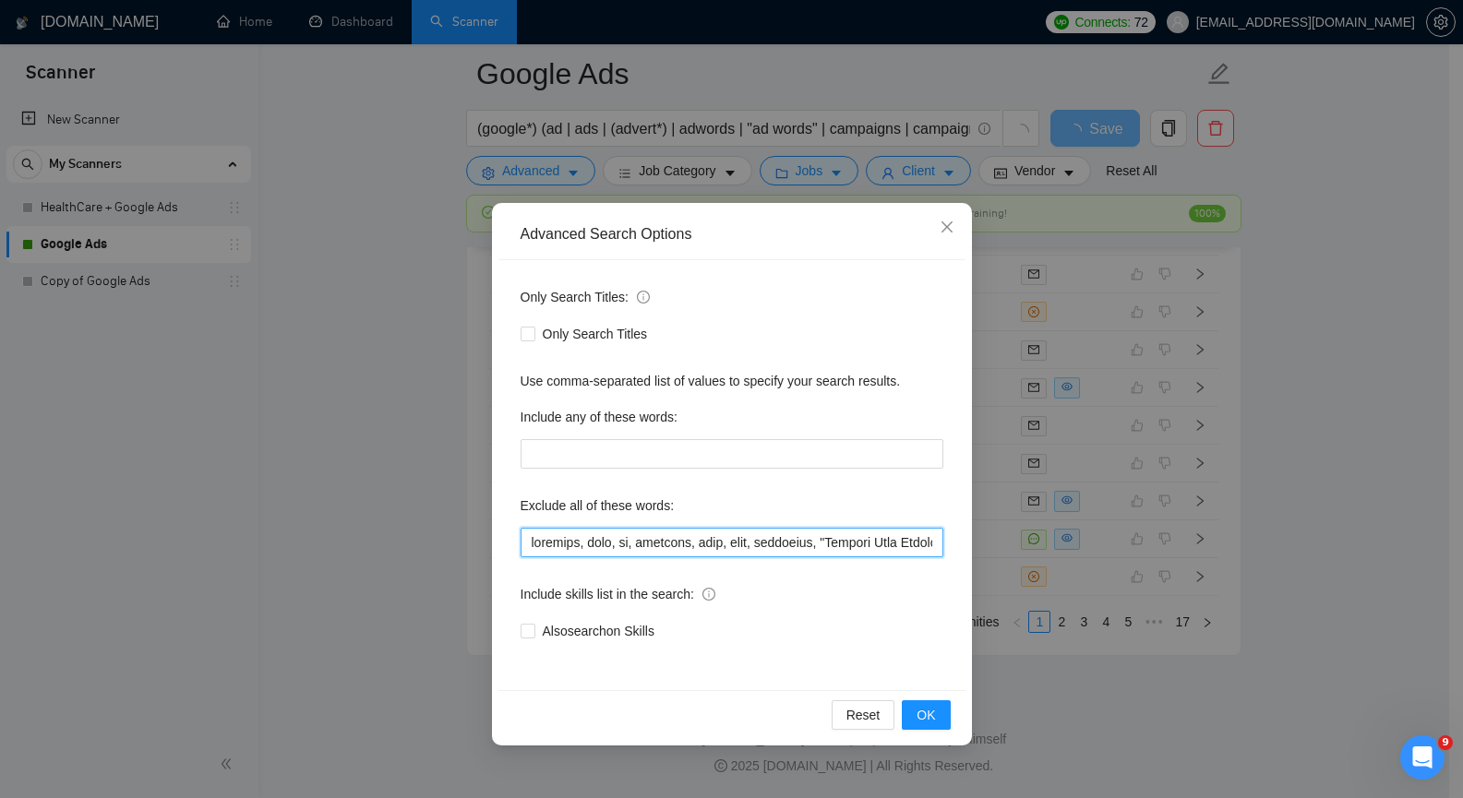
click at [820, 543] on input "text" at bounding box center [732, 543] width 423 height 30
paste input "Meta & Google Ads"
type input "facebook, meta, fb, intagram, inst, bing, microsoft, "Landing Page Optimization…"
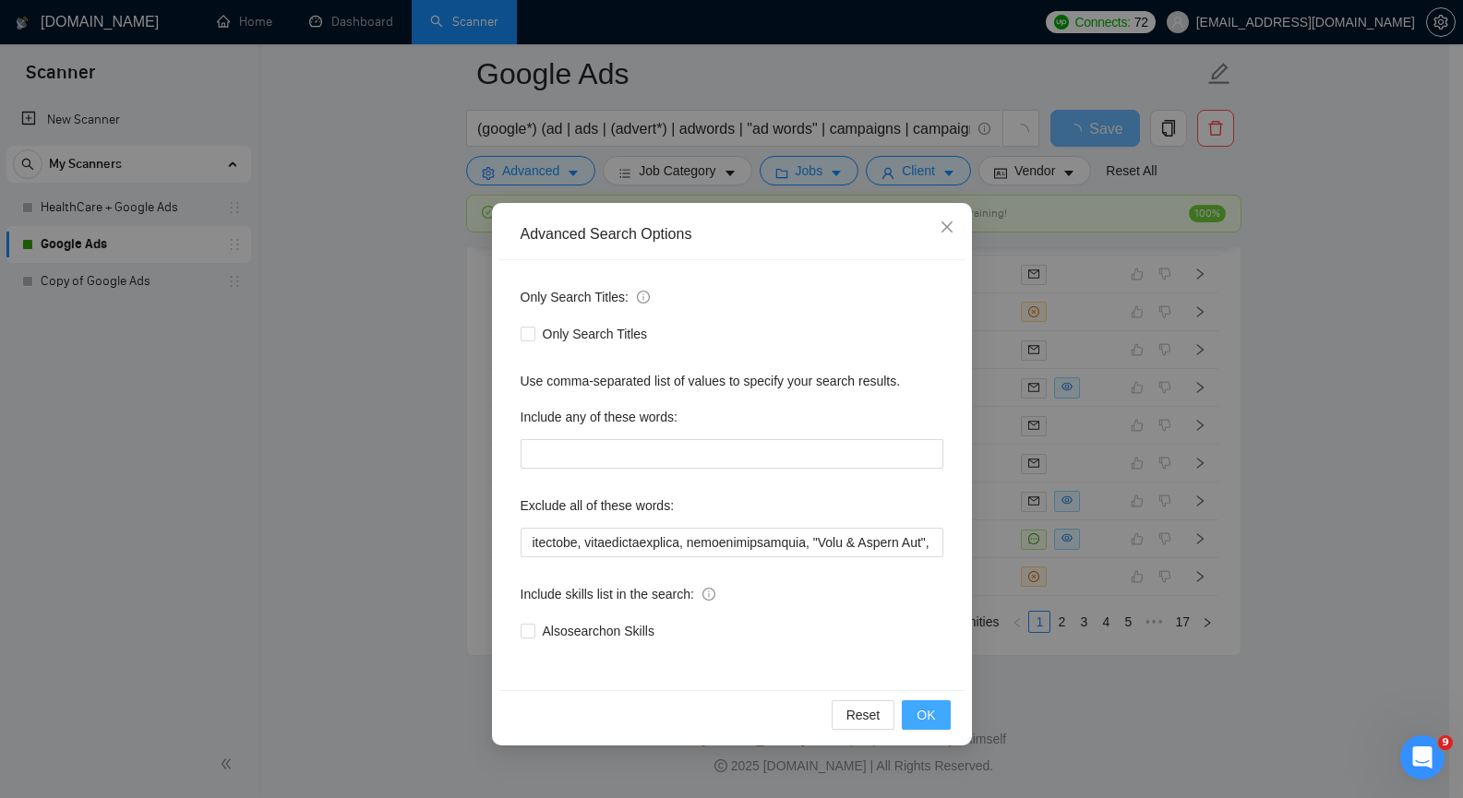
scroll to position [0, 0]
click at [928, 712] on span "OK" at bounding box center [925, 715] width 18 height 20
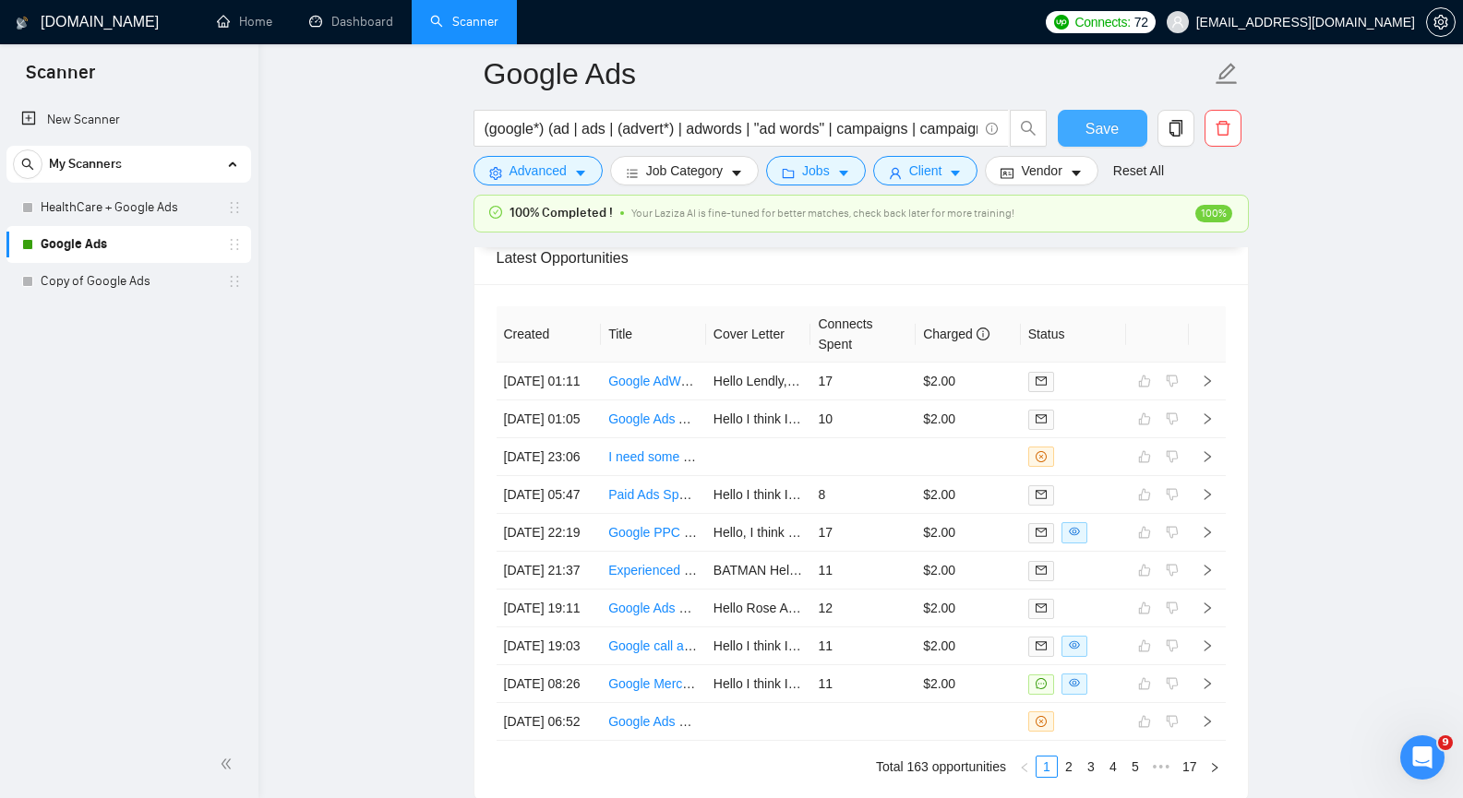
click at [1109, 133] on span "Save" at bounding box center [1101, 128] width 33 height 23
click at [350, 29] on link "Dashboard" at bounding box center [351, 22] width 84 height 16
